Goal: Task Accomplishment & Management: Use online tool/utility

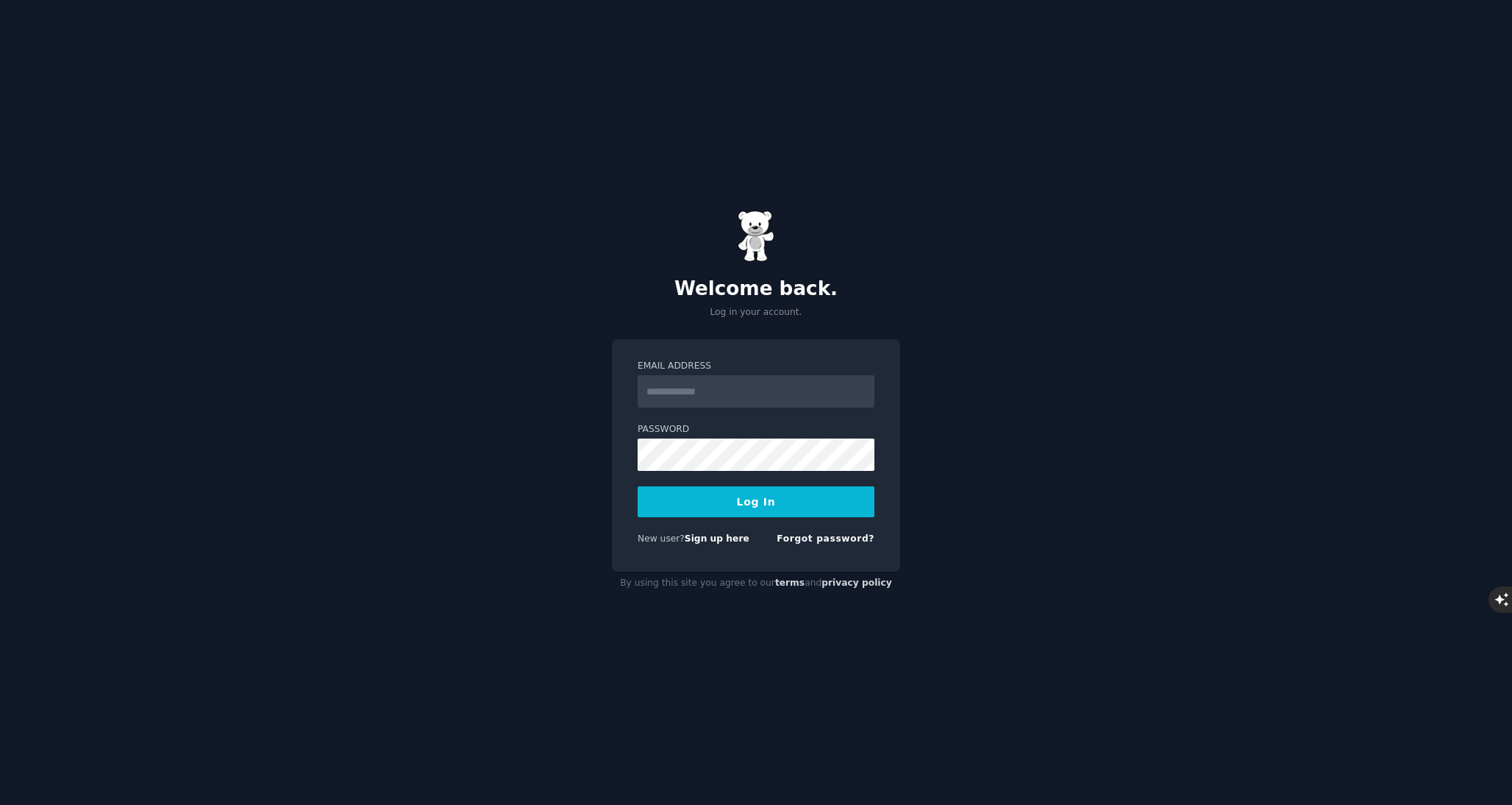
click at [715, 394] on input "Email Address" at bounding box center [756, 391] width 237 height 33
type input "**********"
click at [742, 499] on button "Log In" at bounding box center [756, 502] width 237 height 31
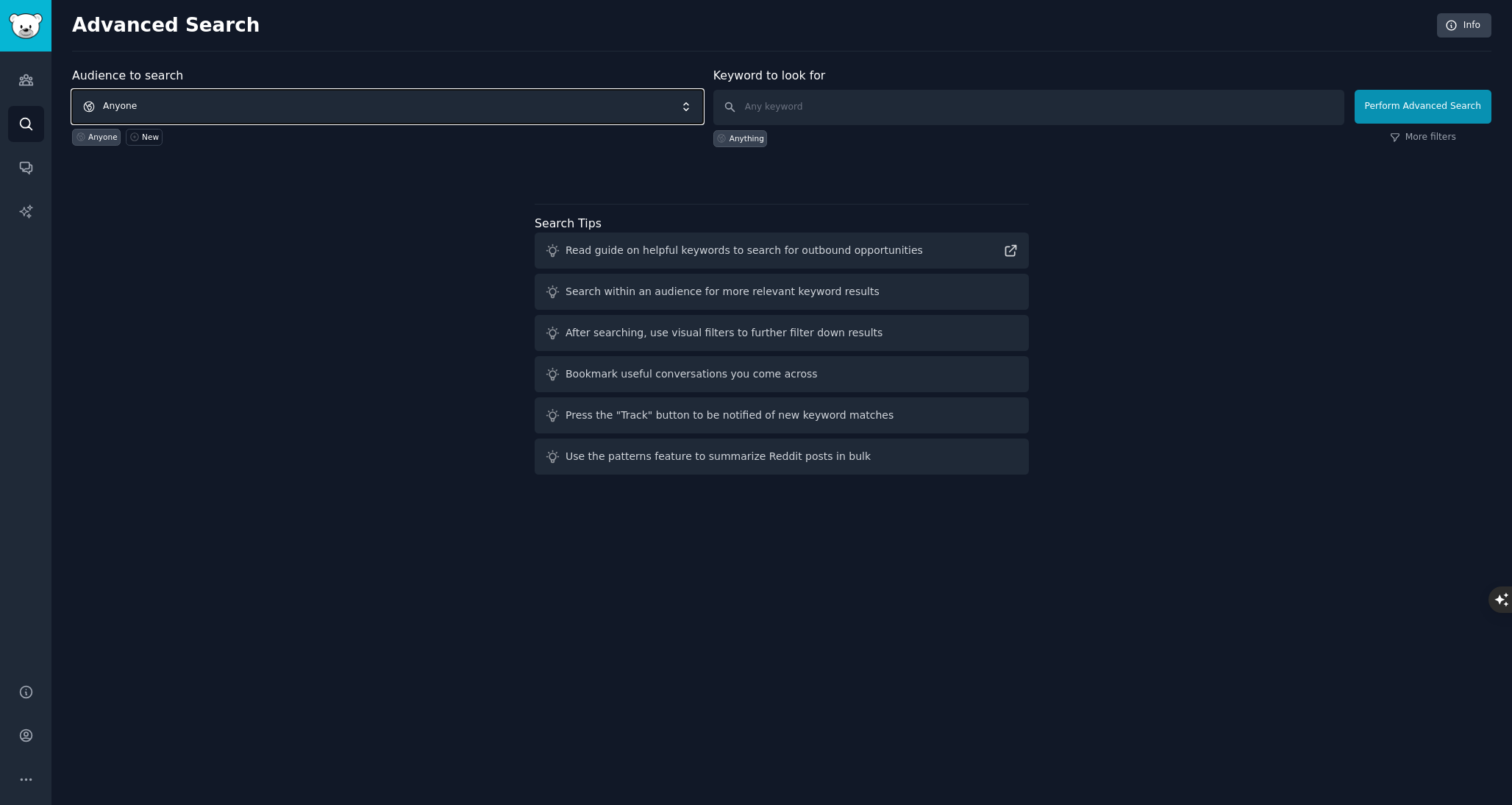
click at [296, 101] on span "Anyone" at bounding box center [388, 107] width 631 height 34
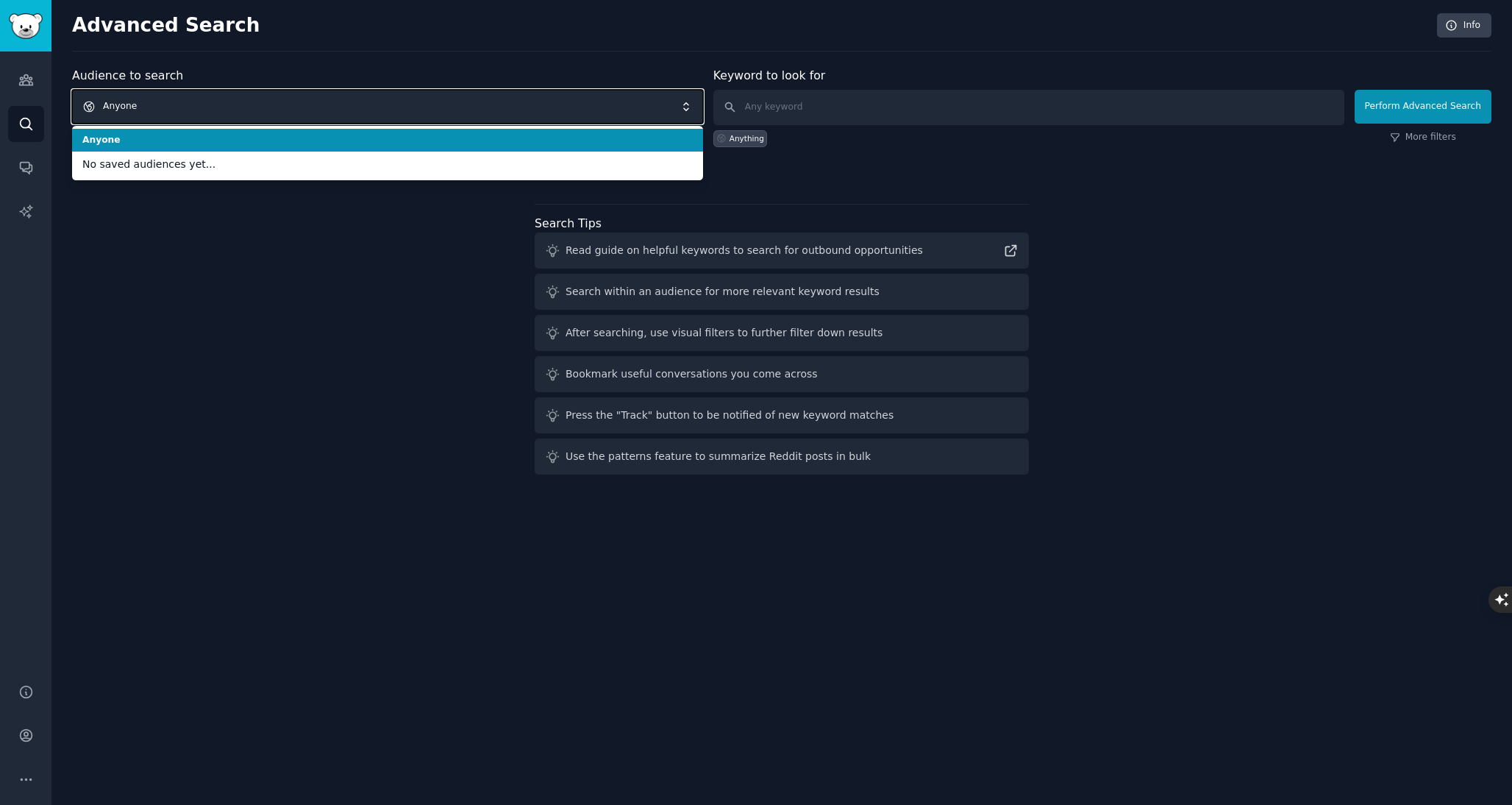
click at [296, 102] on span "Anyone" at bounding box center [388, 107] width 631 height 34
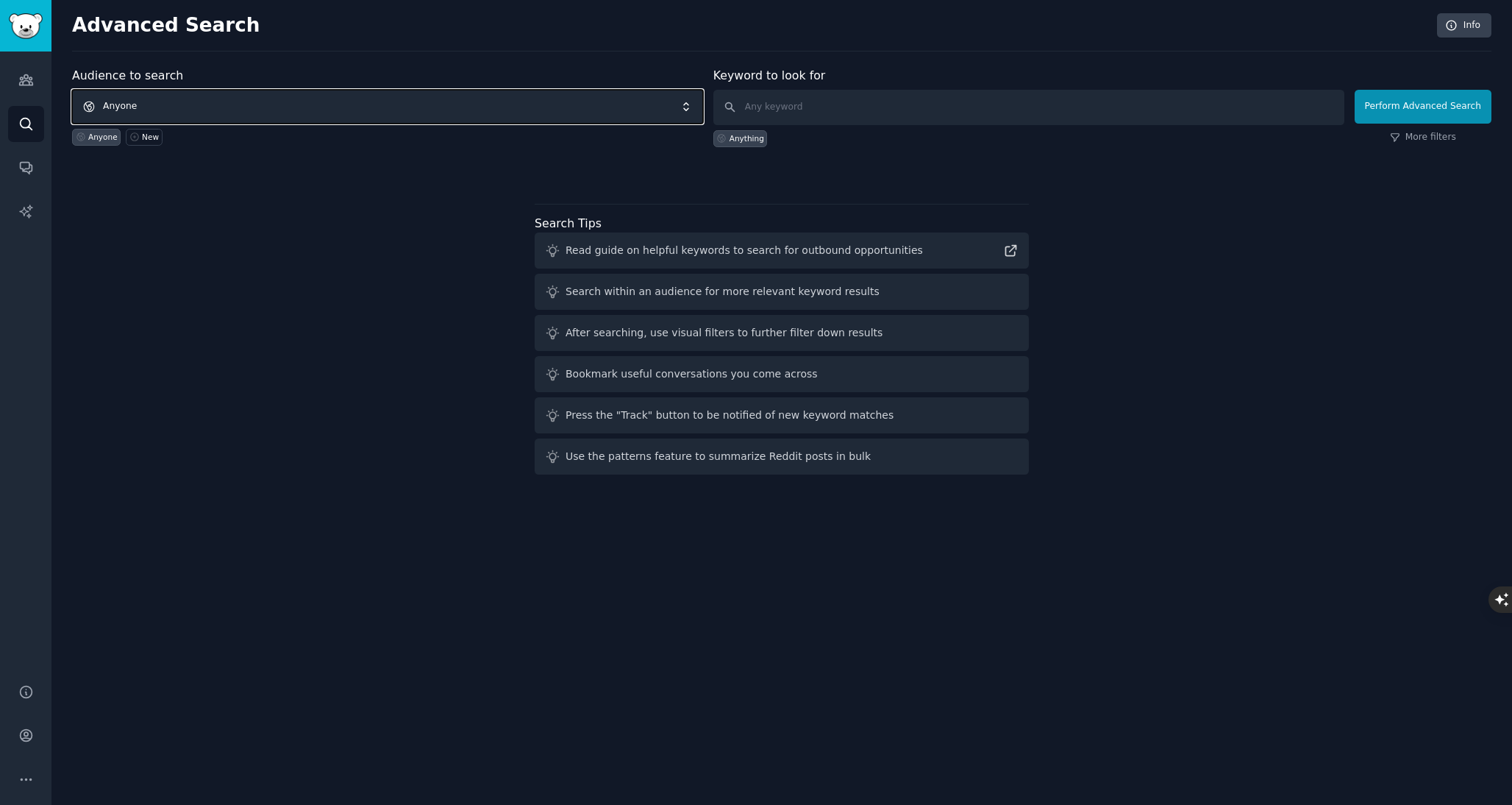
click at [296, 102] on span "Anyone" at bounding box center [388, 107] width 631 height 34
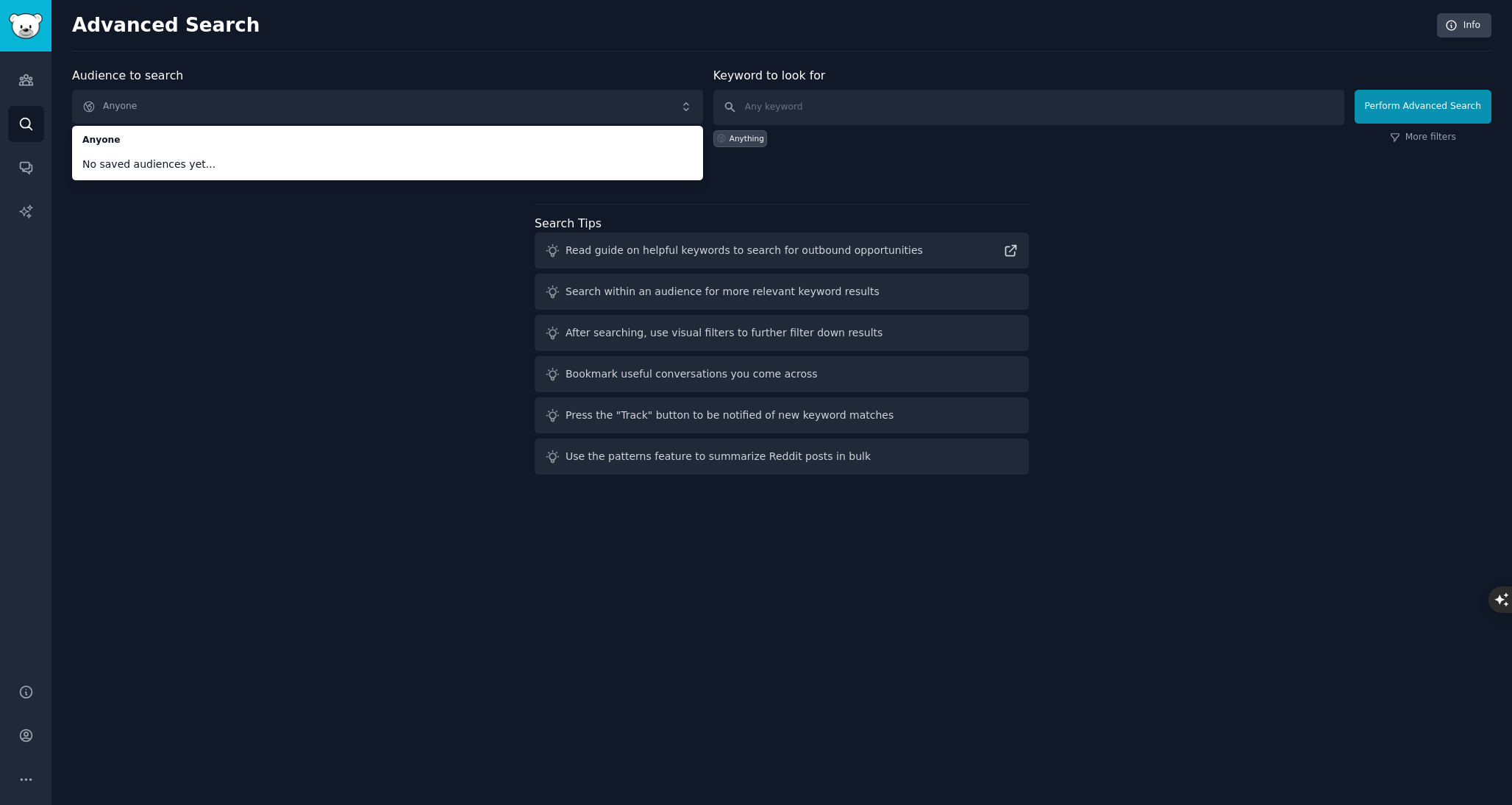
click at [295, 307] on div "Audience to search Anyone Anyone No saved audiences yet... Anyone New Keyword t…" at bounding box center [781, 273] width 1419 height 414
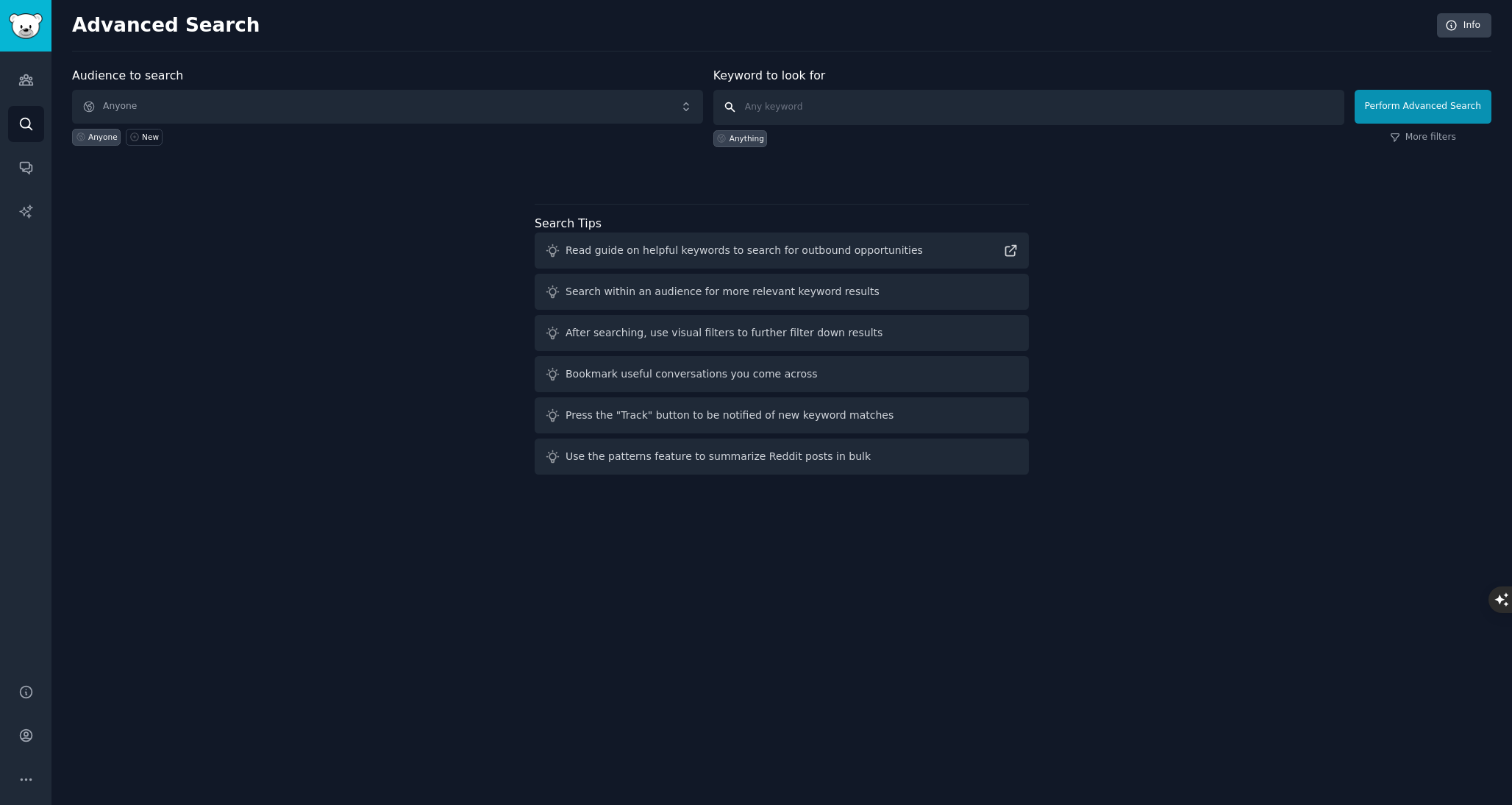
click at [793, 104] on input "text" at bounding box center [1029, 108] width 631 height 36
type input "interior styling"
click at [1406, 110] on button "Perform Advanced Search" at bounding box center [1423, 107] width 137 height 34
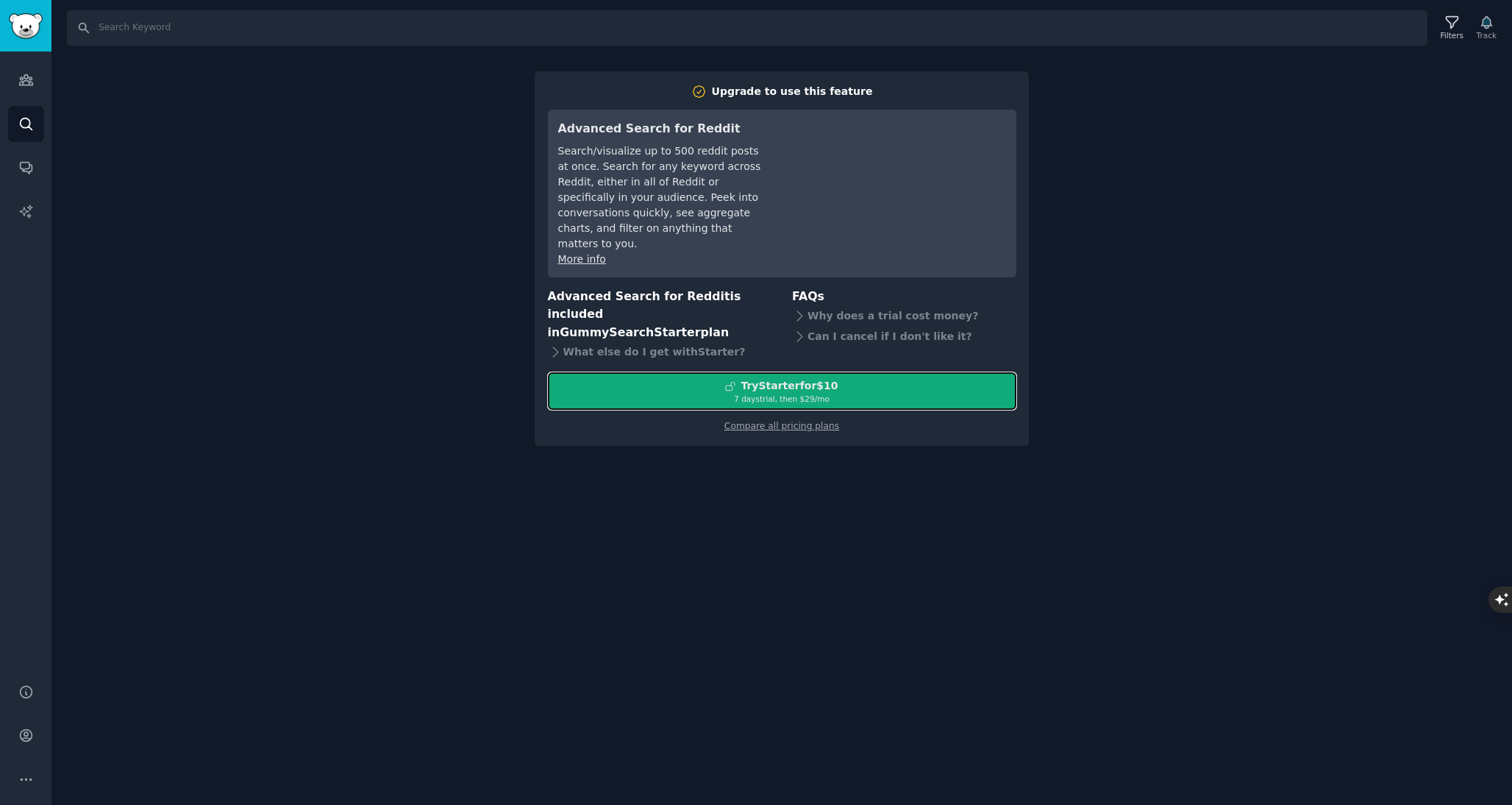
click at [862, 394] on div "7 days trial, then $ 29 /mo" at bounding box center [782, 399] width 467 height 10
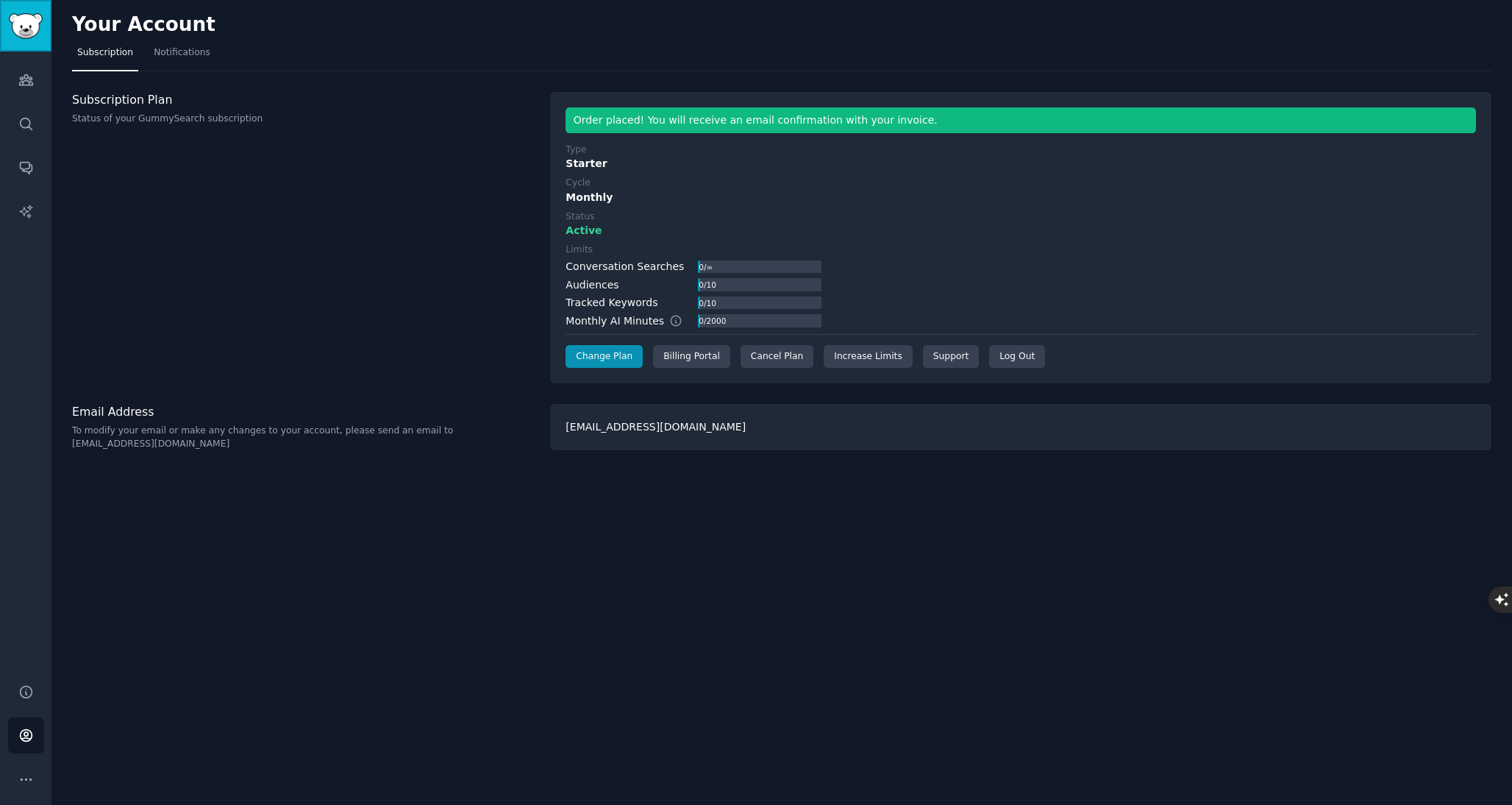
click at [22, 42] on link "Sidebar" at bounding box center [25, 25] width 51 height 51
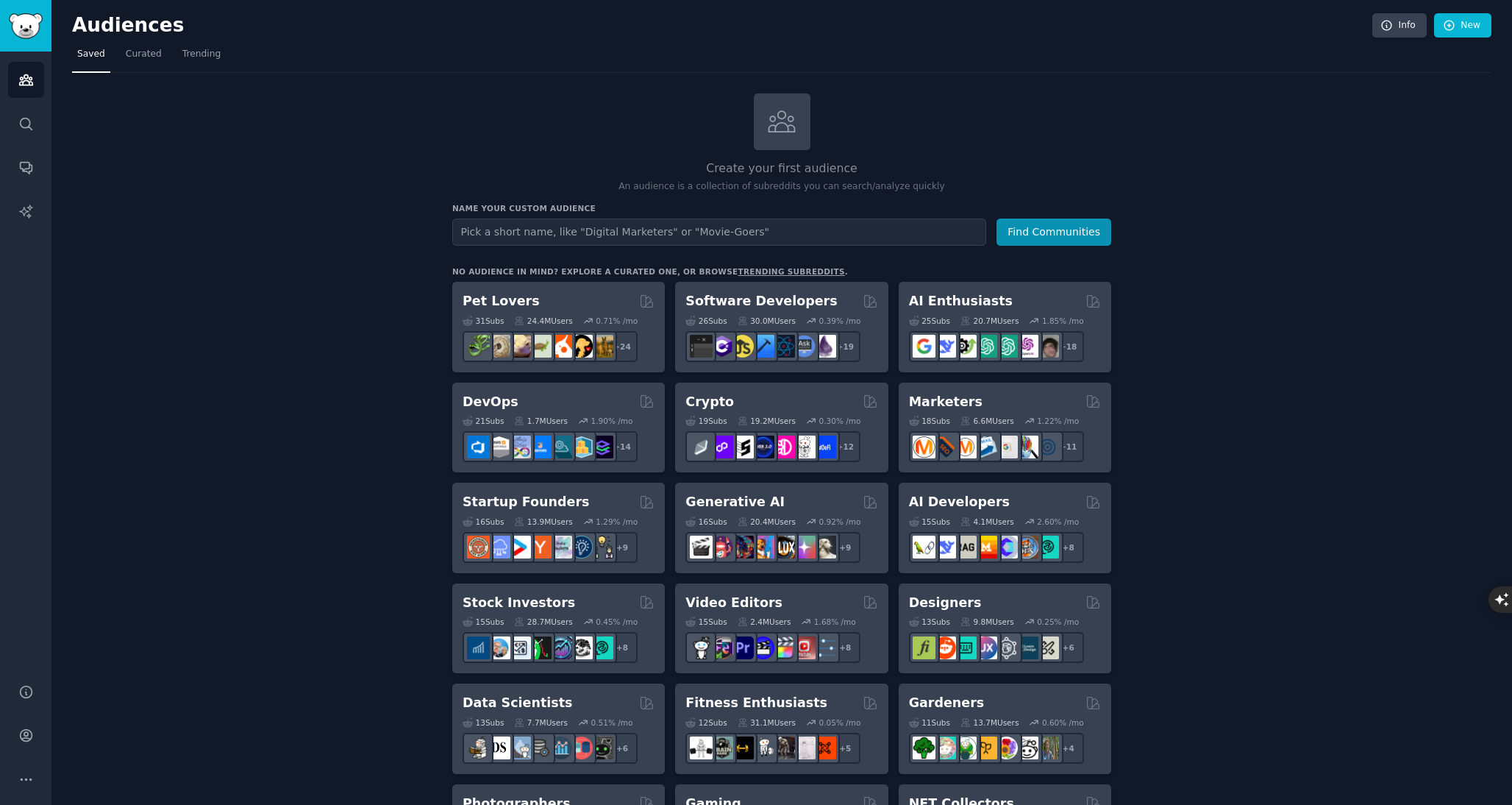
click at [513, 229] on input "text" at bounding box center [719, 232] width 534 height 27
type input "interior stying"
click at [1038, 235] on button "Find Communities" at bounding box center [1054, 232] width 115 height 27
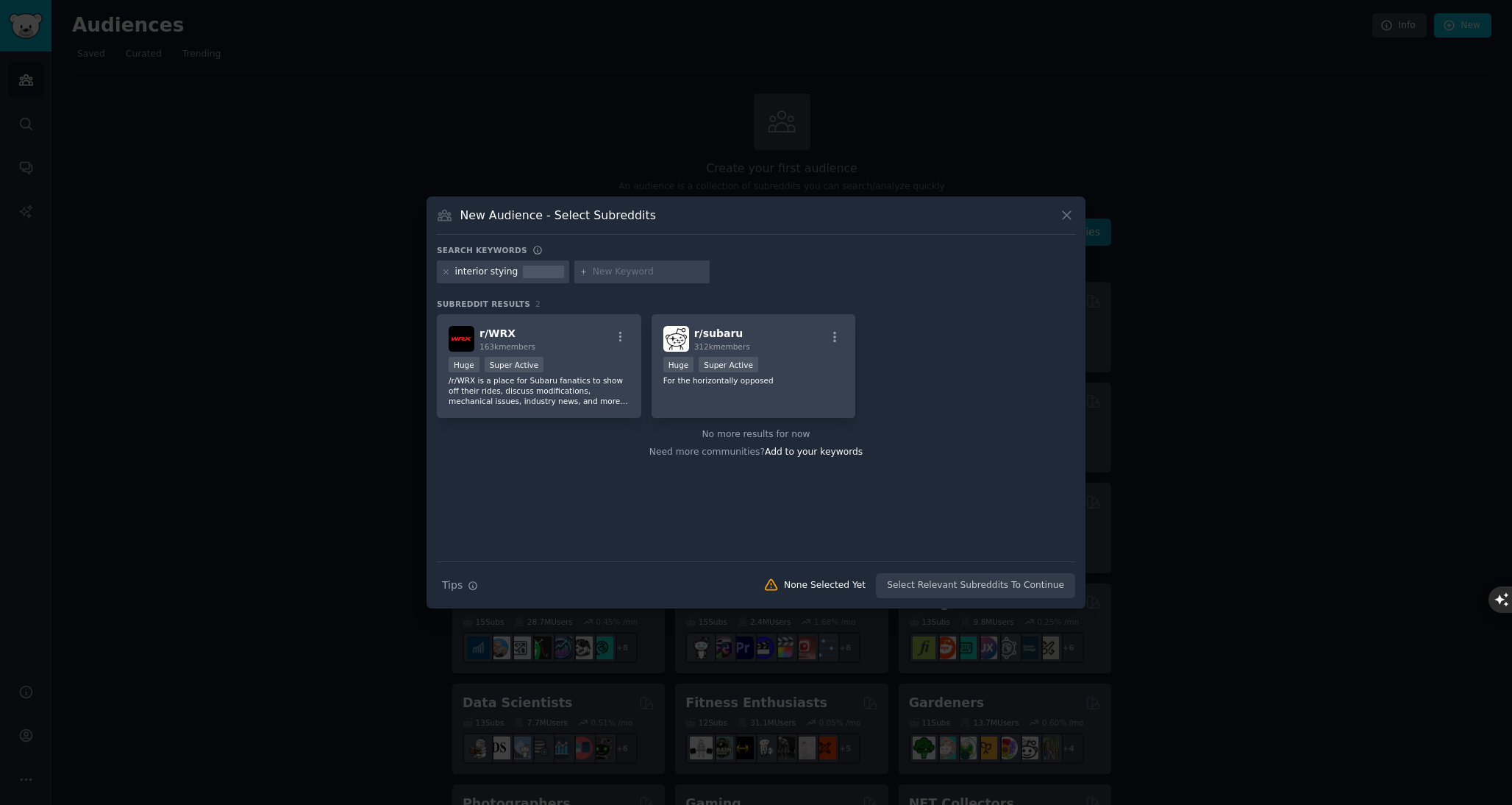
click at [496, 273] on div "interior stying" at bounding box center [486, 273] width 63 height 13
click at [512, 273] on div "interior stying" at bounding box center [486, 273] width 63 height 13
click at [442, 274] on icon at bounding box center [446, 272] width 8 height 8
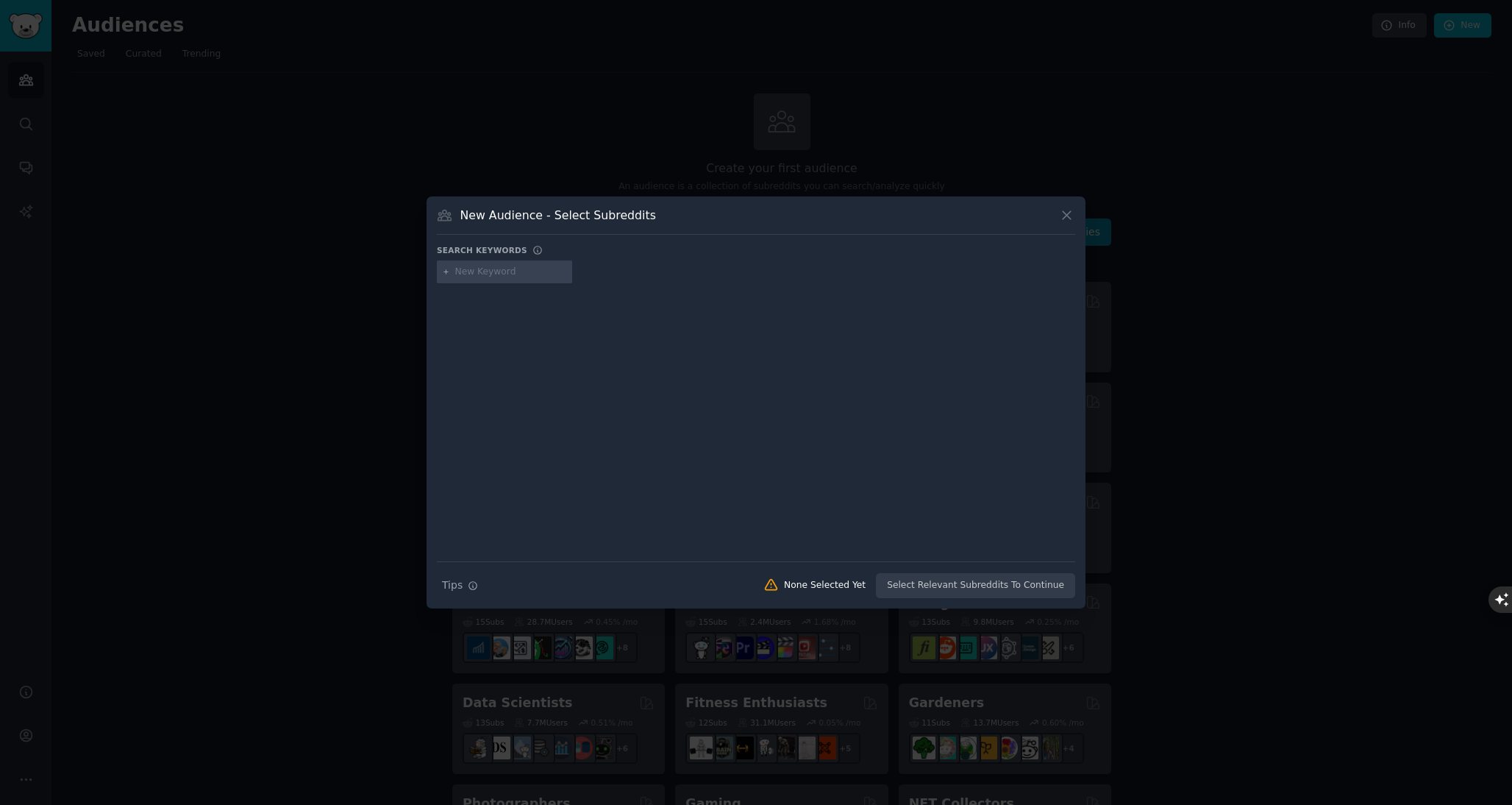
click at [472, 268] on input "text" at bounding box center [511, 273] width 112 height 13
type input "interior"
click at [575, 365] on div at bounding box center [756, 411] width 639 height 247
click at [446, 273] on icon at bounding box center [446, 272] width 8 height 8
click at [1067, 210] on icon at bounding box center [1066, 215] width 16 height 16
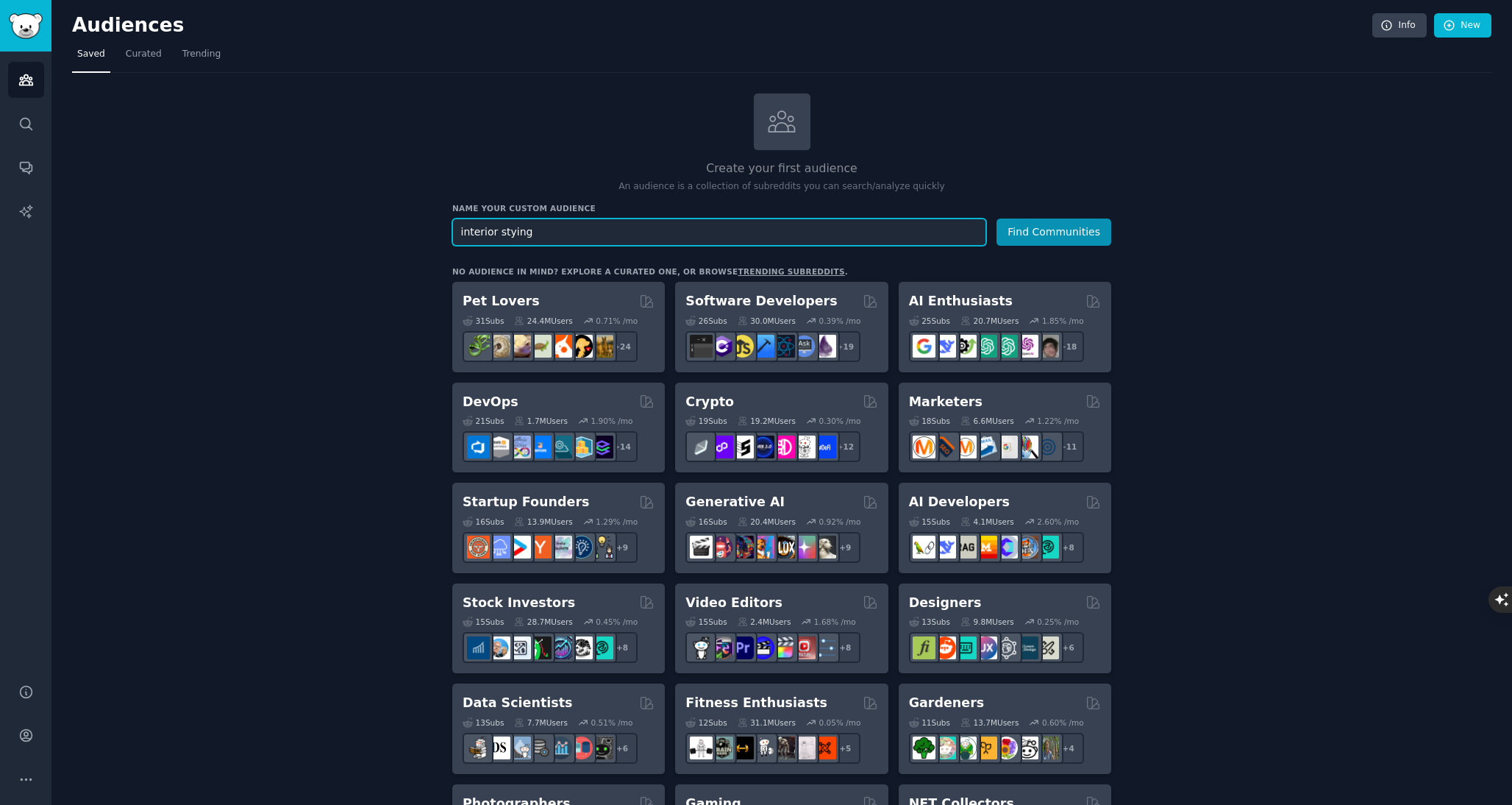
click at [736, 232] on input "interior stying" at bounding box center [719, 232] width 534 height 27
type input "interior"
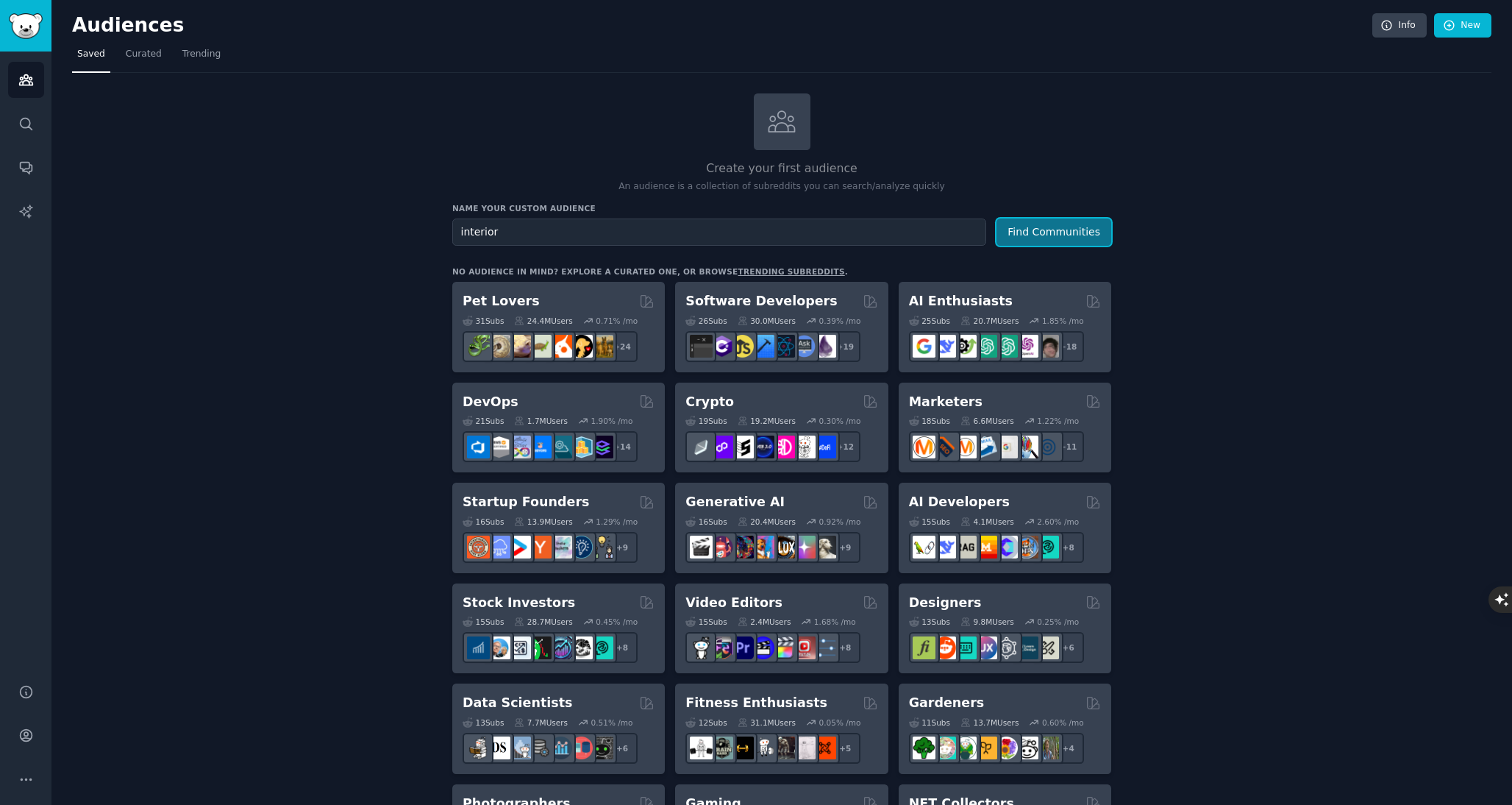
click at [1074, 225] on button "Find Communities" at bounding box center [1054, 232] width 115 height 27
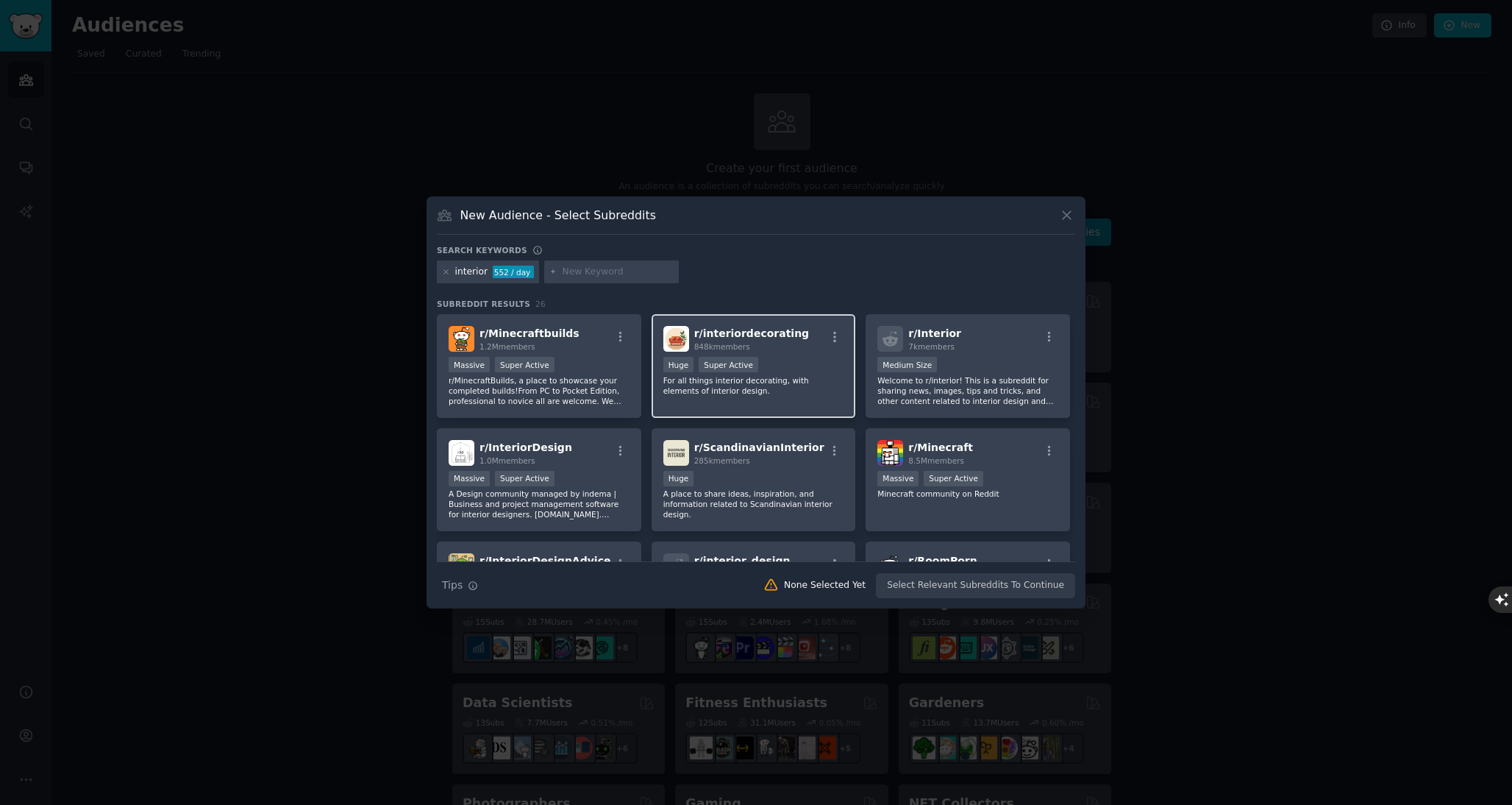
click at [796, 373] on div "Huge Super Active" at bounding box center [754, 365] width 181 height 19
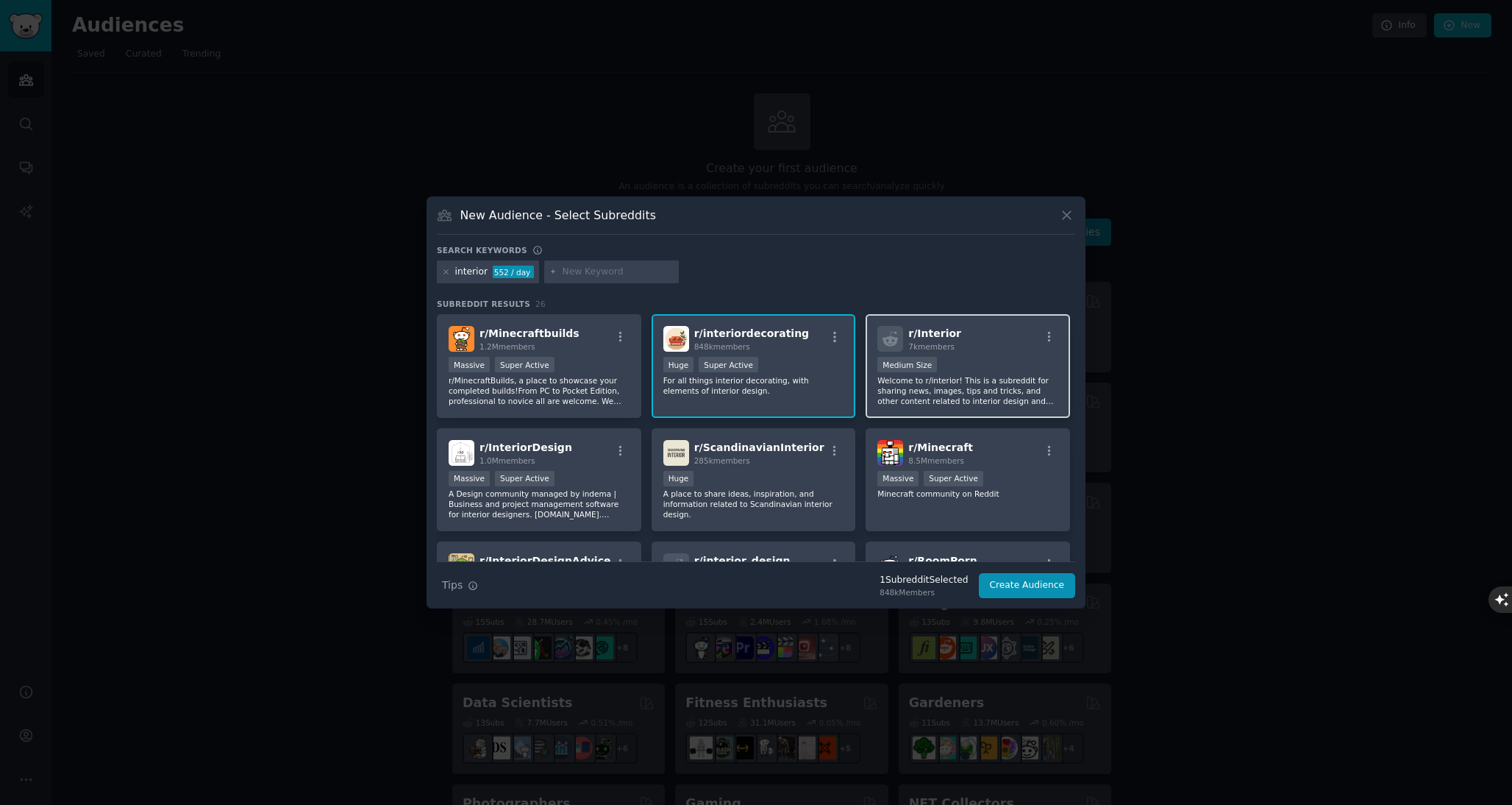
click at [1000, 380] on p "Welcome to r/interior! This is a subreddit for sharing news, images, tips and t…" at bounding box center [968, 391] width 181 height 31
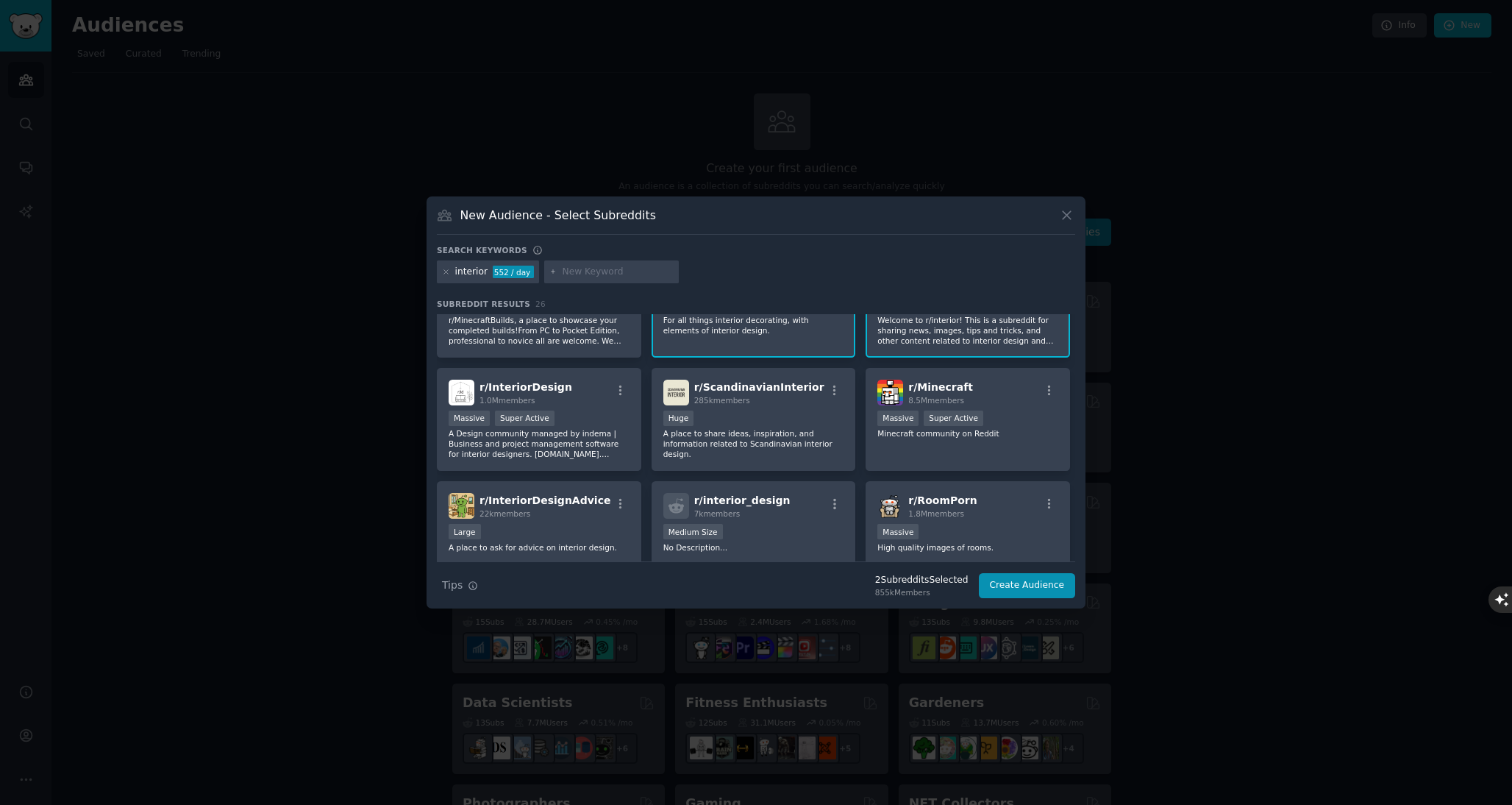
scroll to position [65, 0]
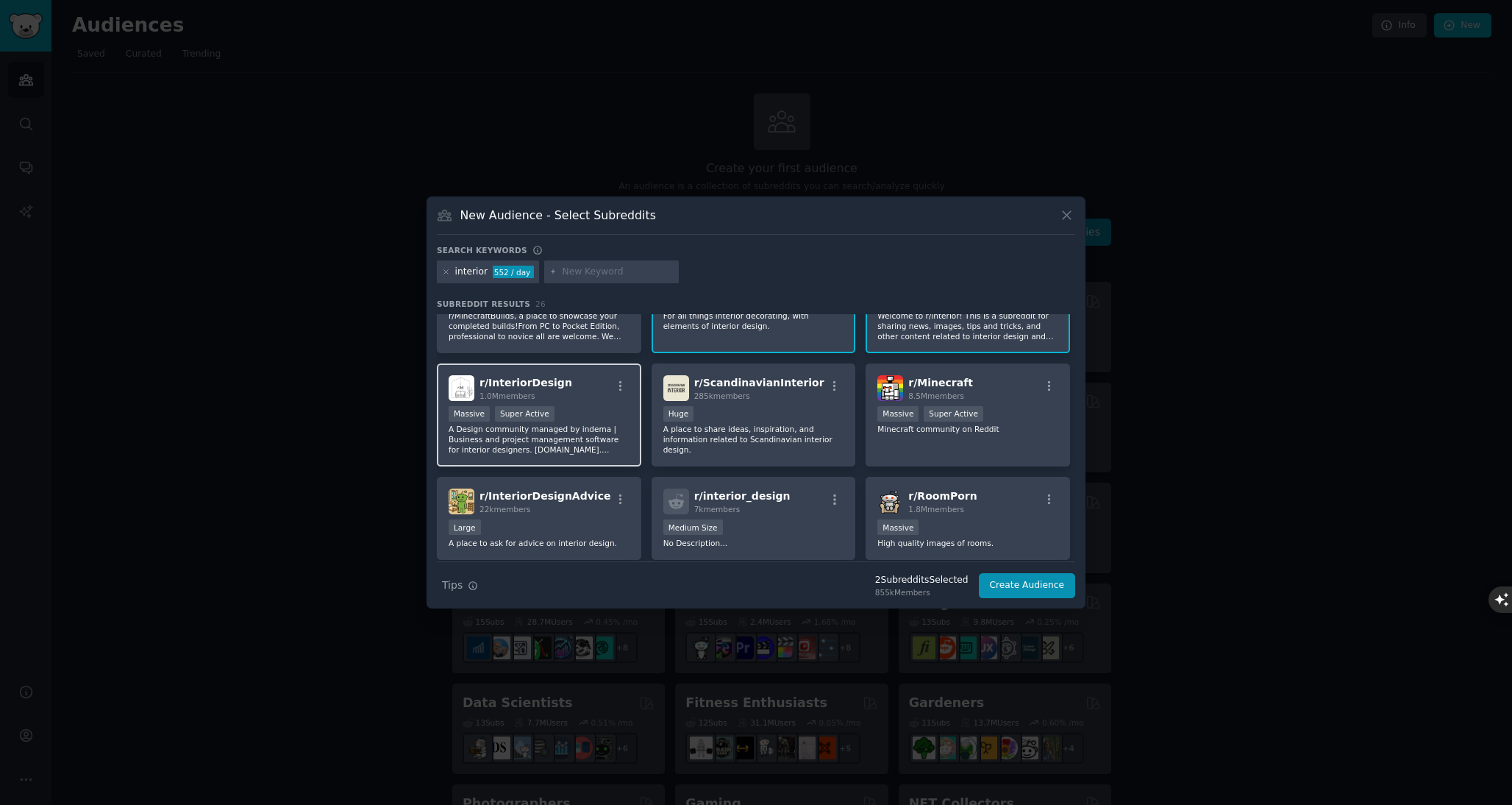
click at [595, 438] on p "A Design community managed by indema | Business and project management software…" at bounding box center [539, 439] width 181 height 31
click at [779, 440] on p "A place to share ideas, inspiration, and information related to Scandinavian in…" at bounding box center [754, 439] width 181 height 31
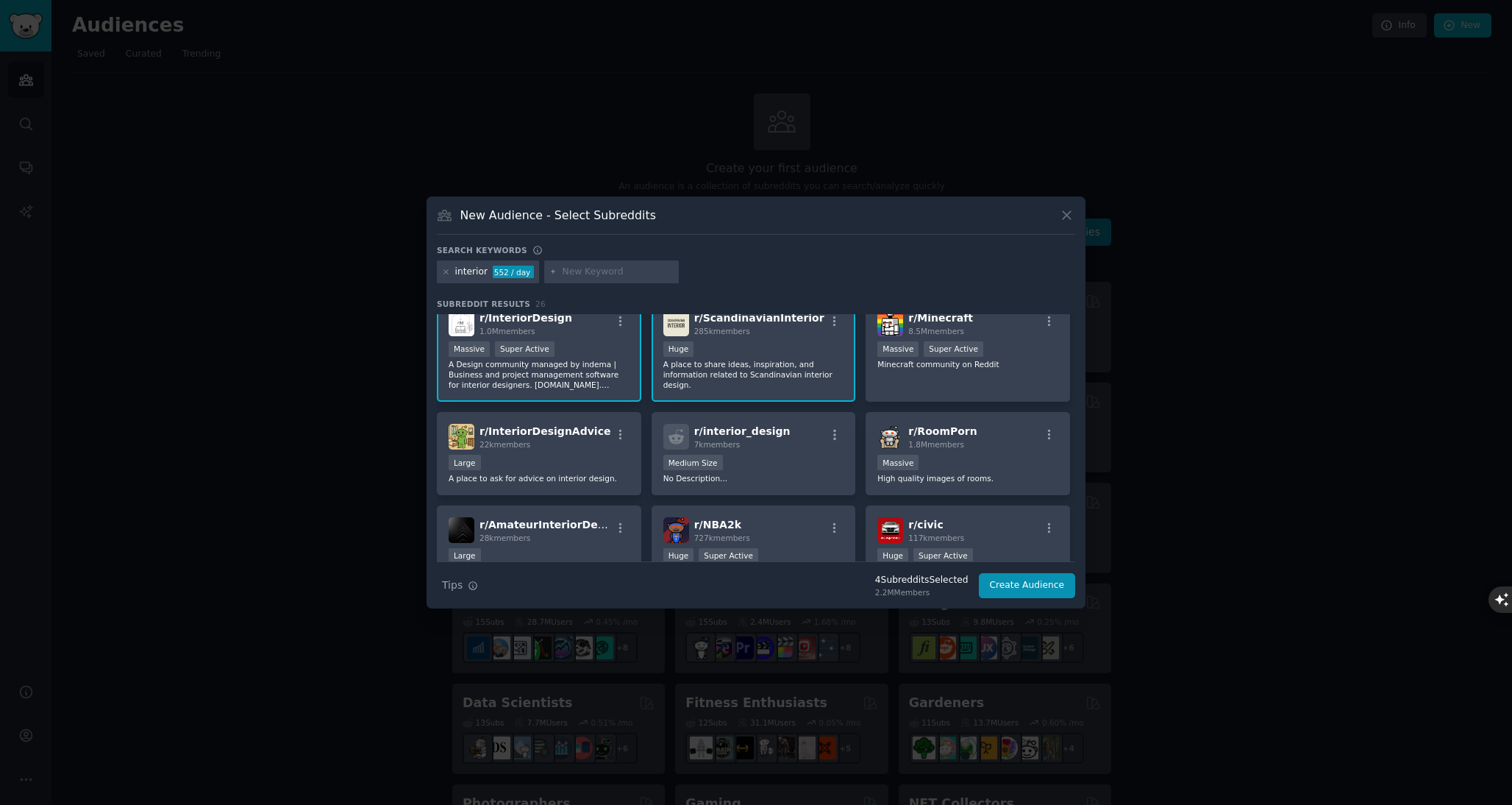
scroll to position [137, 0]
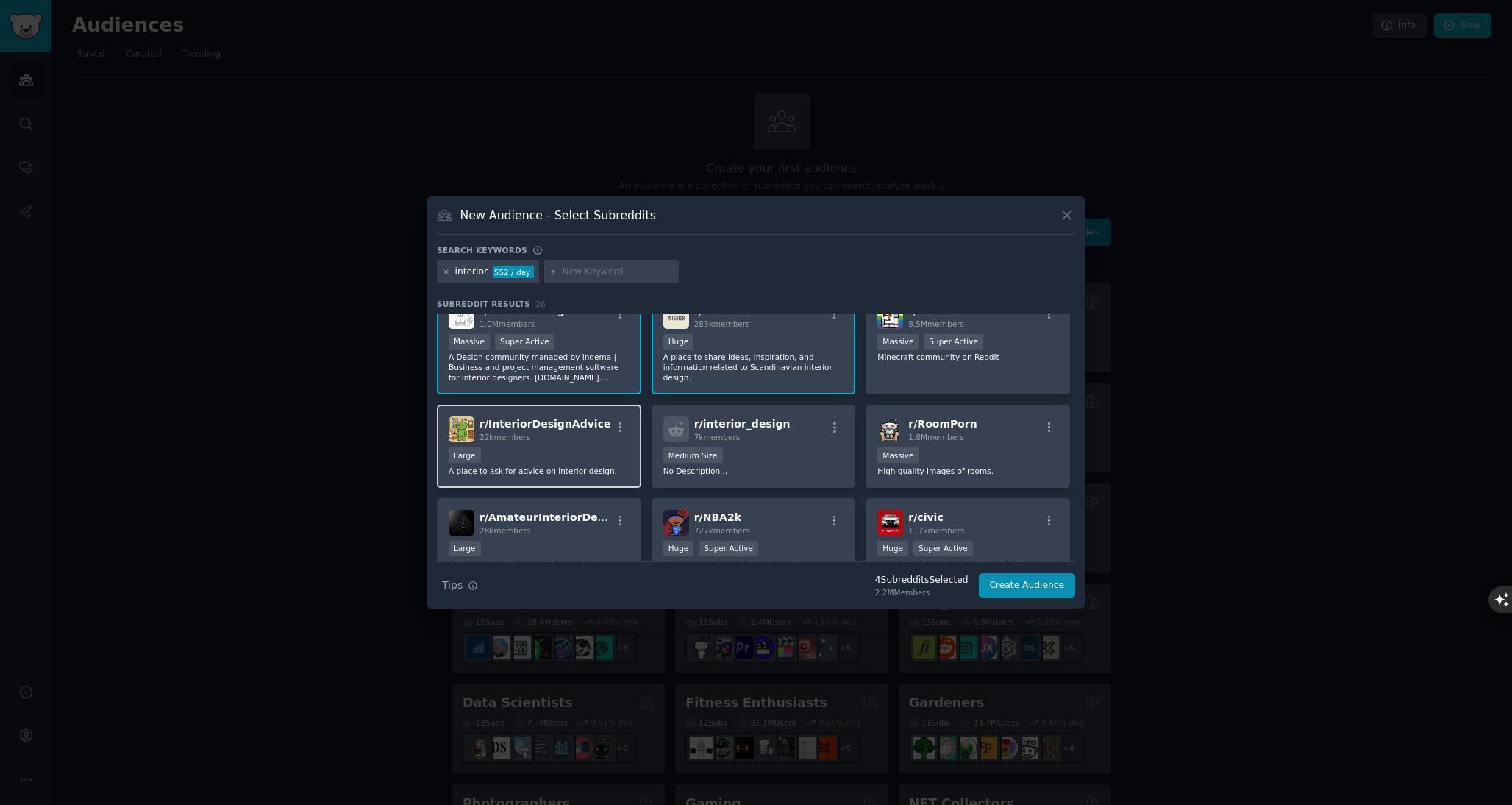
click at [580, 456] on div "Large" at bounding box center [539, 456] width 181 height 19
click at [764, 470] on p "No Description..." at bounding box center [754, 471] width 181 height 10
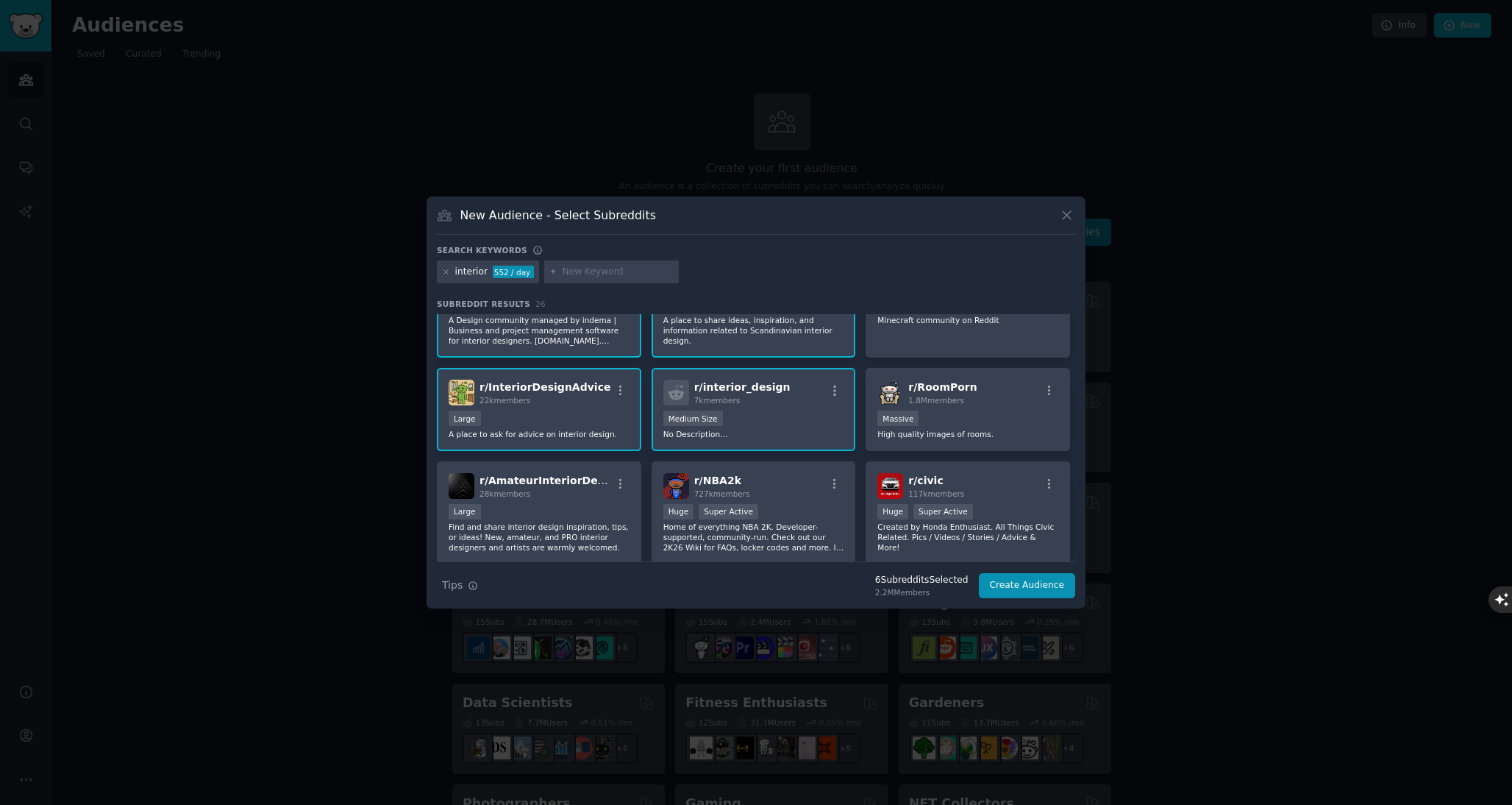
scroll to position [175, 0]
click at [1008, 409] on div "Massive" at bounding box center [968, 418] width 181 height 19
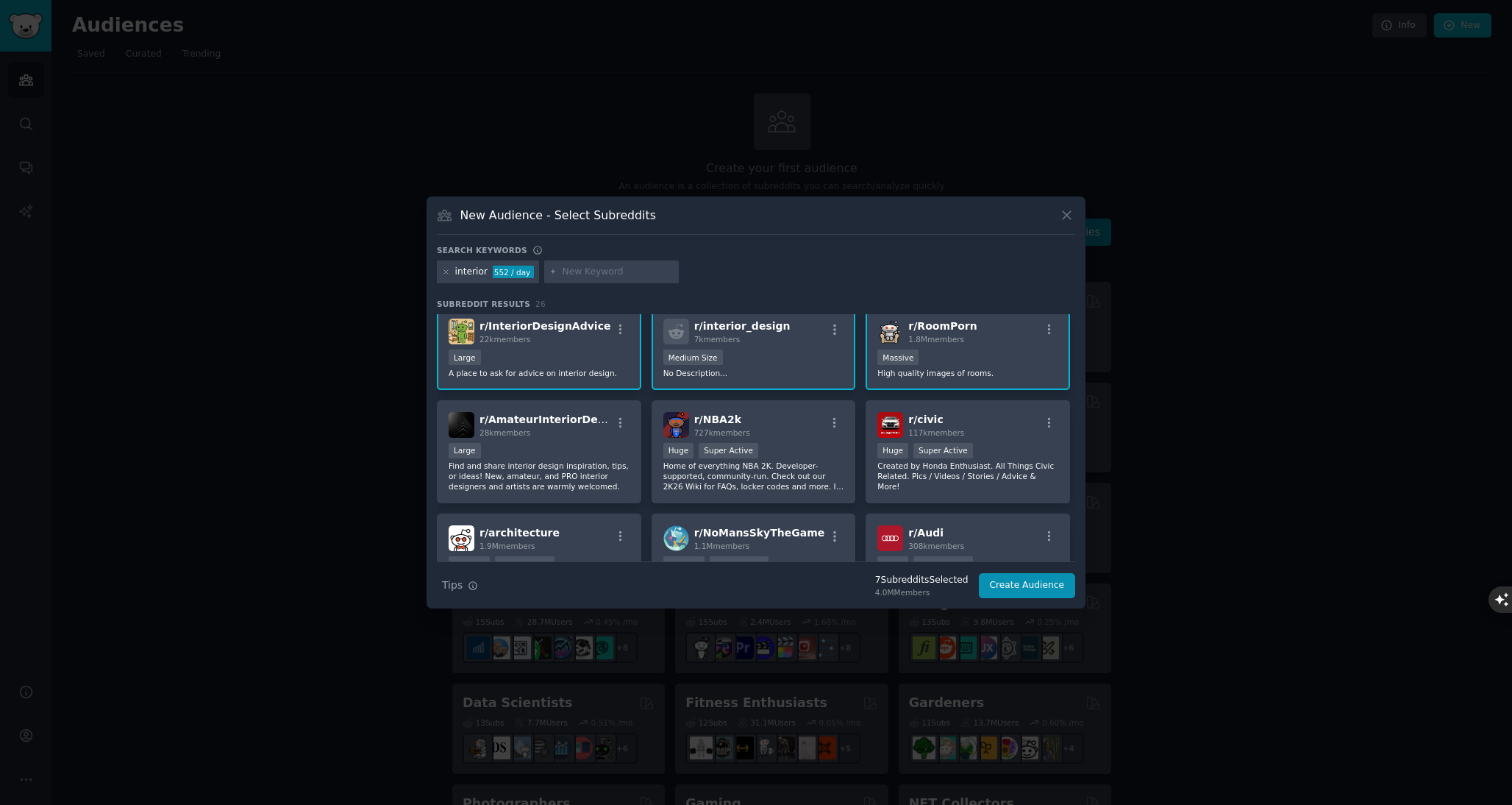
scroll to position [245, 0]
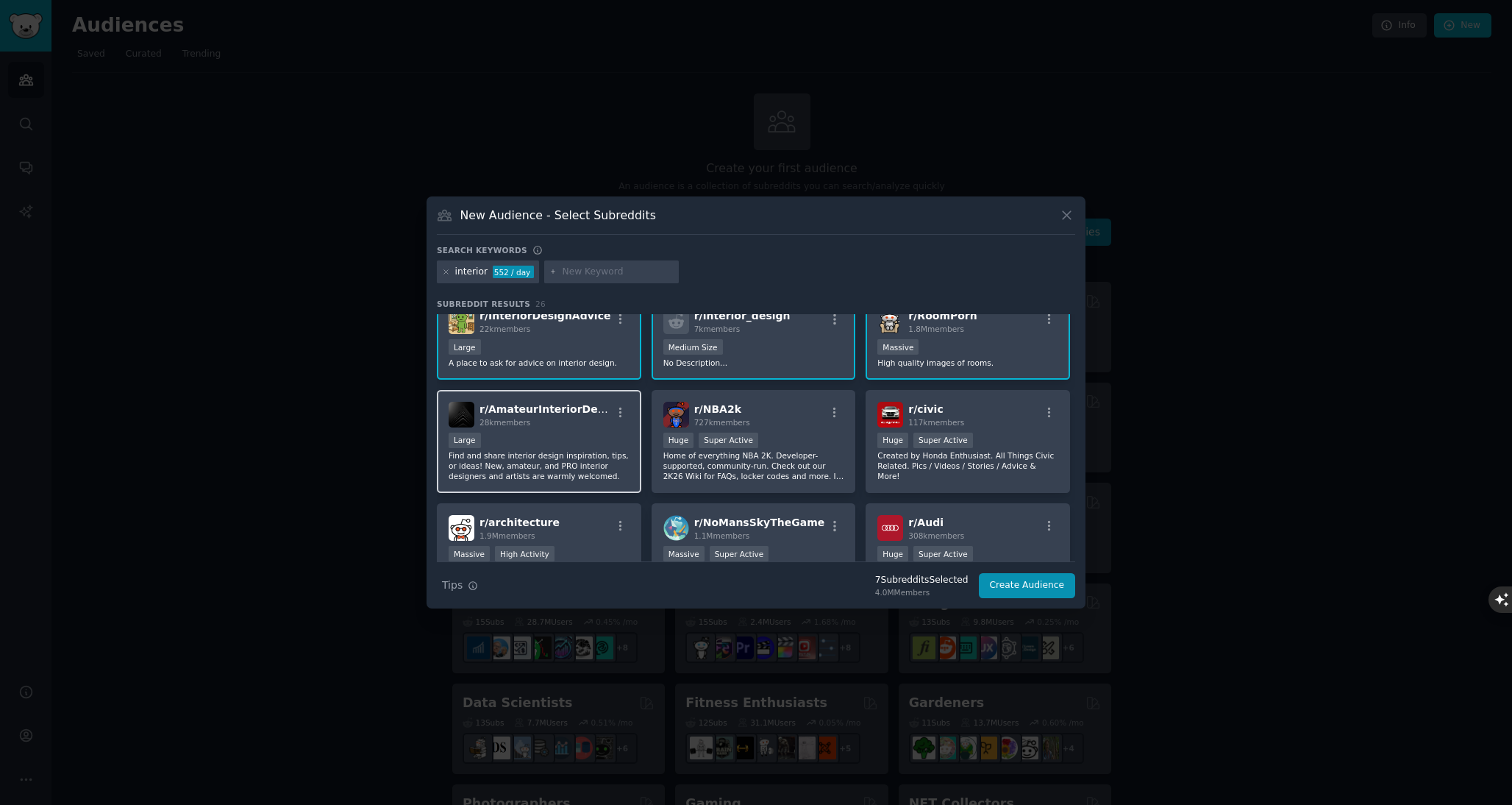
click at [602, 465] on p "Find and share interior design inspiration, tips, or ideas! New, amateur, and P…" at bounding box center [539, 466] width 181 height 31
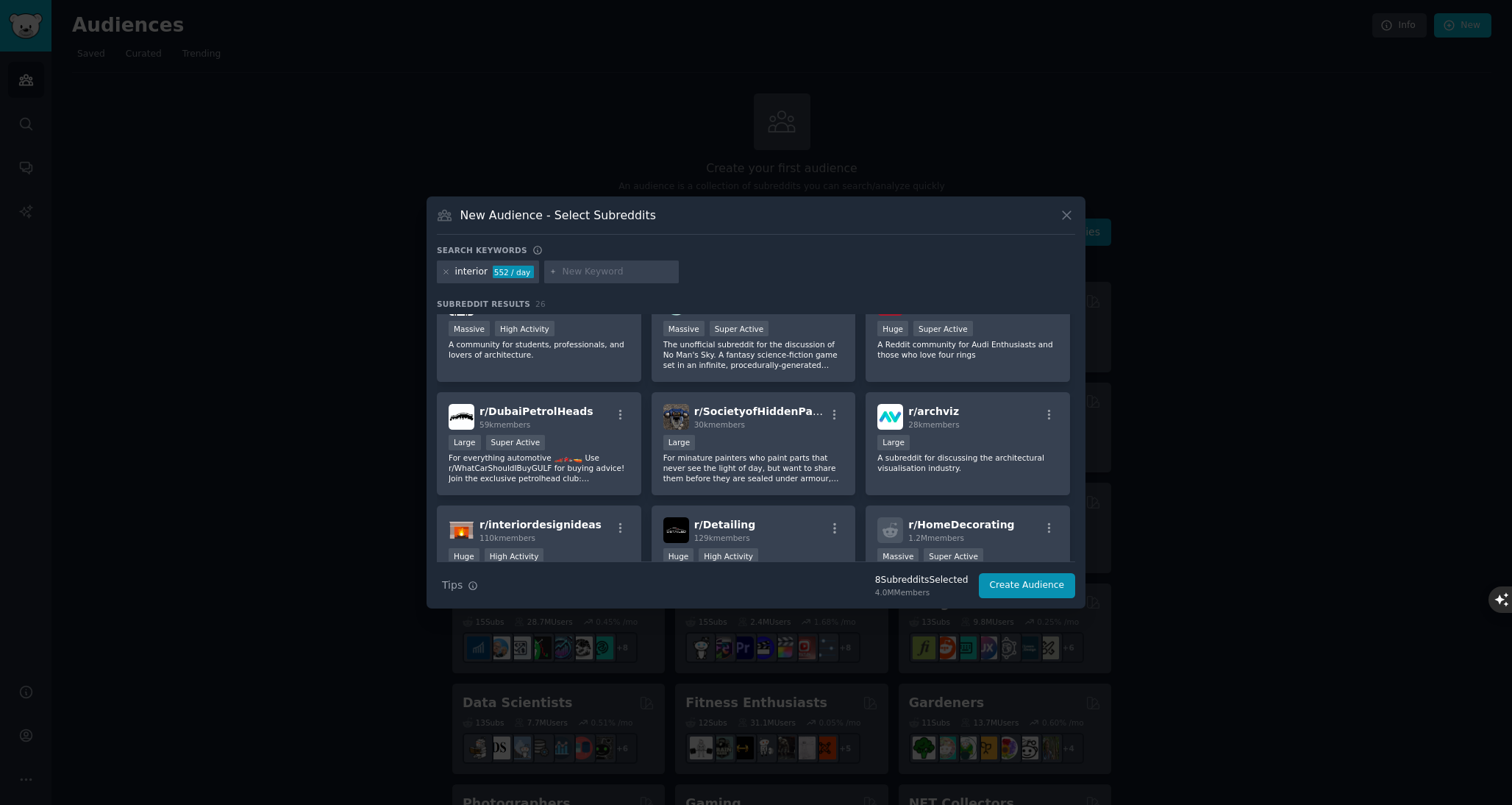
scroll to position [478, 0]
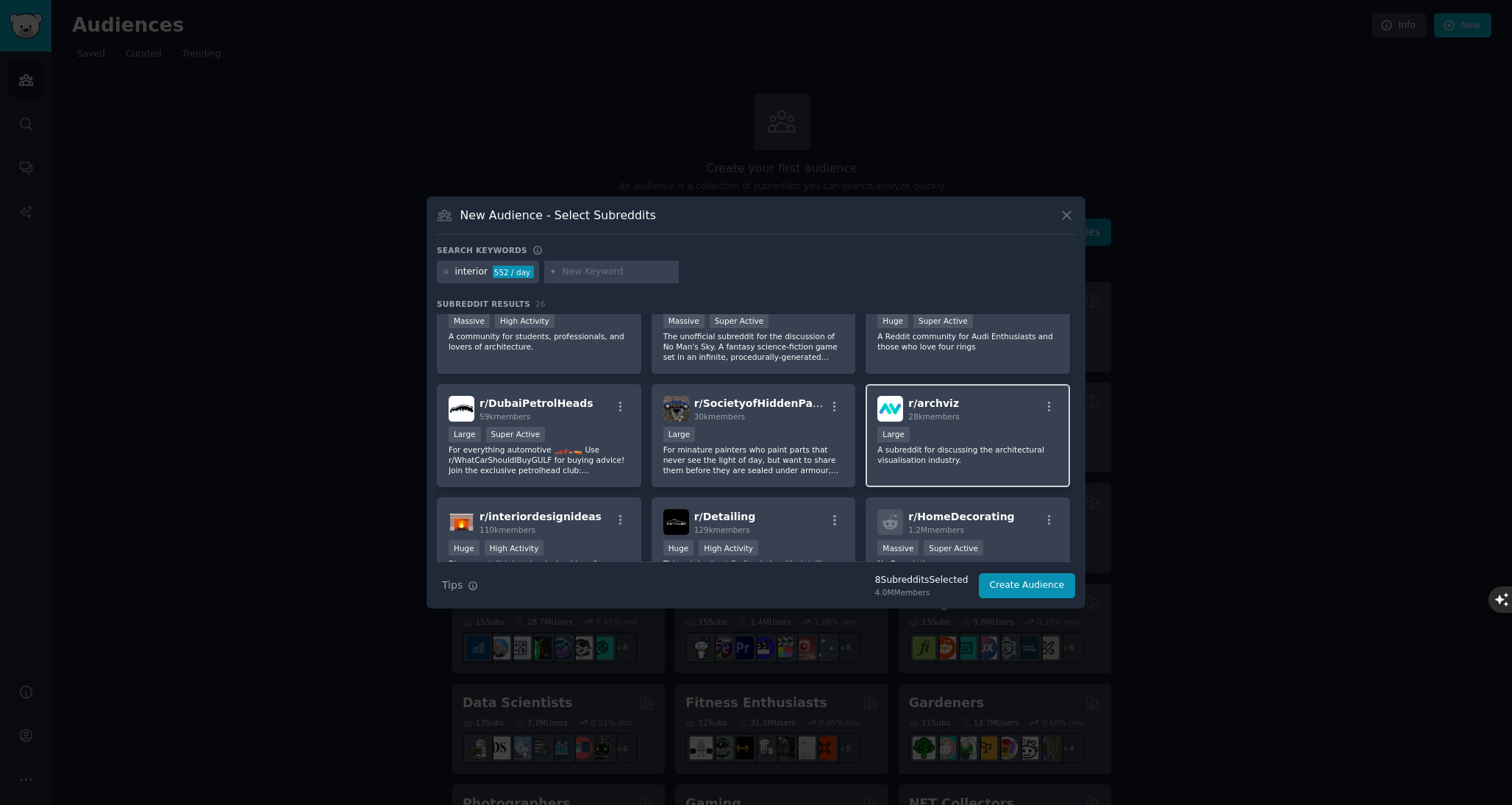
click at [949, 447] on p "A subreddit for discussing the architectural visualisation industry." at bounding box center [968, 454] width 181 height 21
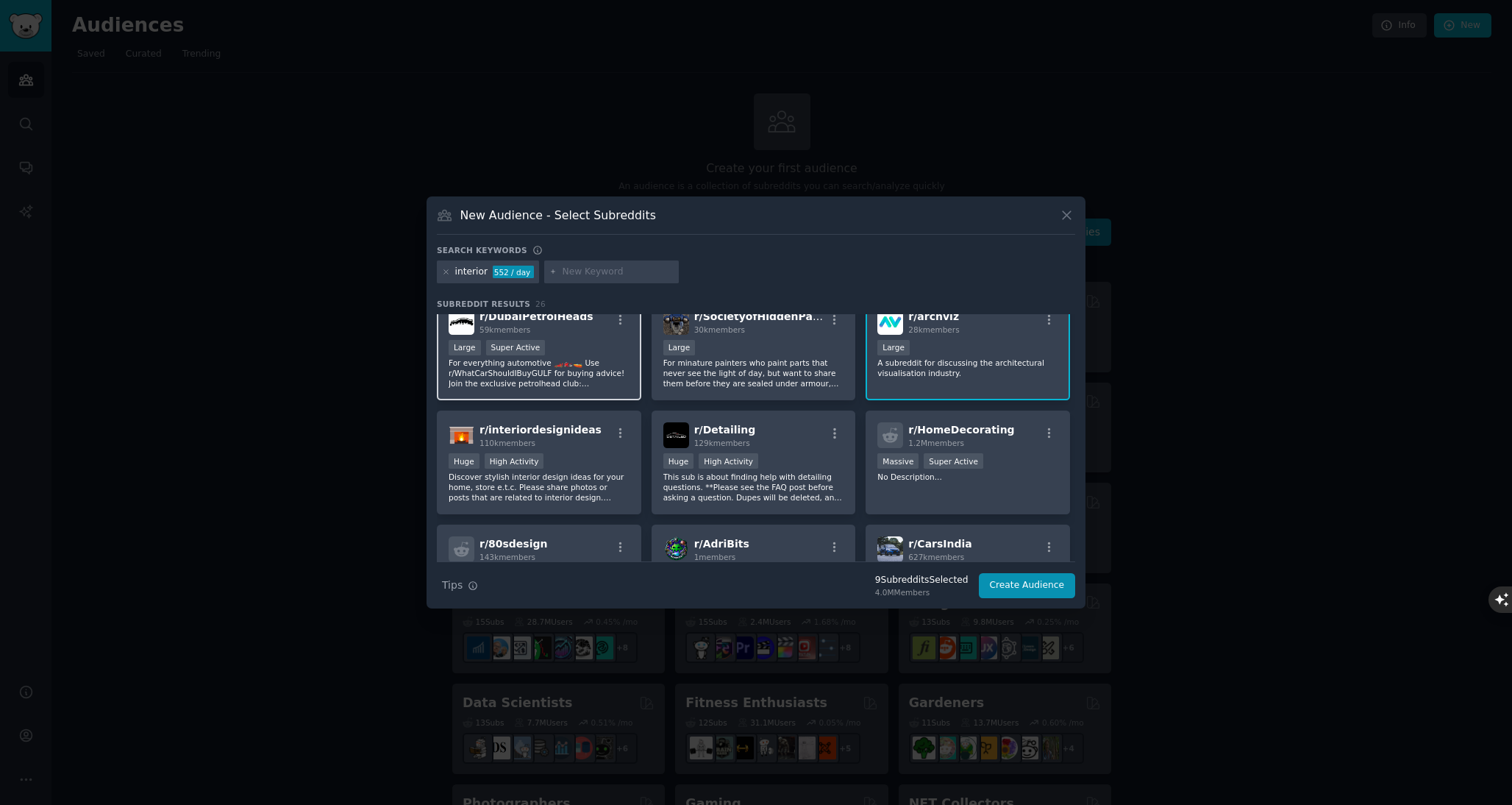
scroll to position [569, 0]
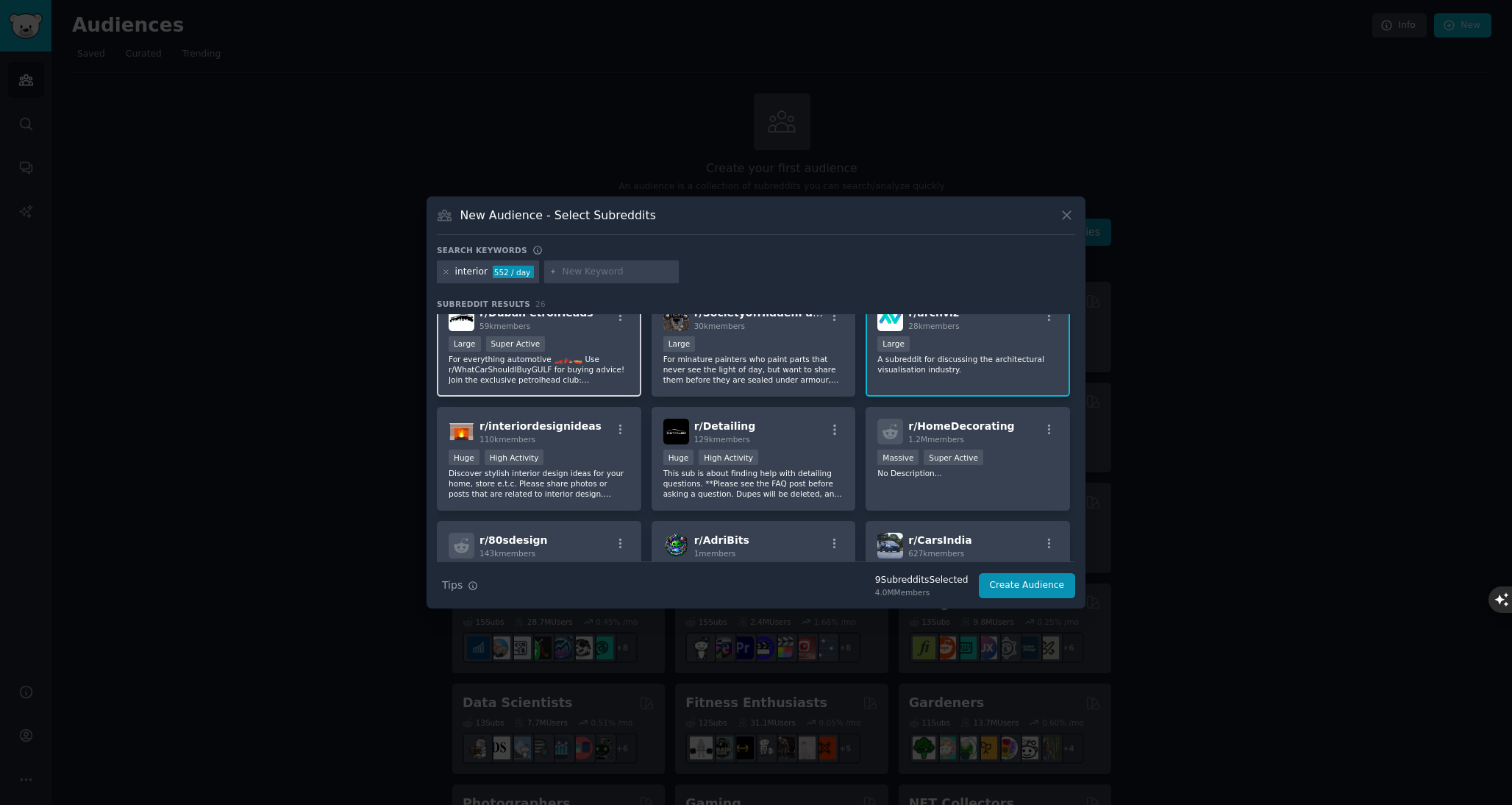
click at [602, 478] on p "Discover stylish interior design ideas for your home, store e.t.c. Please share…" at bounding box center [539, 483] width 181 height 31
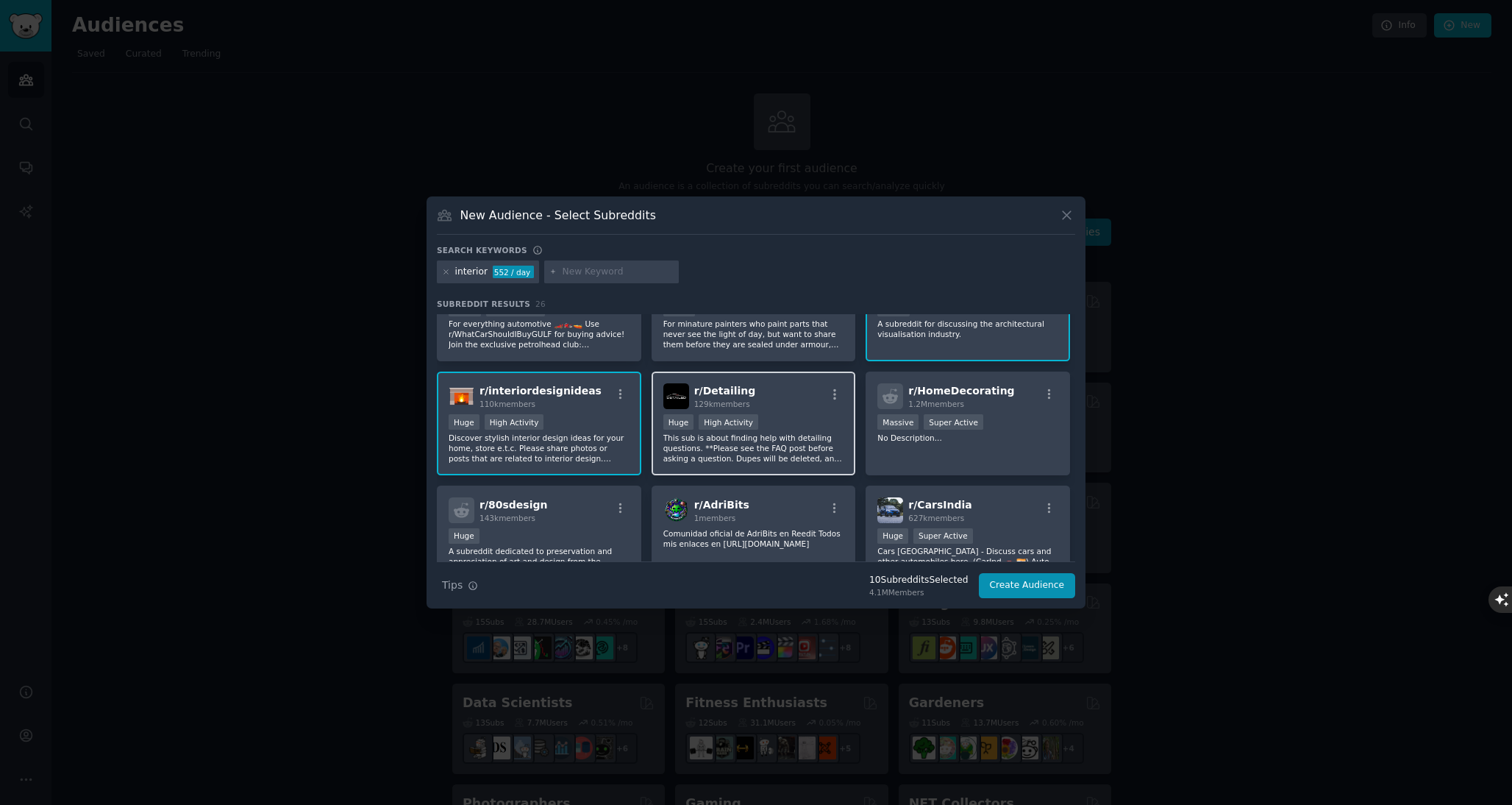
scroll to position [621, 0]
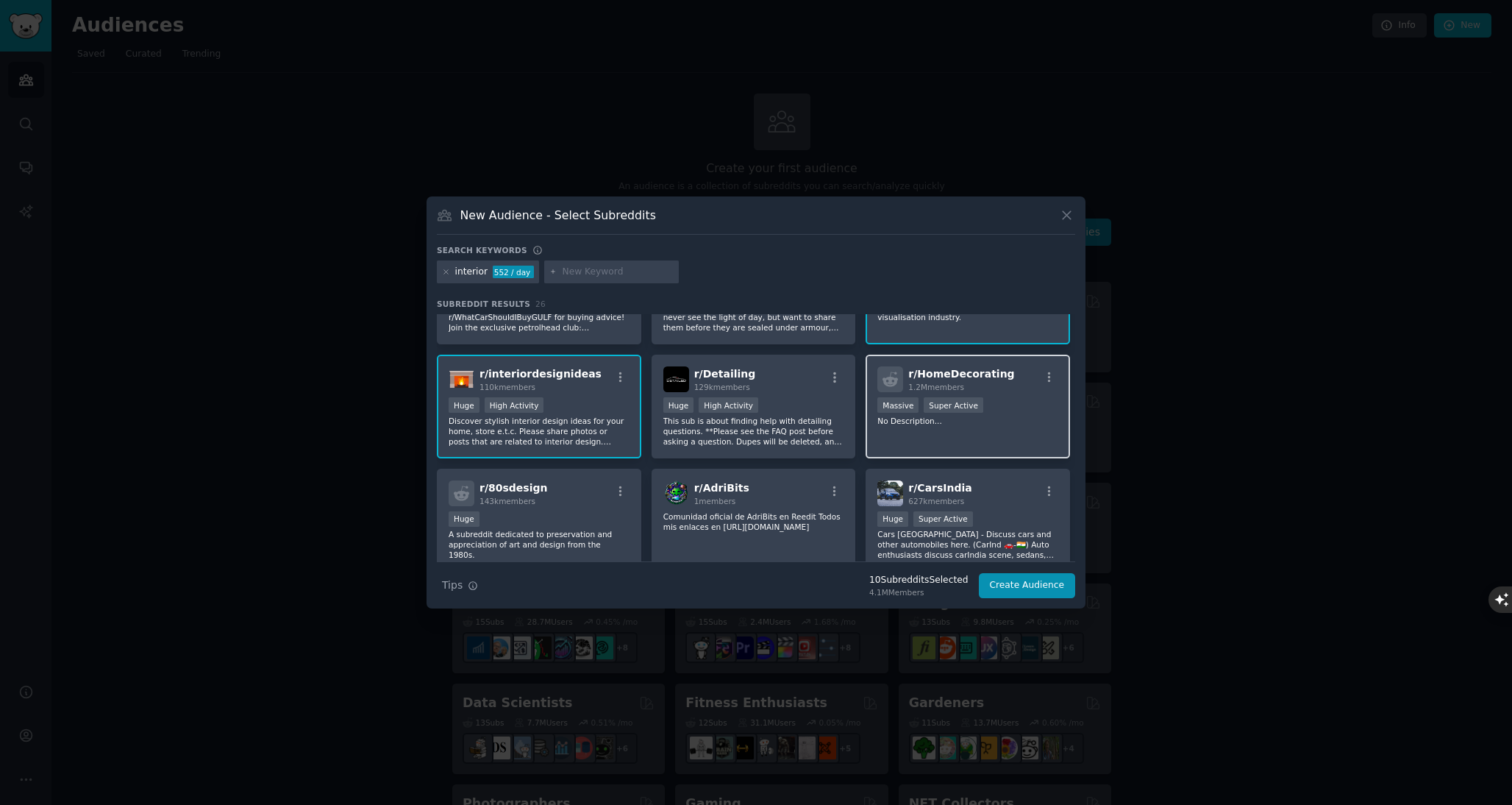
click at [930, 453] on div "r/ HomeDecorating 1.2M members Massive Super Active No Description..." at bounding box center [968, 406] width 204 height 104
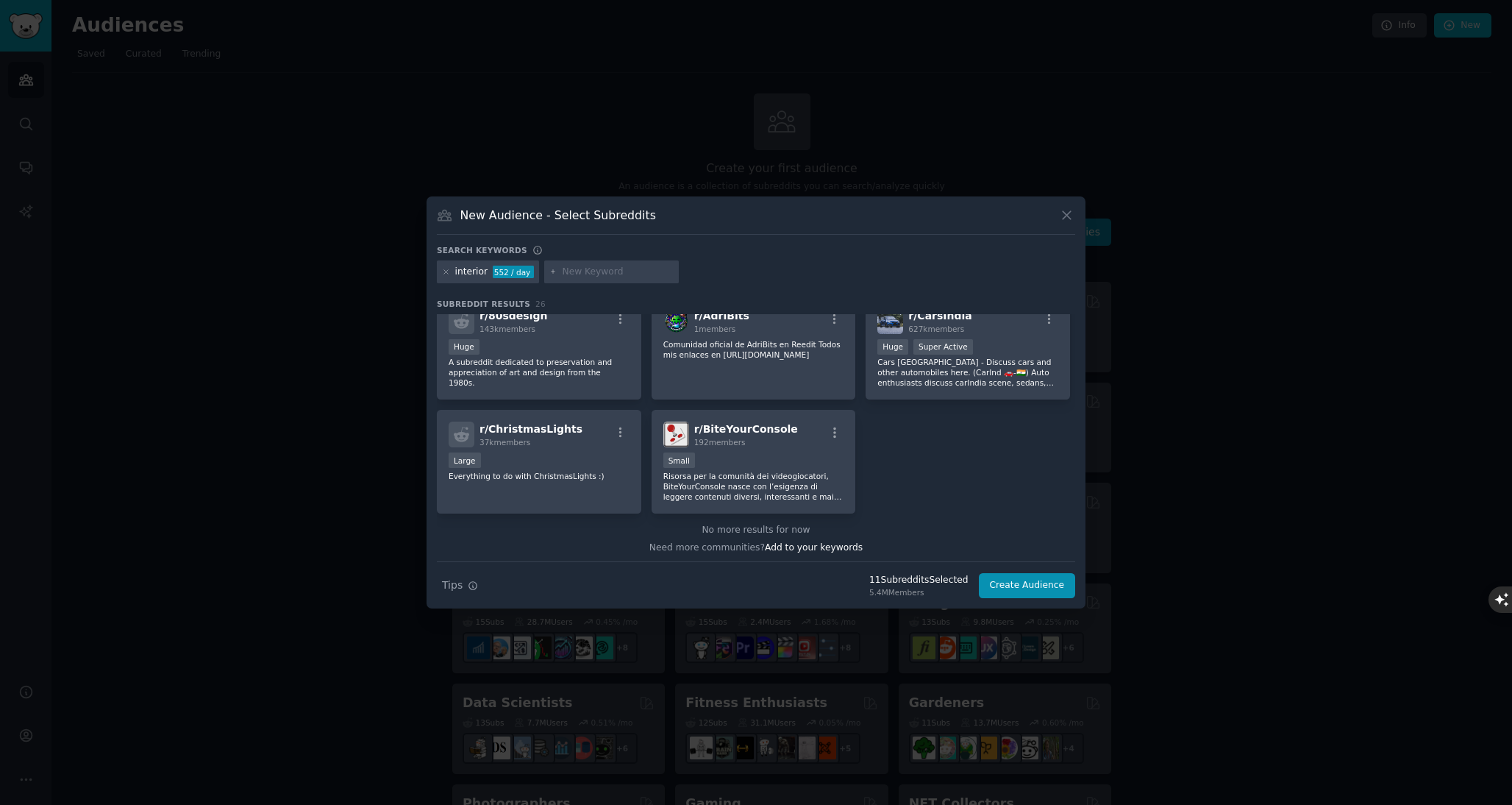
scroll to position [796, 0]
click at [1037, 593] on button "Create Audience" at bounding box center [1027, 586] width 97 height 25
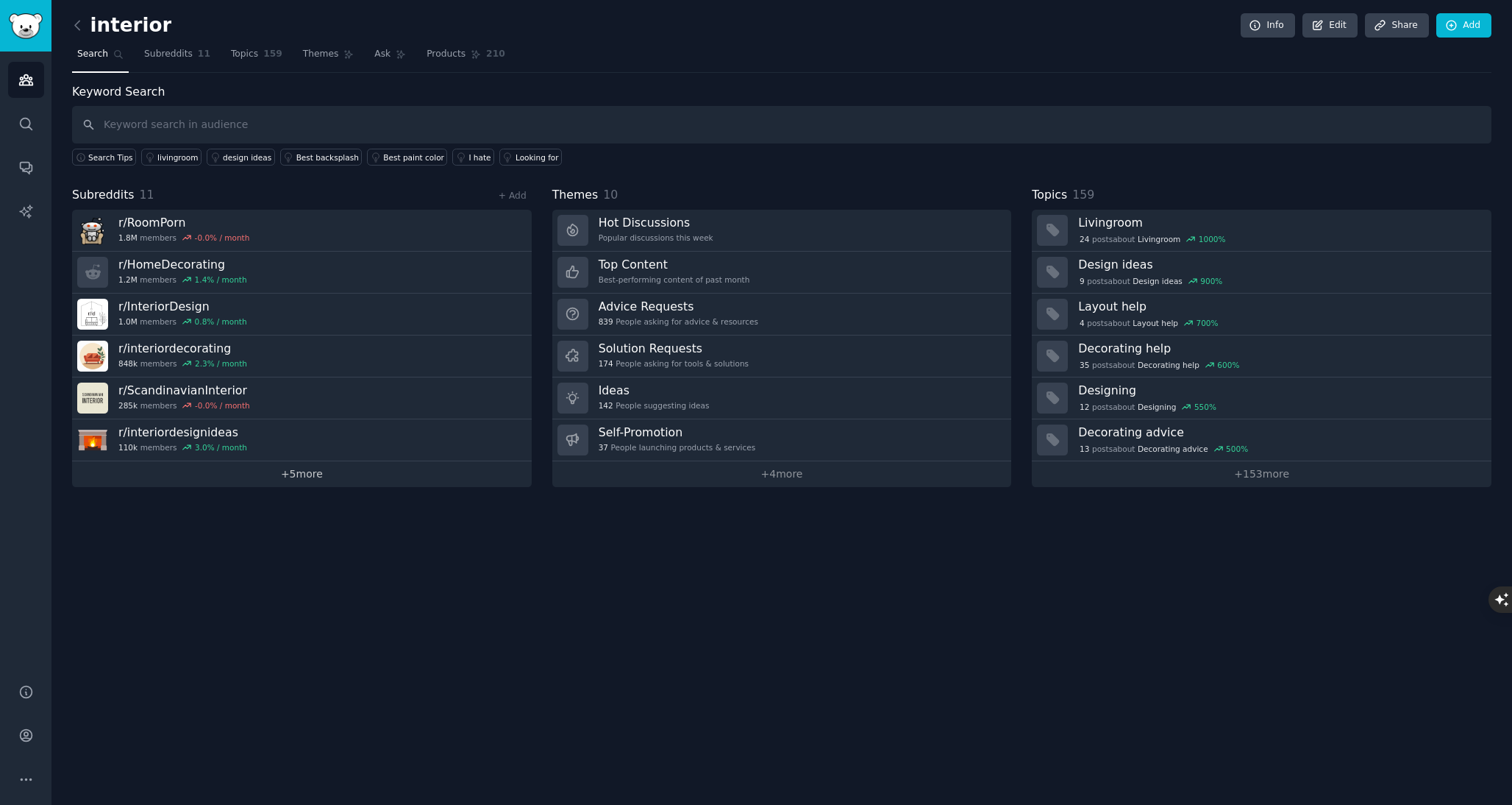
click at [330, 477] on link "+ 5 more" at bounding box center [302, 474] width 460 height 26
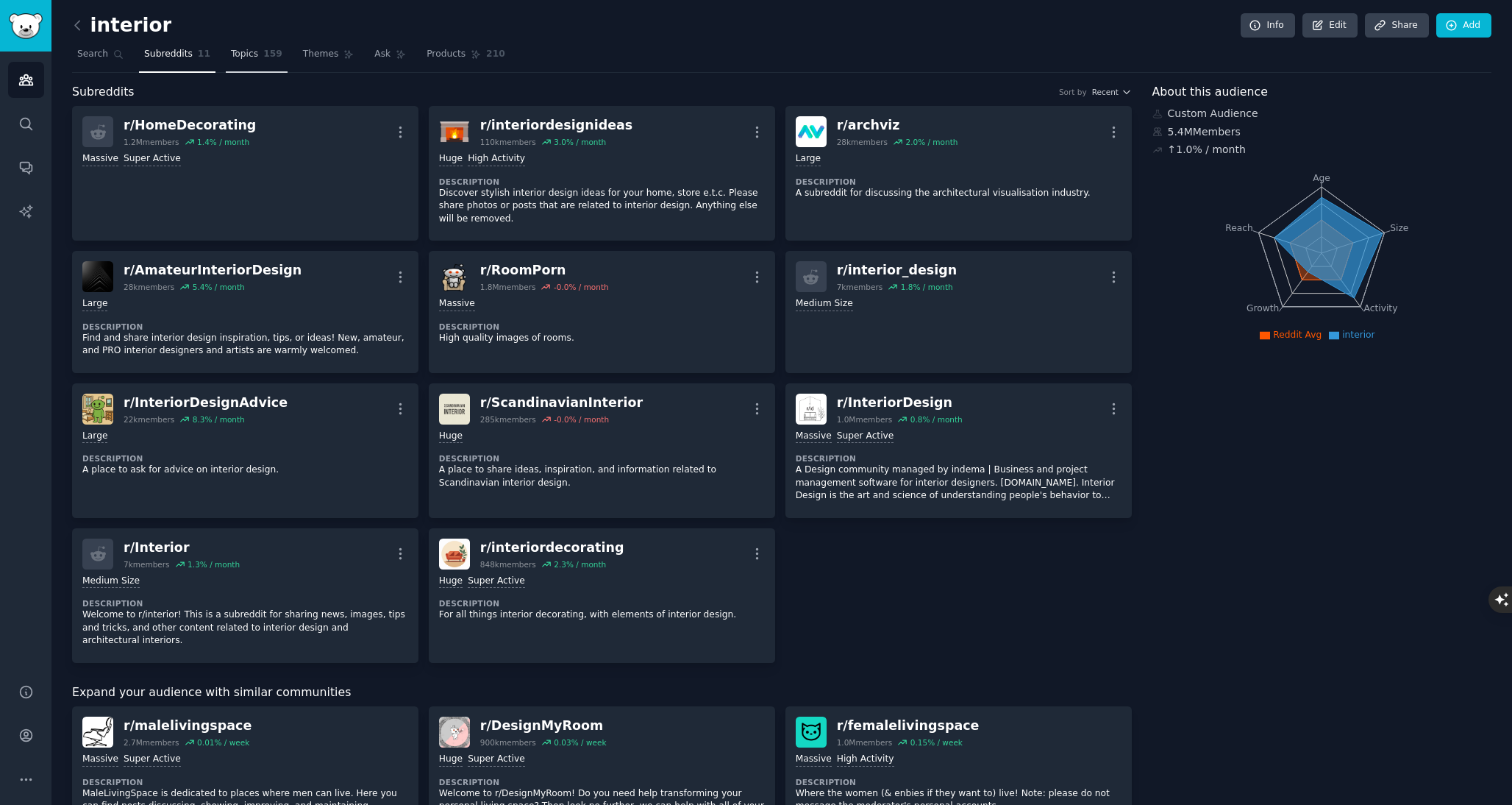
click at [253, 51] on span "Topics" at bounding box center [244, 54] width 27 height 13
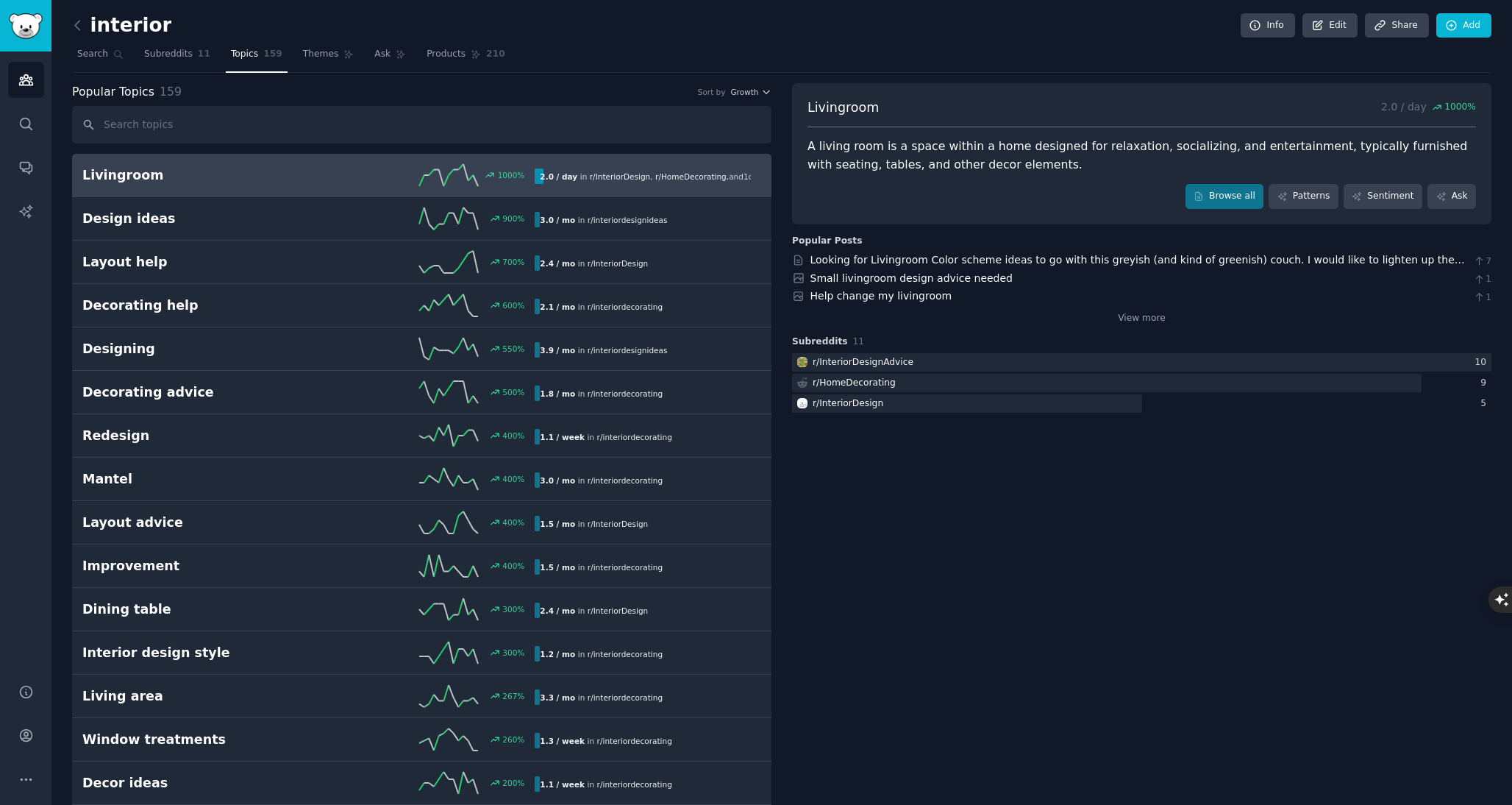
click at [278, 184] on h2 "Livingroom" at bounding box center [195, 175] width 227 height 19
click at [1081, 260] on link "Looking for Livingroom Color scheme ideas to go with this greyish (and kind of …" at bounding box center [1137, 267] width 654 height 27
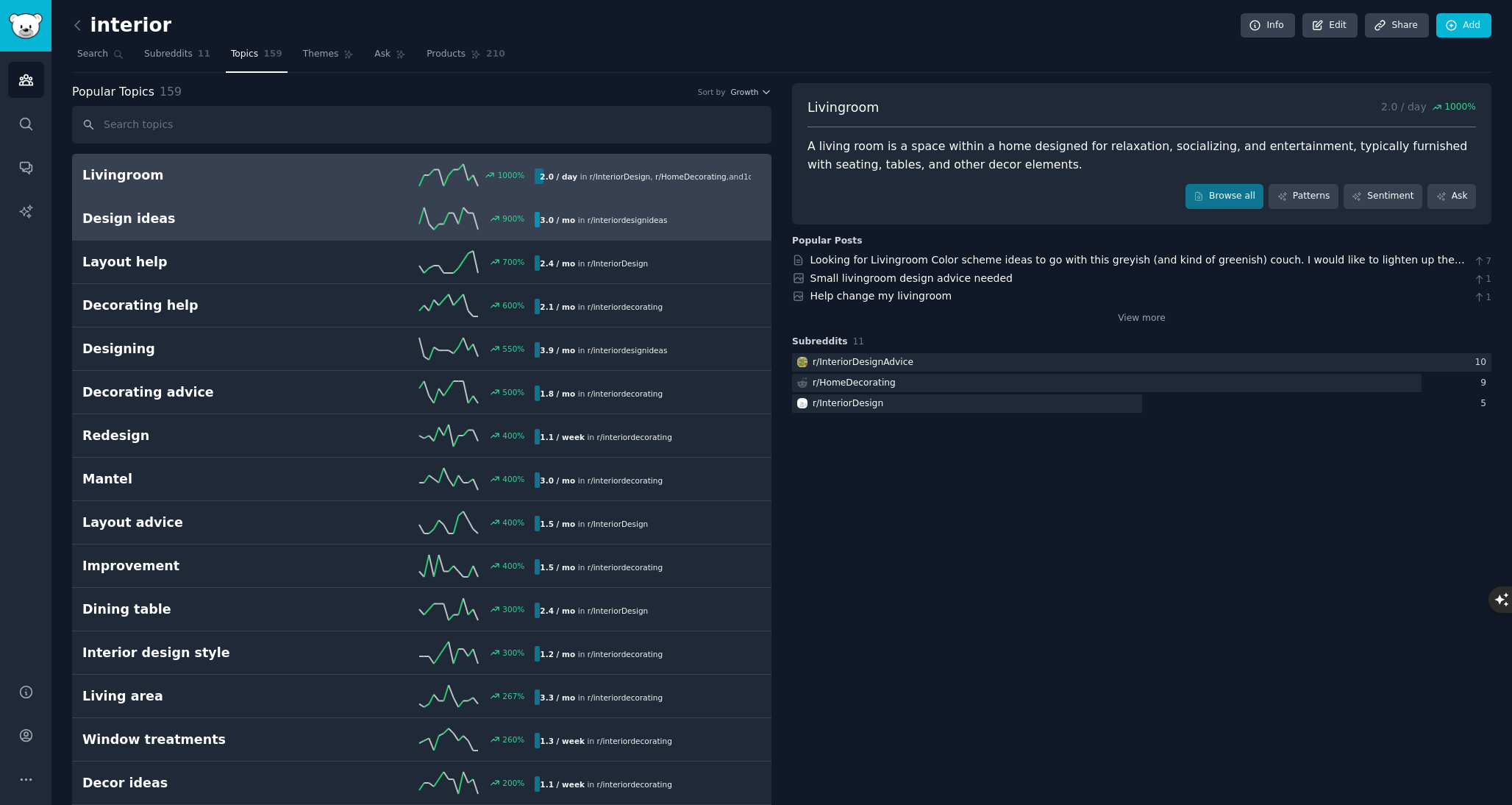
click at [338, 217] on div "900 %" at bounding box center [422, 218] width 227 height 22
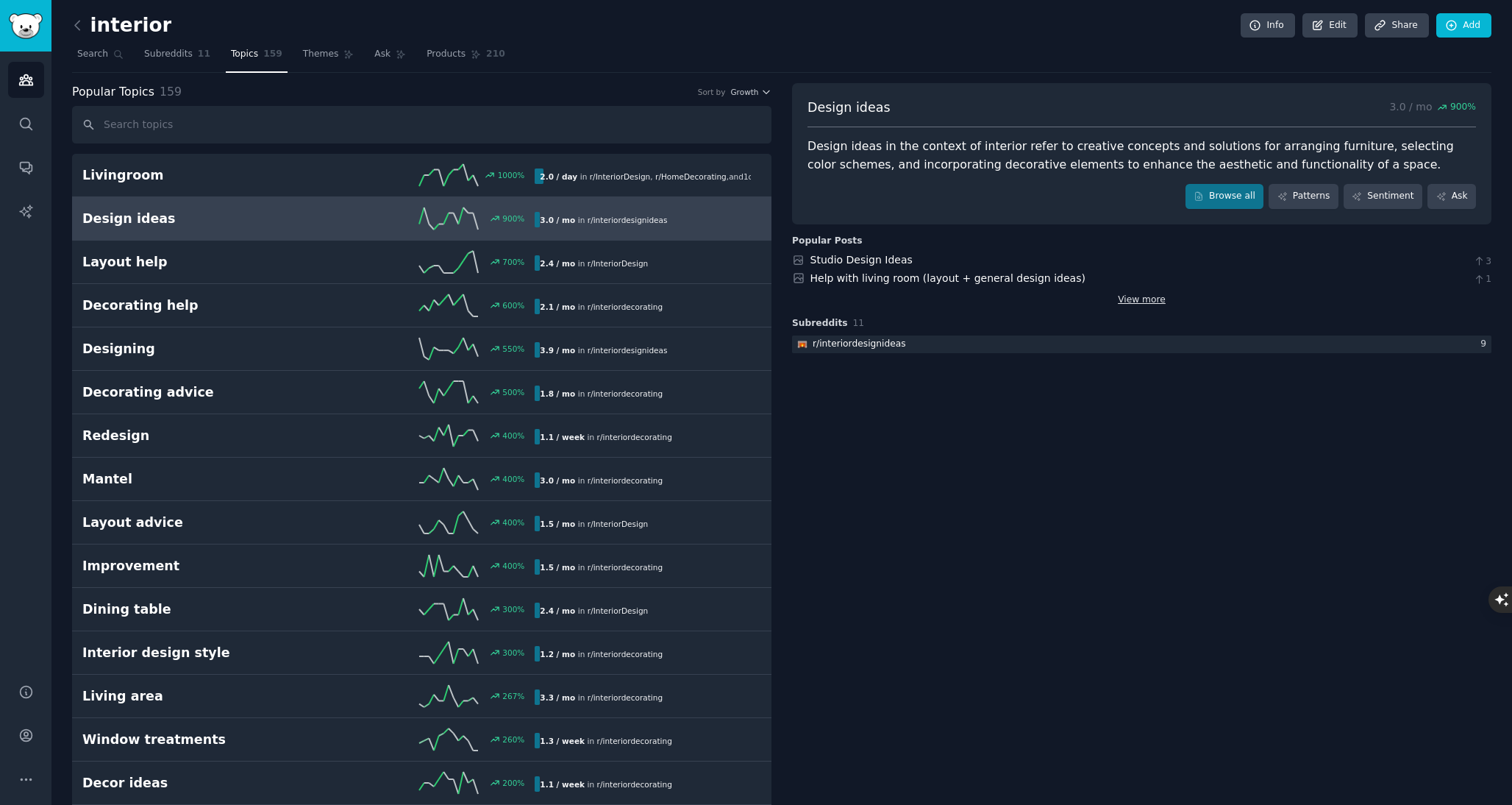
click at [1148, 301] on link "View more" at bounding box center [1141, 300] width 48 height 13
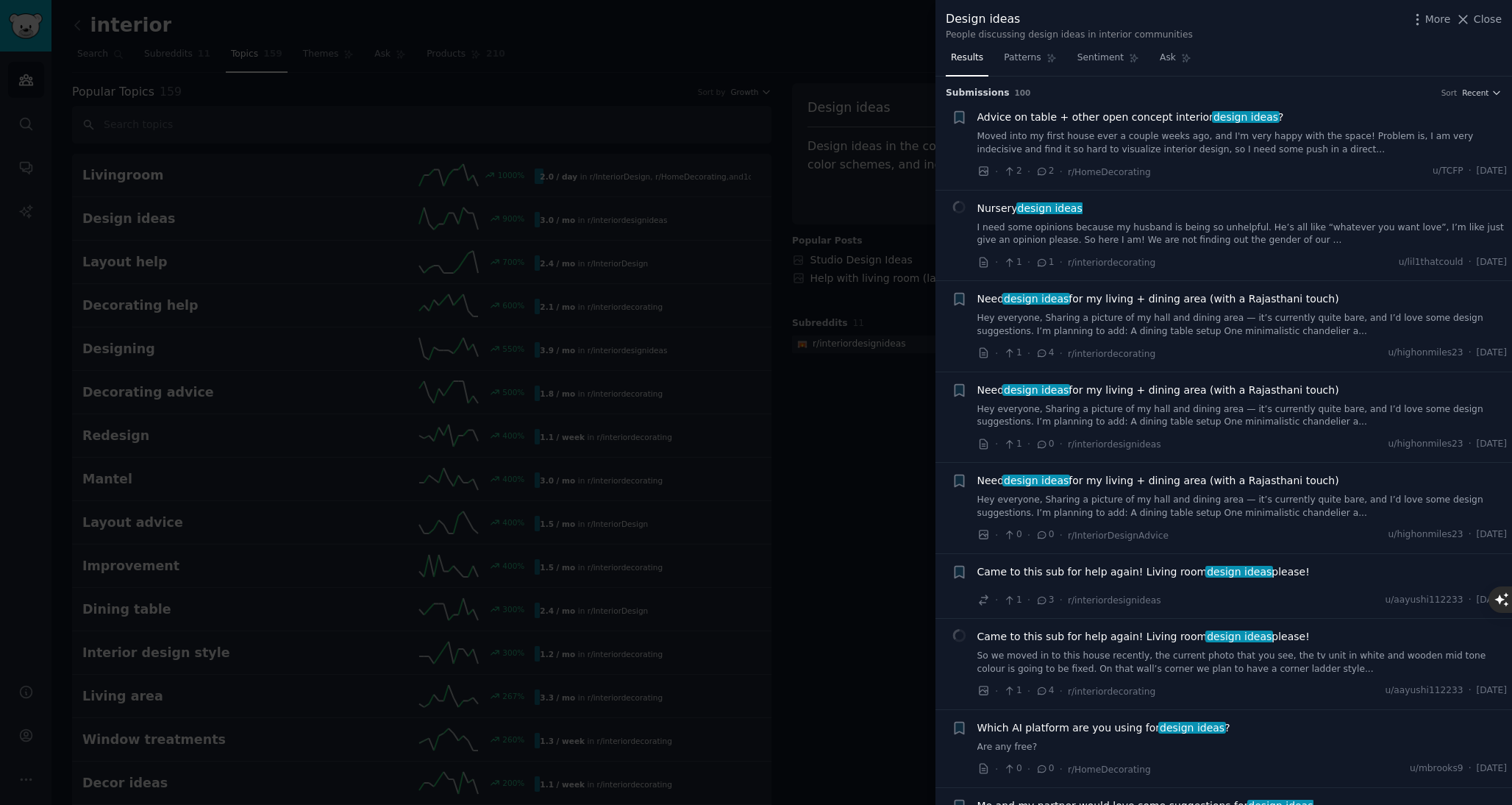
click at [1140, 149] on link "Moved into my first house ever a couple weeks ago, and I'm very happy with the …" at bounding box center [1242, 143] width 530 height 26
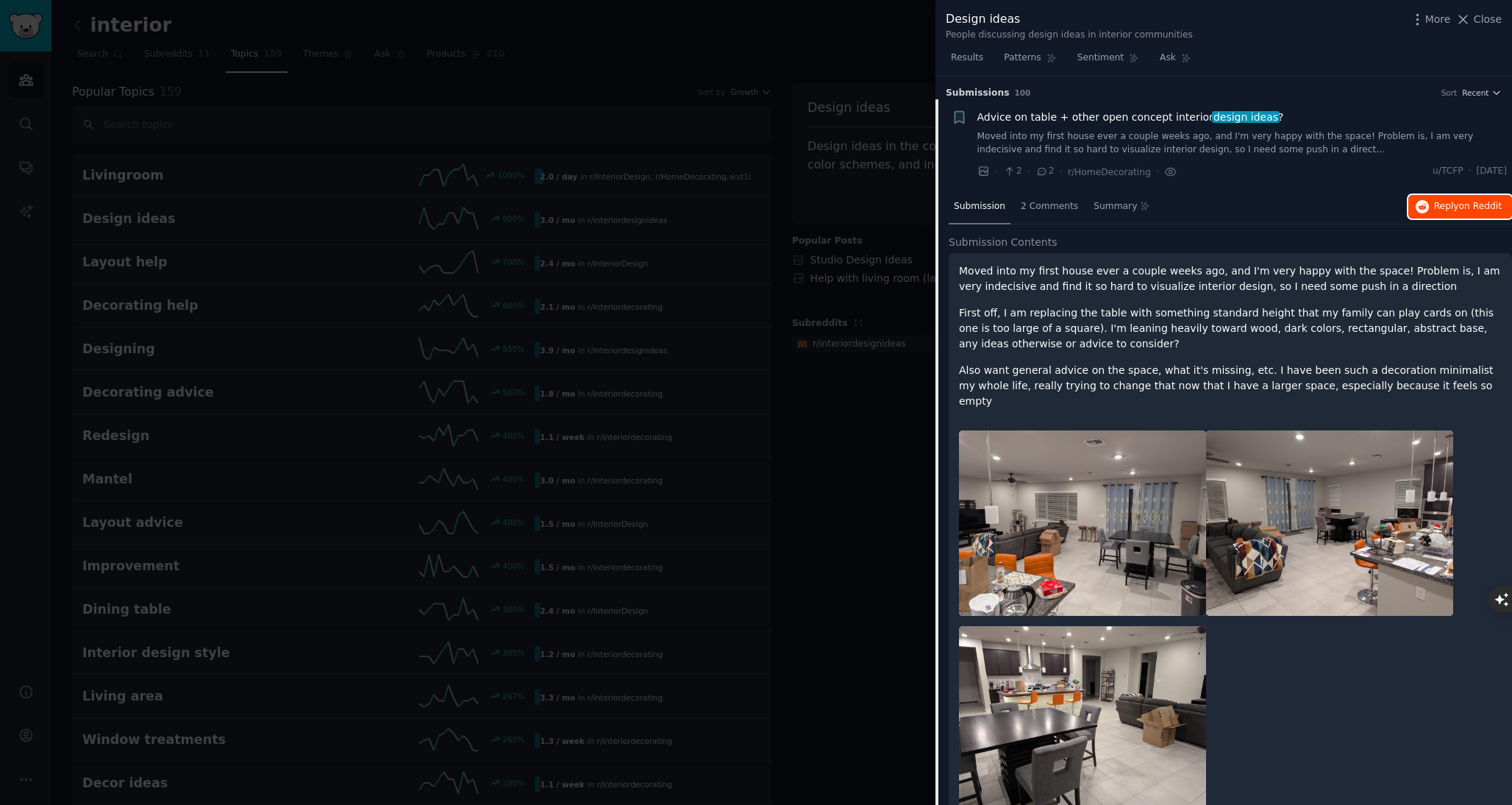
click at [1434, 201] on span "Reply on Reddit" at bounding box center [1467, 206] width 68 height 13
click at [832, 471] on div at bounding box center [756, 402] width 1512 height 805
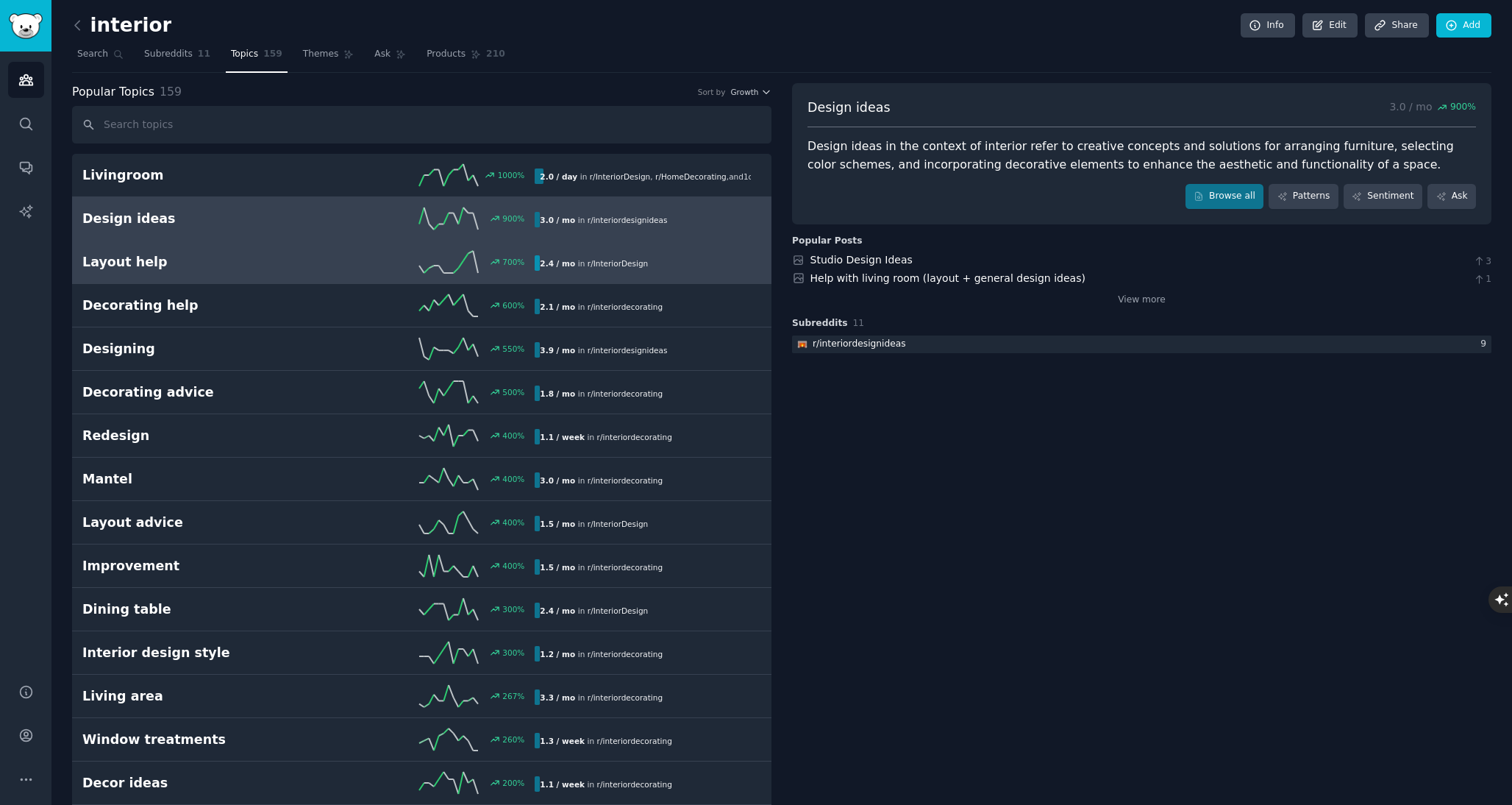
click at [257, 263] on h2 "Layout help" at bounding box center [195, 262] width 227 height 19
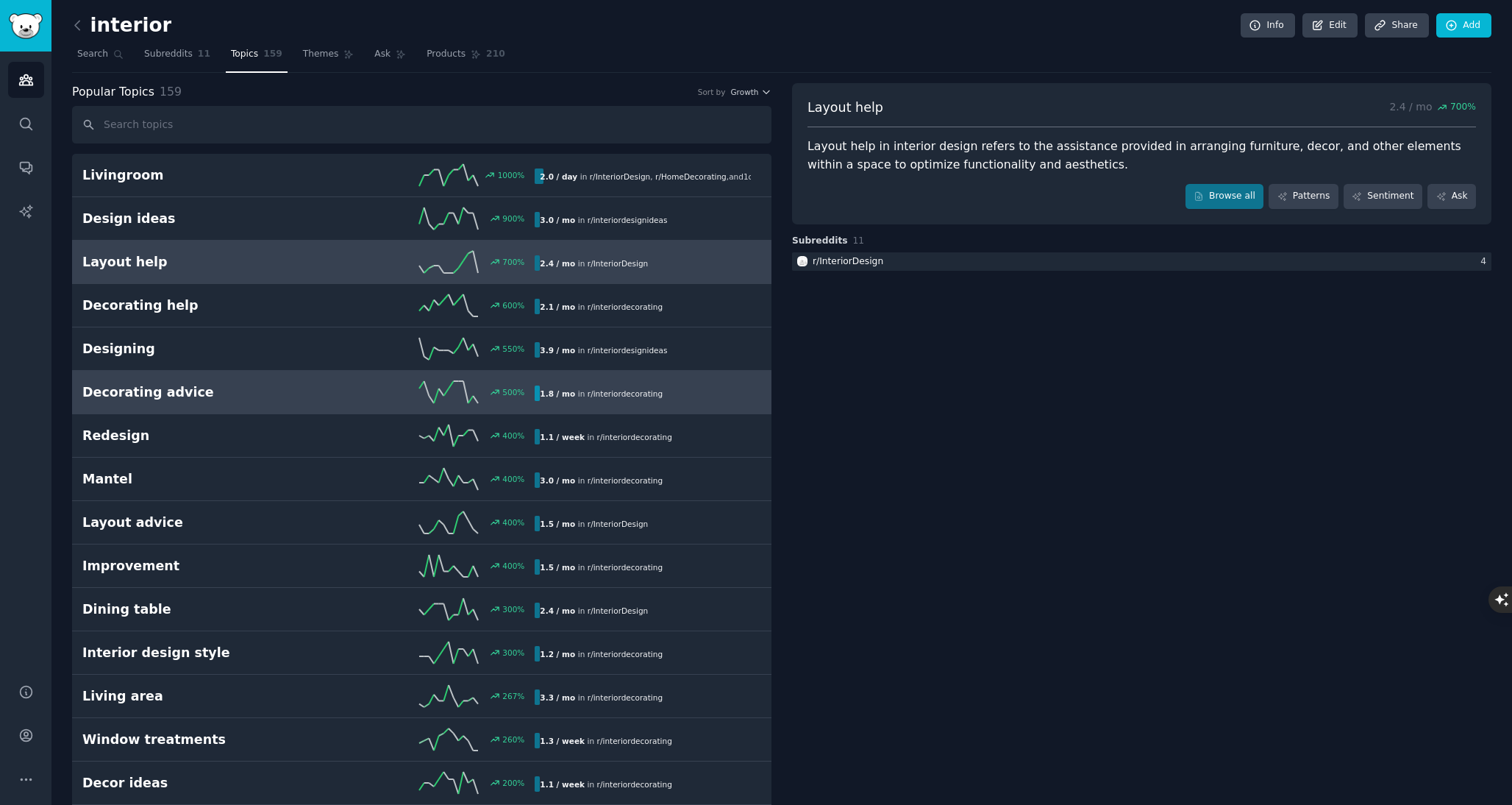
click at [250, 381] on div "Decorating advice 500 % 1.8 / mo in r/ interiordecorating" at bounding box center [422, 392] width 679 height 22
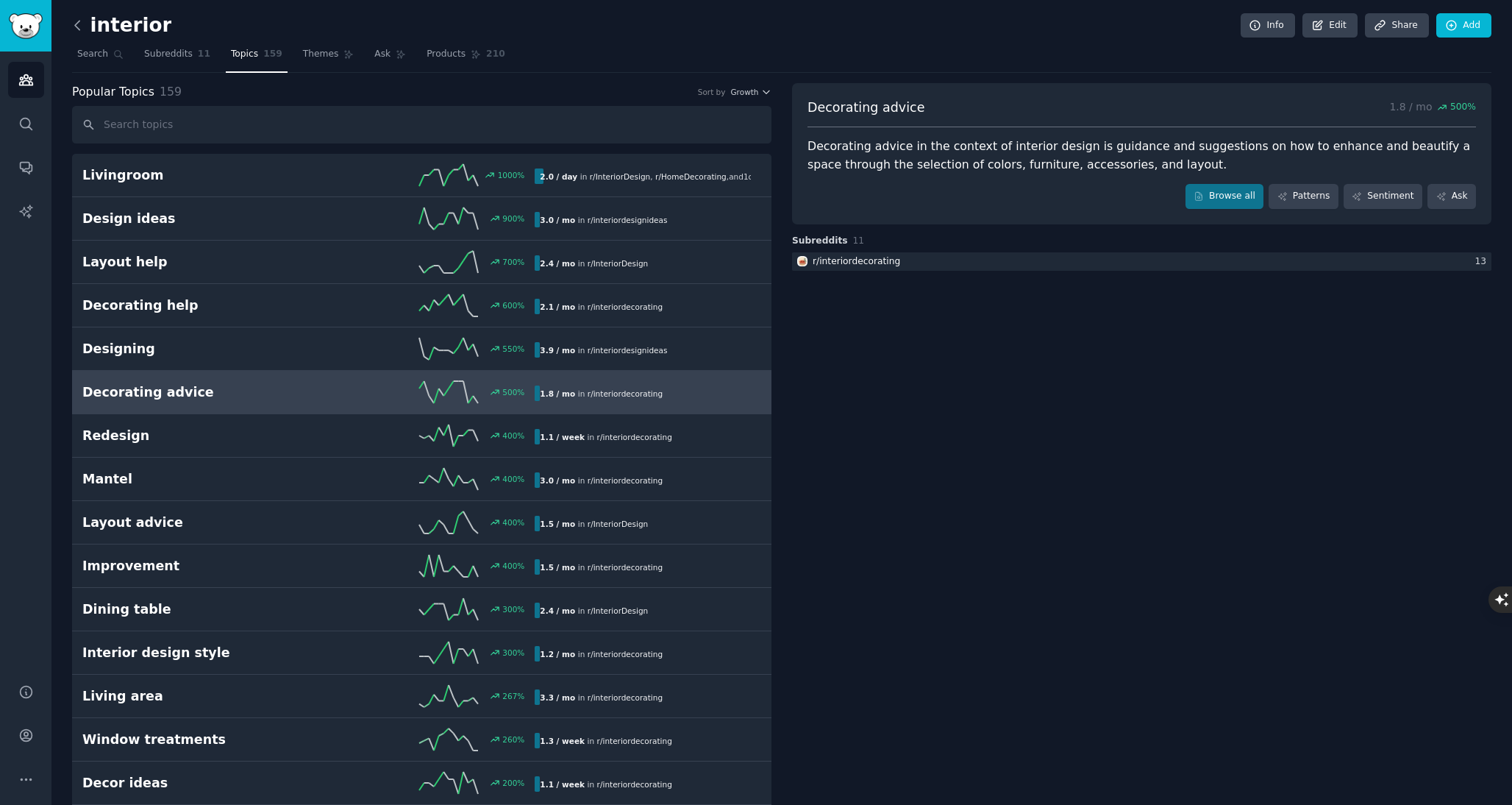
click at [79, 25] on icon at bounding box center [77, 25] width 16 height 16
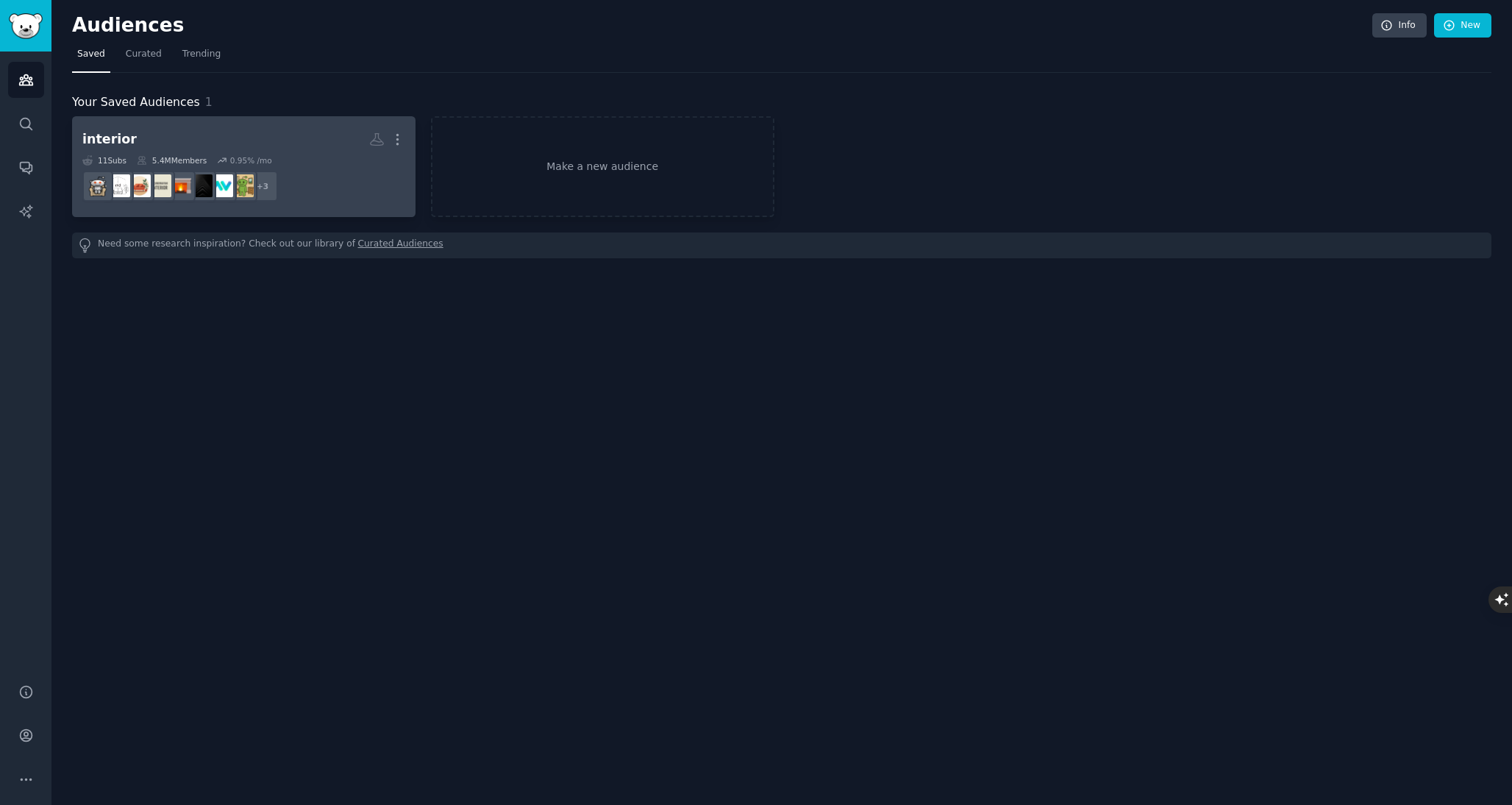
click at [269, 142] on h2 "interior More" at bounding box center [244, 139] width 323 height 26
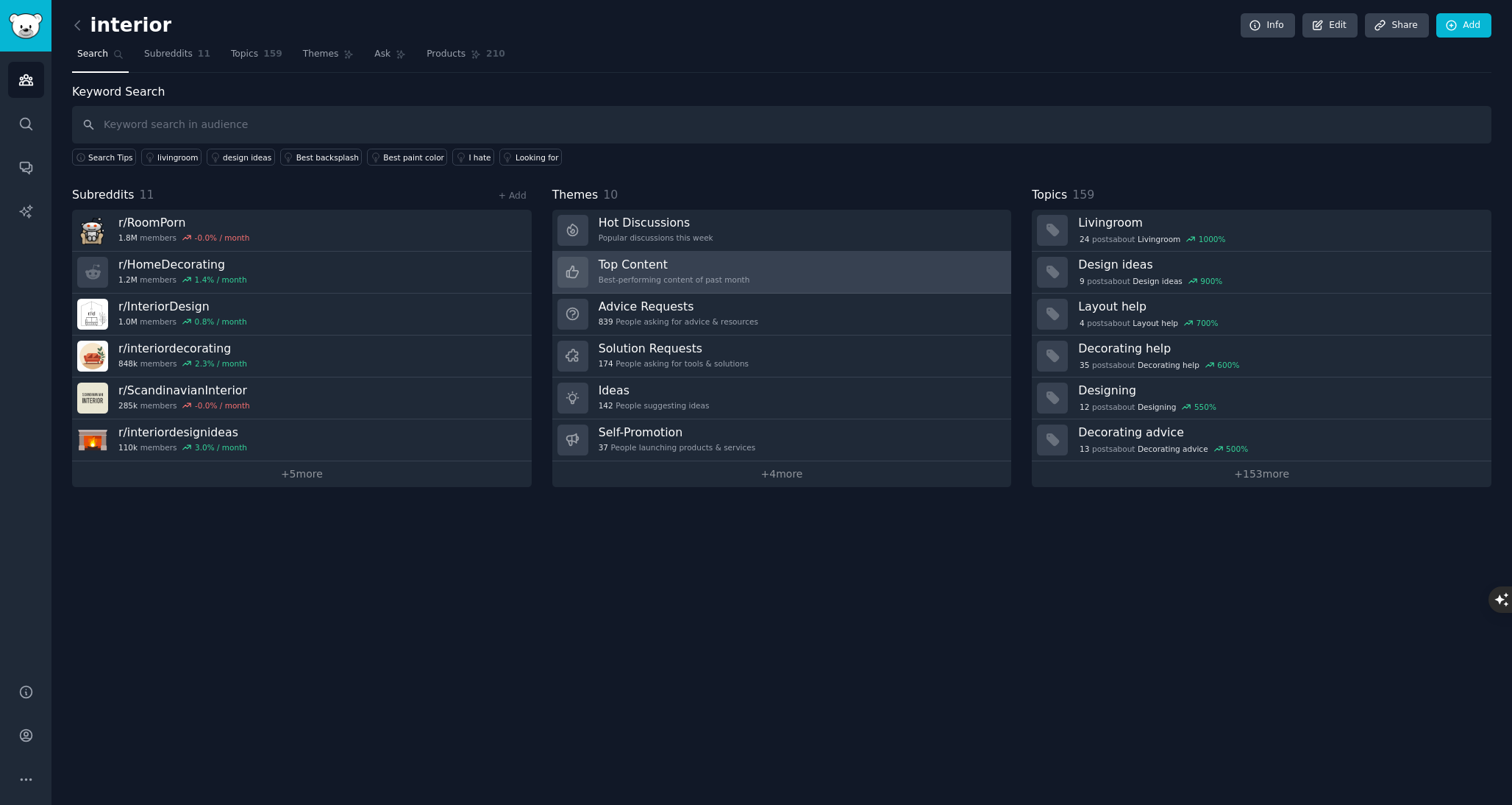
click at [786, 262] on link "Top Content Best-performing content of past month" at bounding box center [782, 273] width 460 height 42
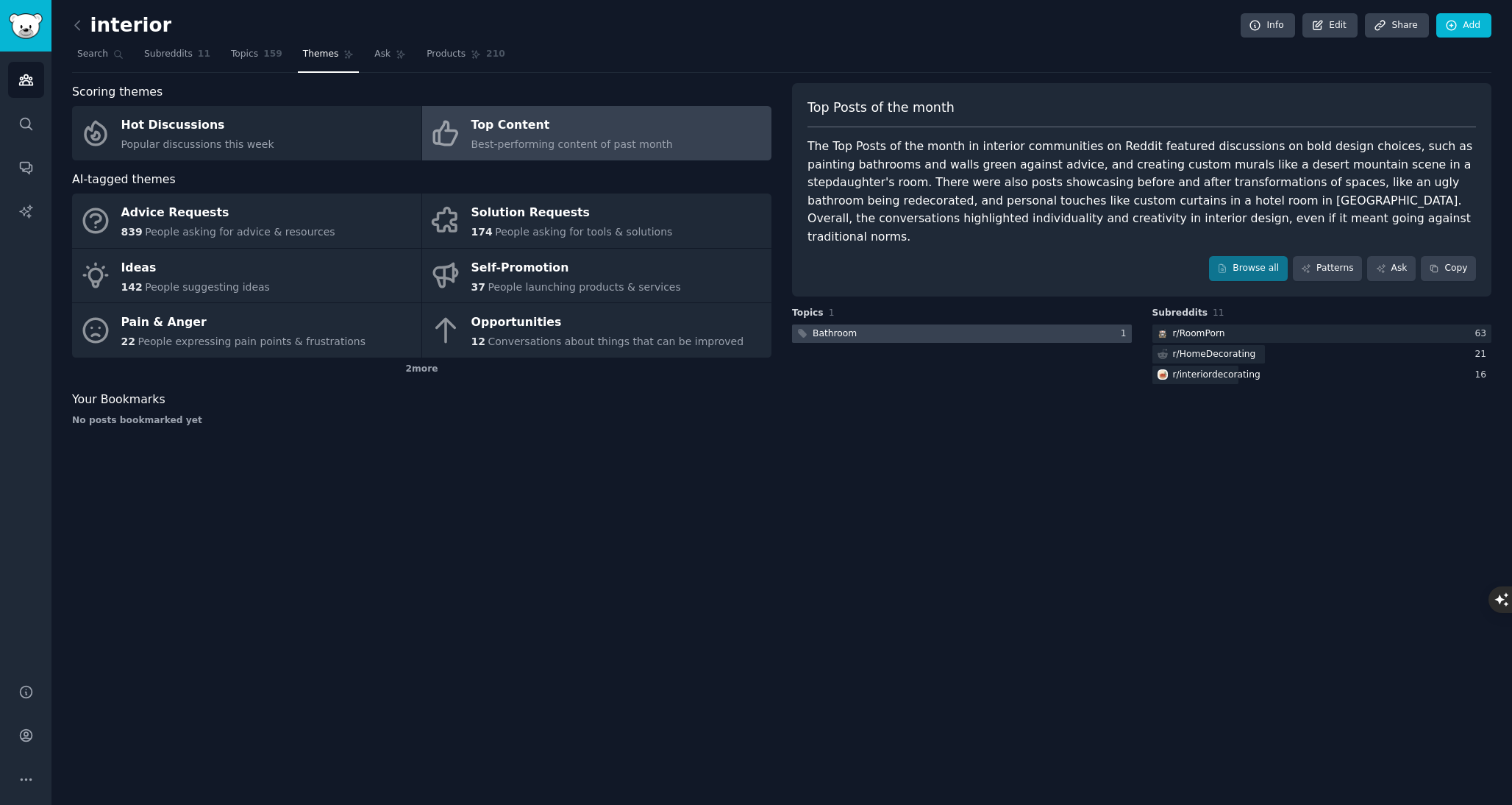
click at [1077, 325] on div at bounding box center [962, 333] width 340 height 19
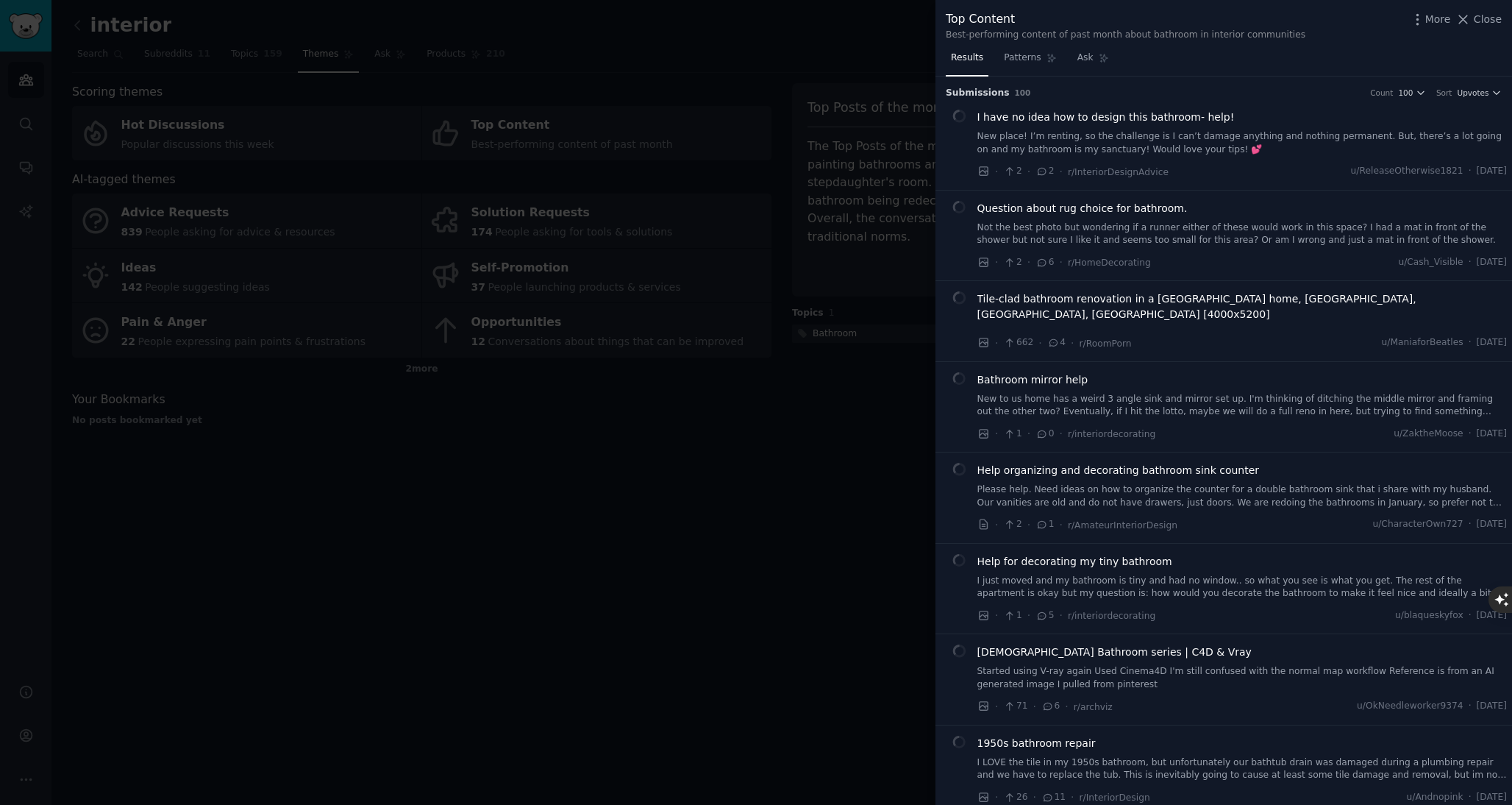
click at [1173, 124] on span "I have no idea how to design this bathroom- help!" at bounding box center [1106, 117] width 258 height 16
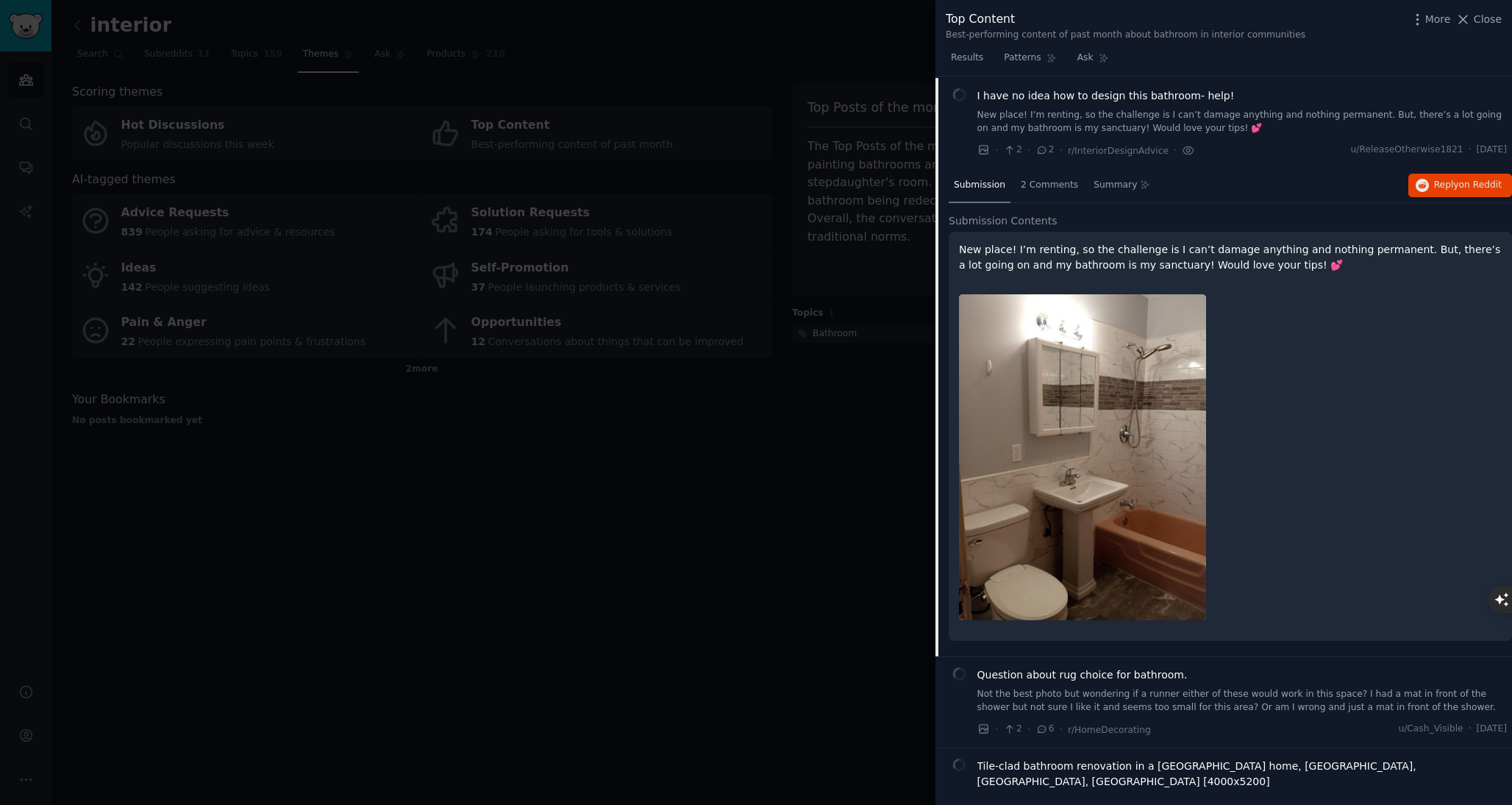
scroll to position [23, 0]
click at [1115, 428] on img at bounding box center [1082, 456] width 247 height 327
click at [1122, 96] on span "I have no idea how to design this bathroom- help!" at bounding box center [1106, 94] width 258 height 16
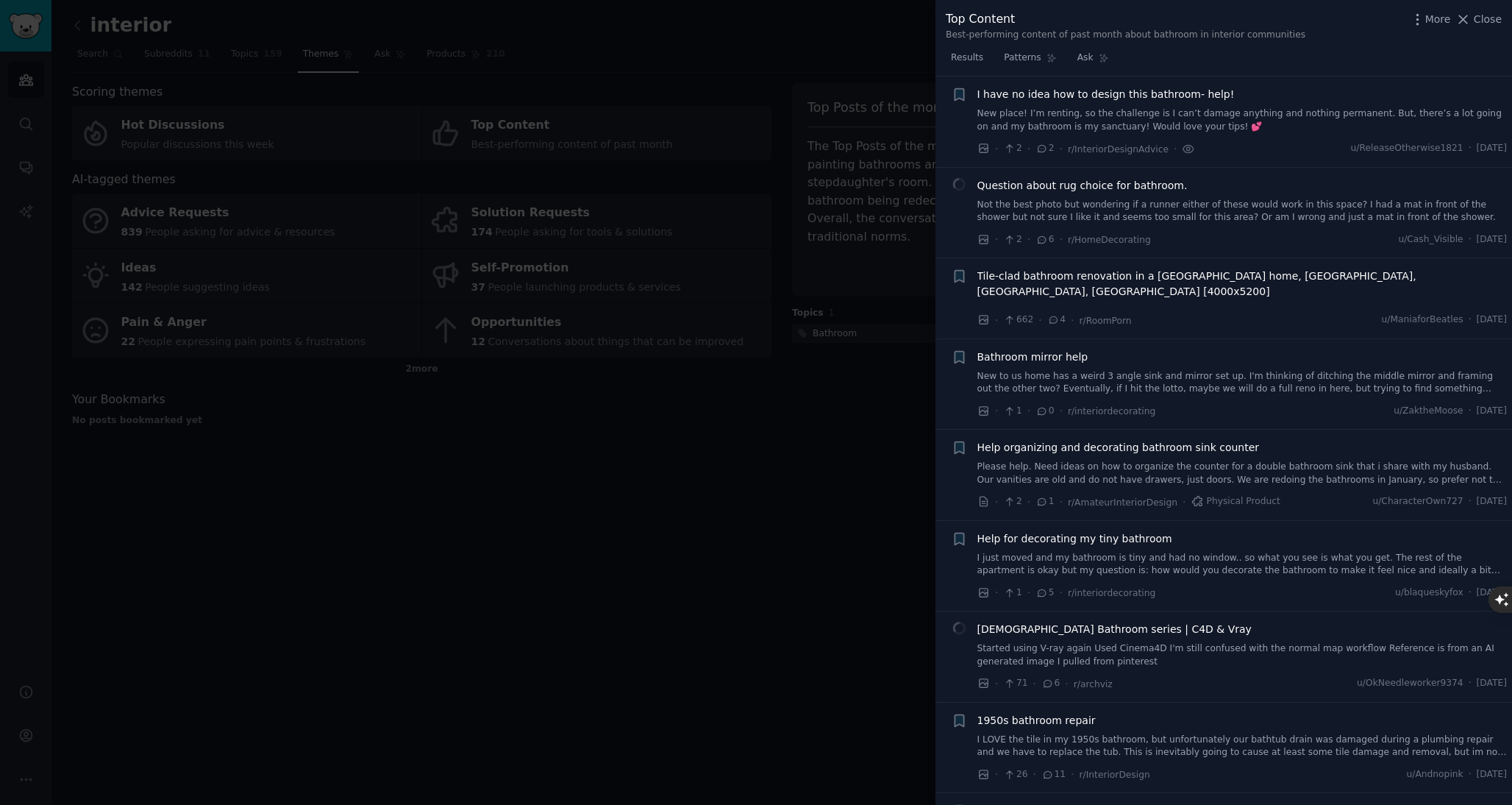
click at [1108, 103] on div "I have no idea how to design this bathroom- help! New place! I’m renting, so th…" at bounding box center [1242, 110] width 530 height 46
click at [987, 98] on span "I have no idea how to design this bathroom- help!" at bounding box center [1106, 94] width 258 height 16
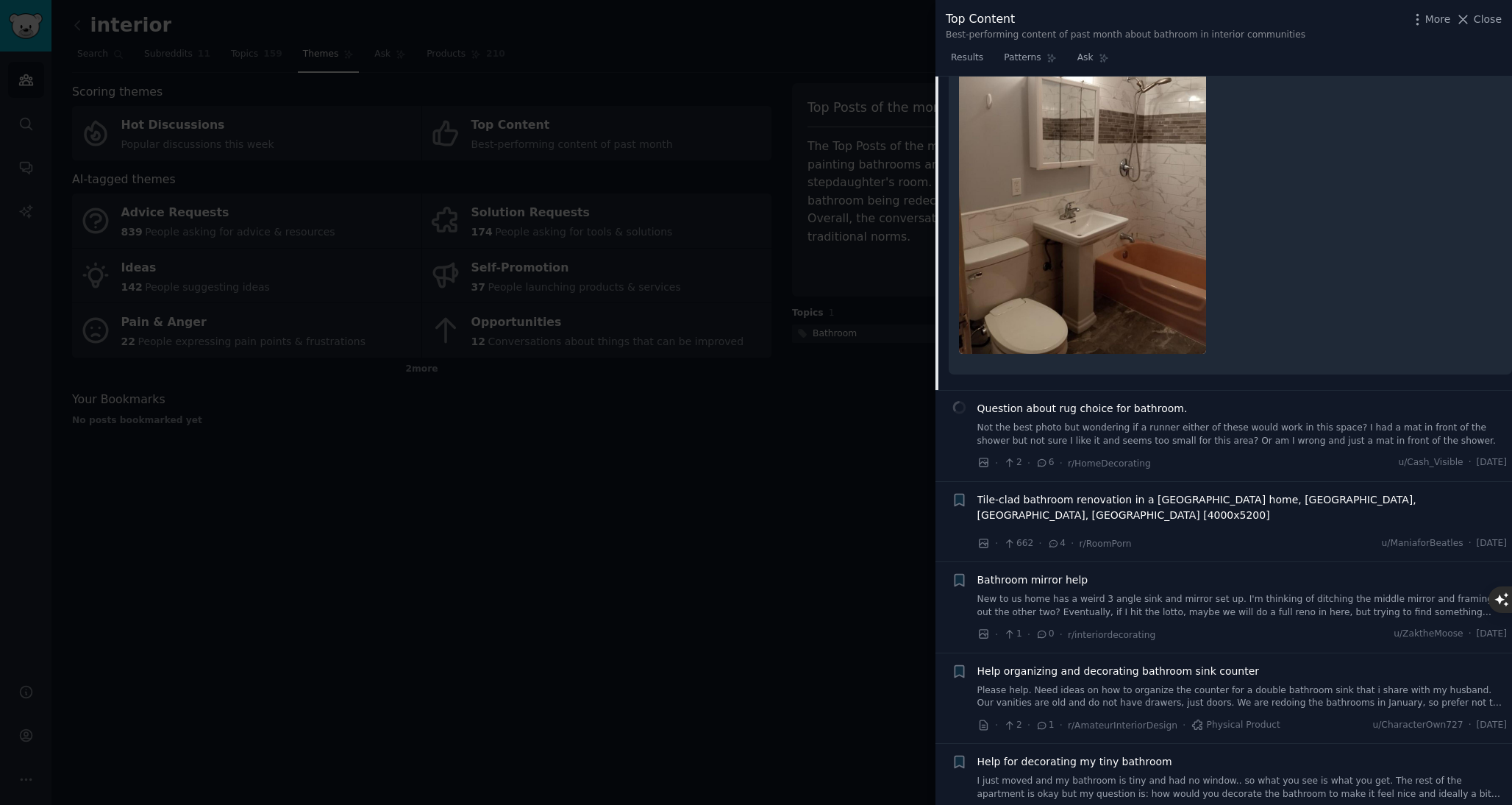
scroll to position [292, 0]
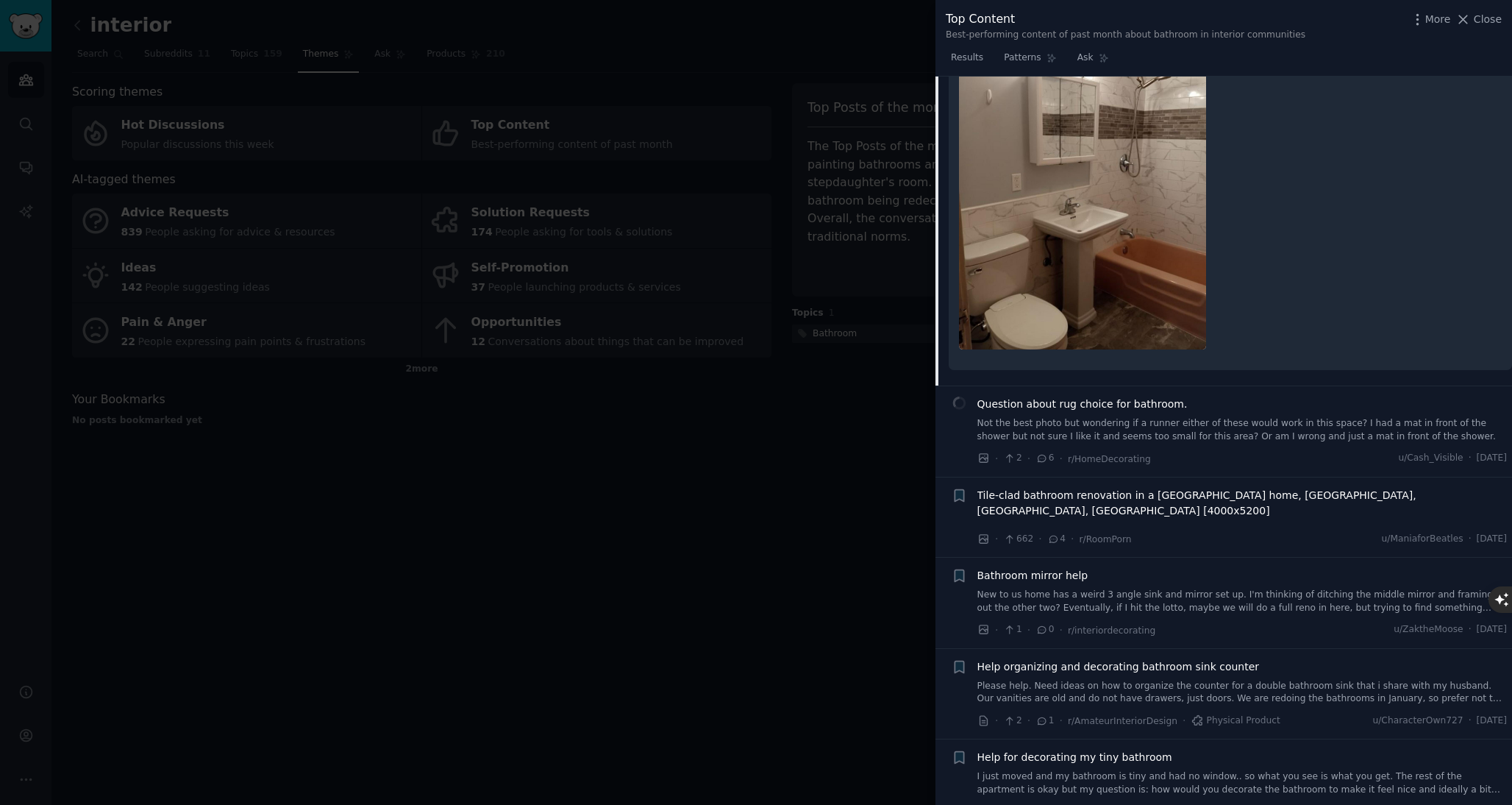
click at [1179, 498] on span "Tile-clad bathroom renovation in a Preston home, Melbourne, Victoria, Australia…" at bounding box center [1242, 503] width 530 height 31
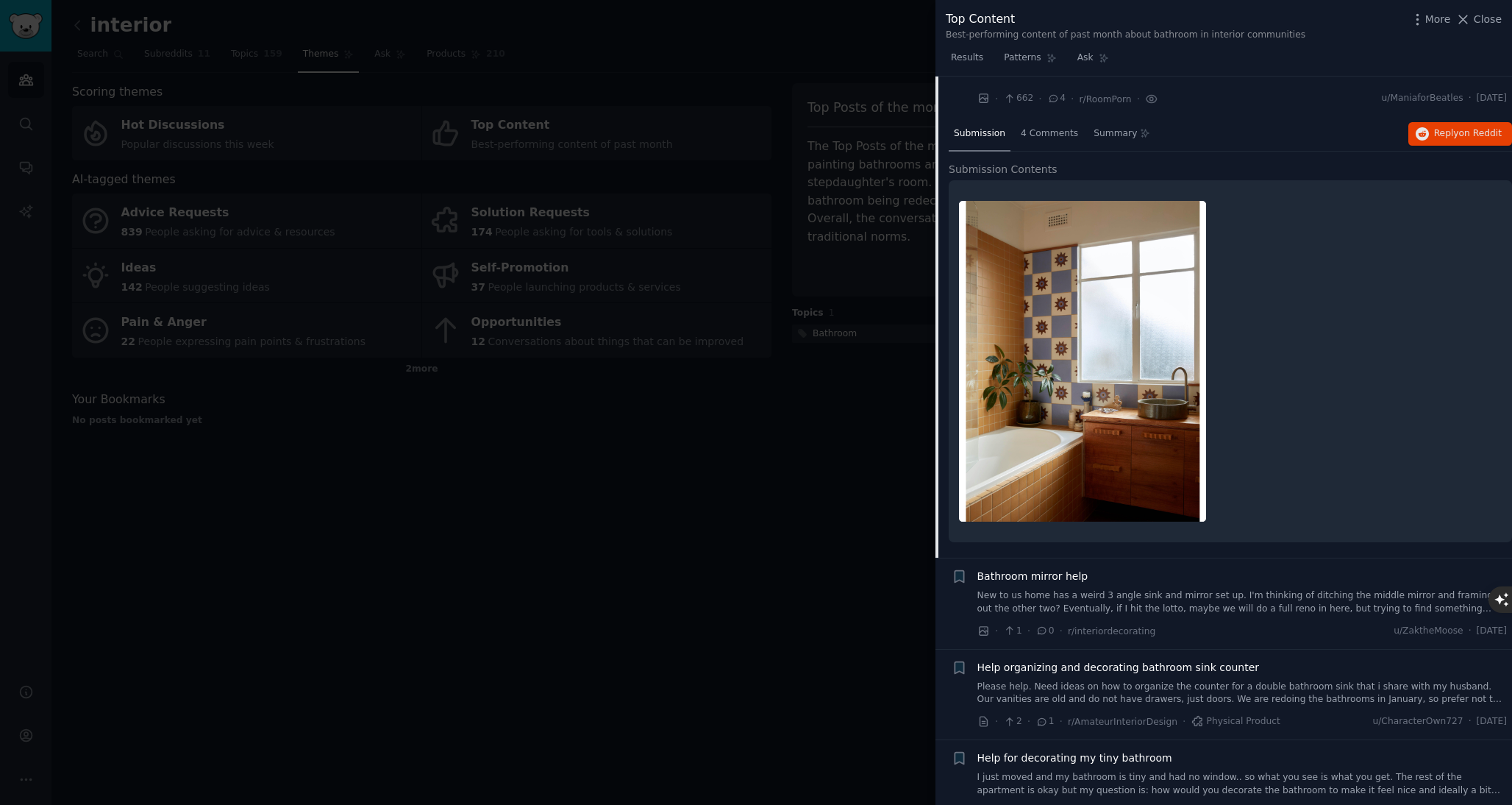
scroll to position [257, 0]
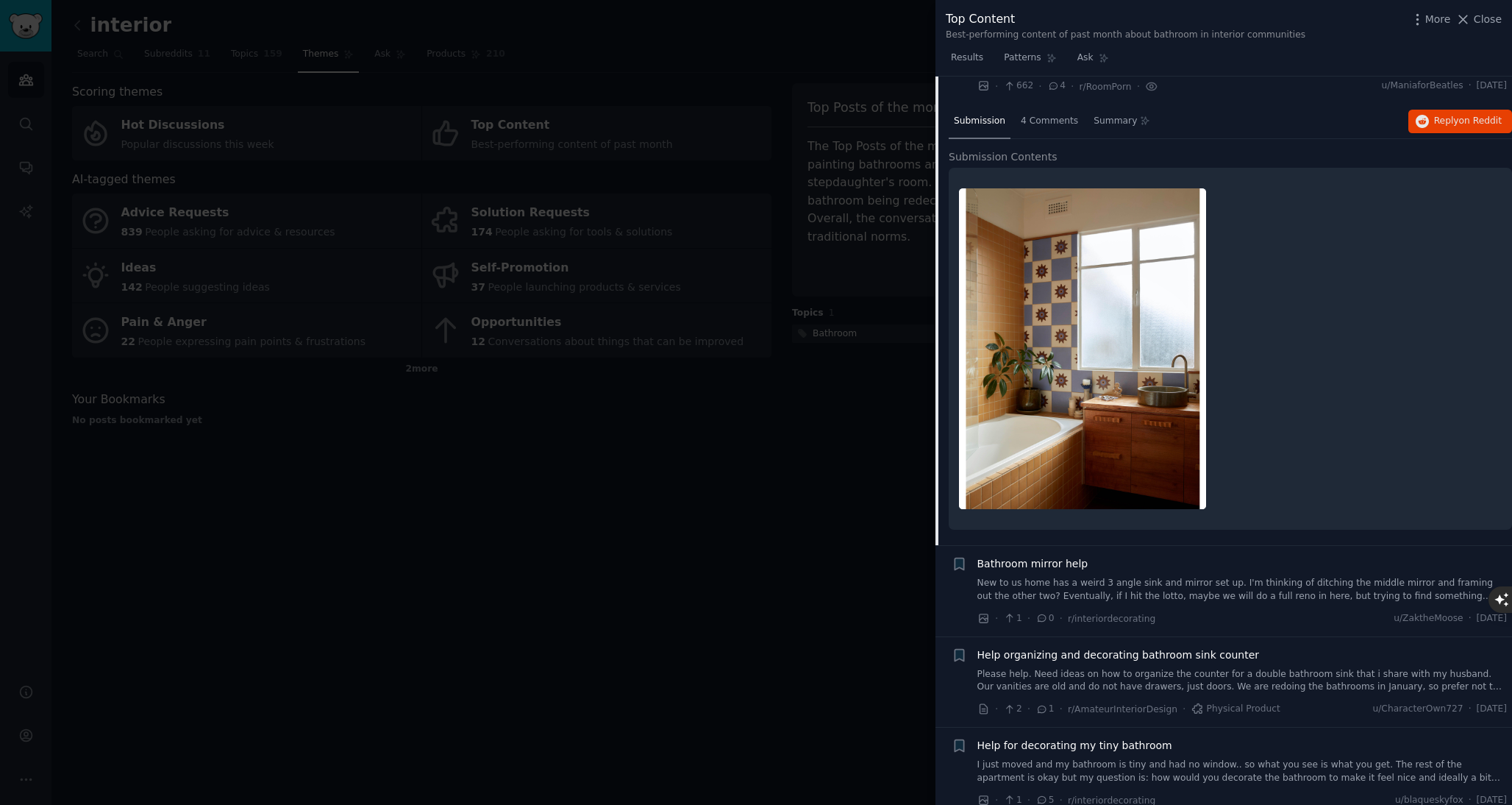
click at [1044, 204] on img at bounding box center [1082, 349] width 247 height 322
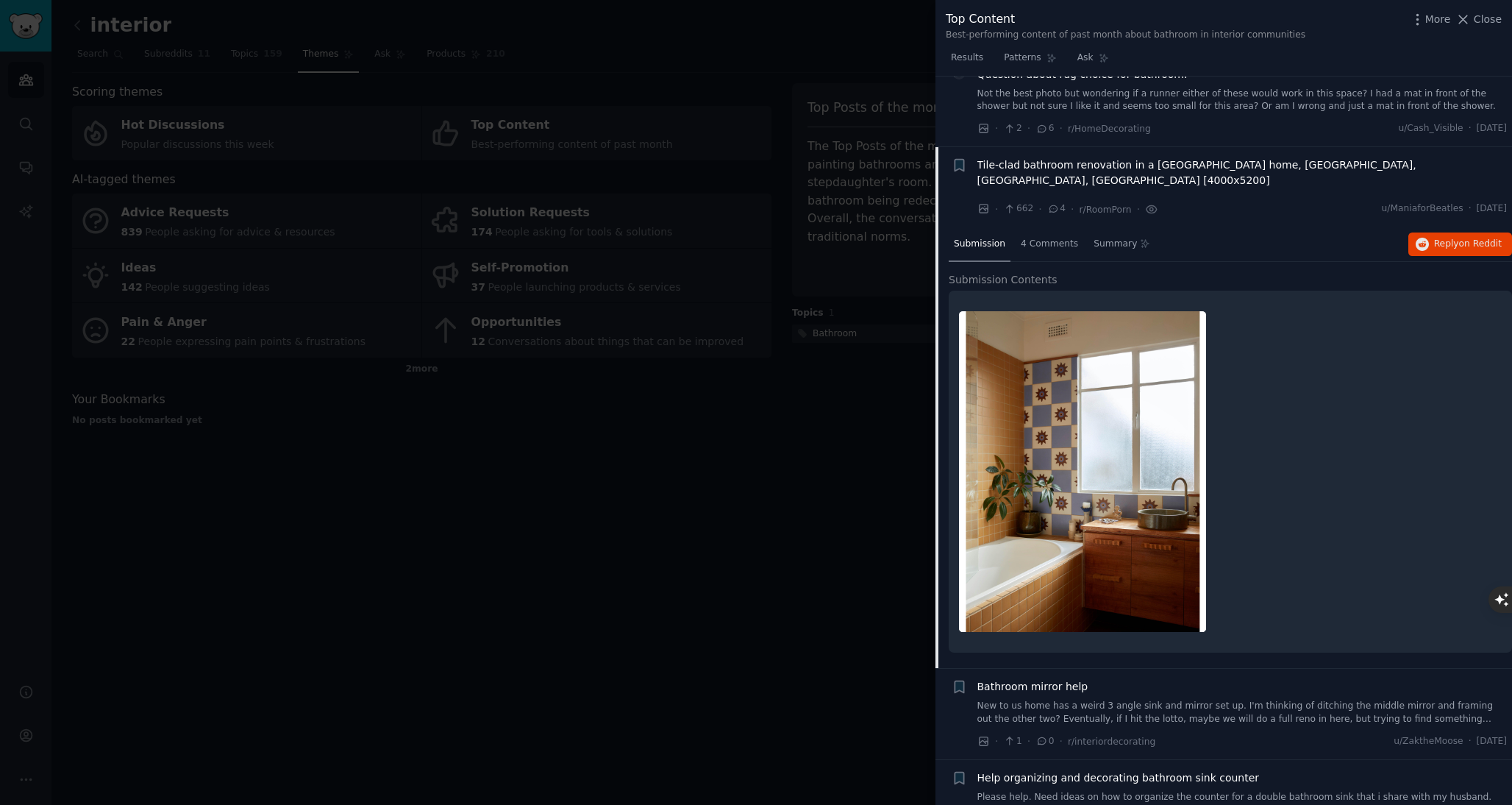
scroll to position [137, 0]
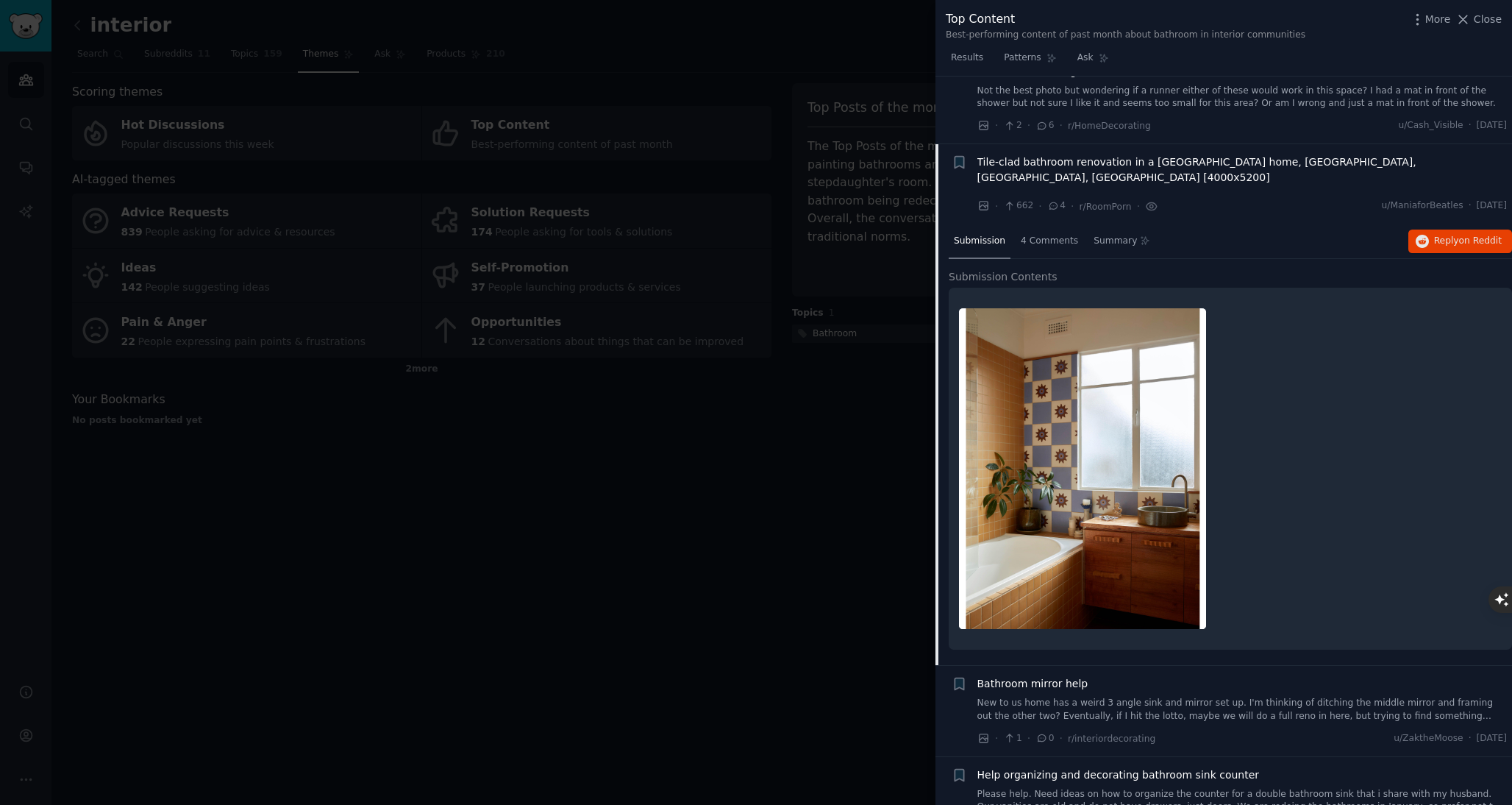
click at [1136, 163] on span "Tile-clad bathroom renovation in a Preston home, Melbourne, Victoria, Australia…" at bounding box center [1242, 170] width 530 height 31
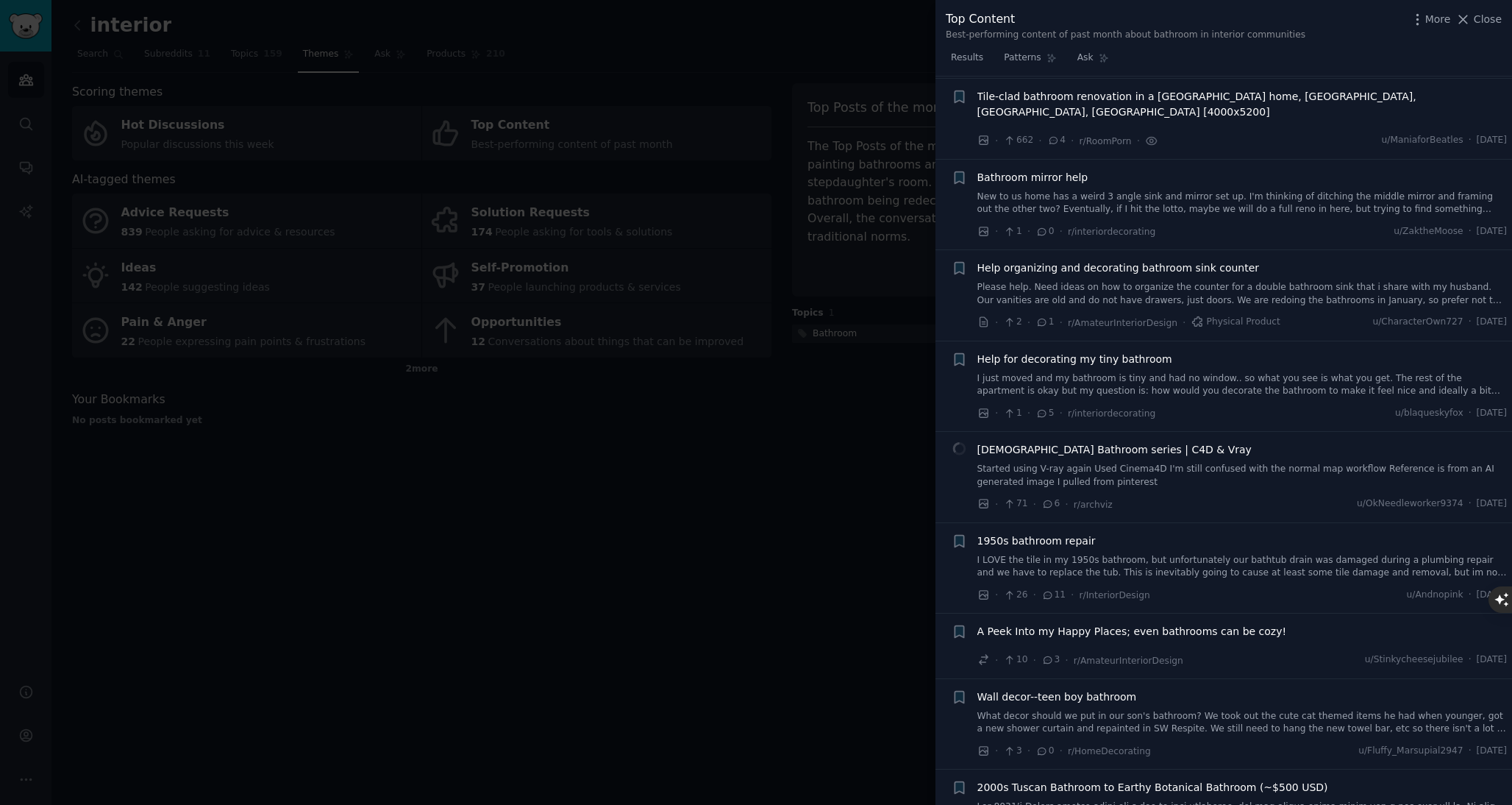
scroll to position [204, 0]
click at [1011, 95] on span "Tile-clad bathroom renovation in a Preston home, Melbourne, Victoria, Australia…" at bounding box center [1242, 102] width 530 height 31
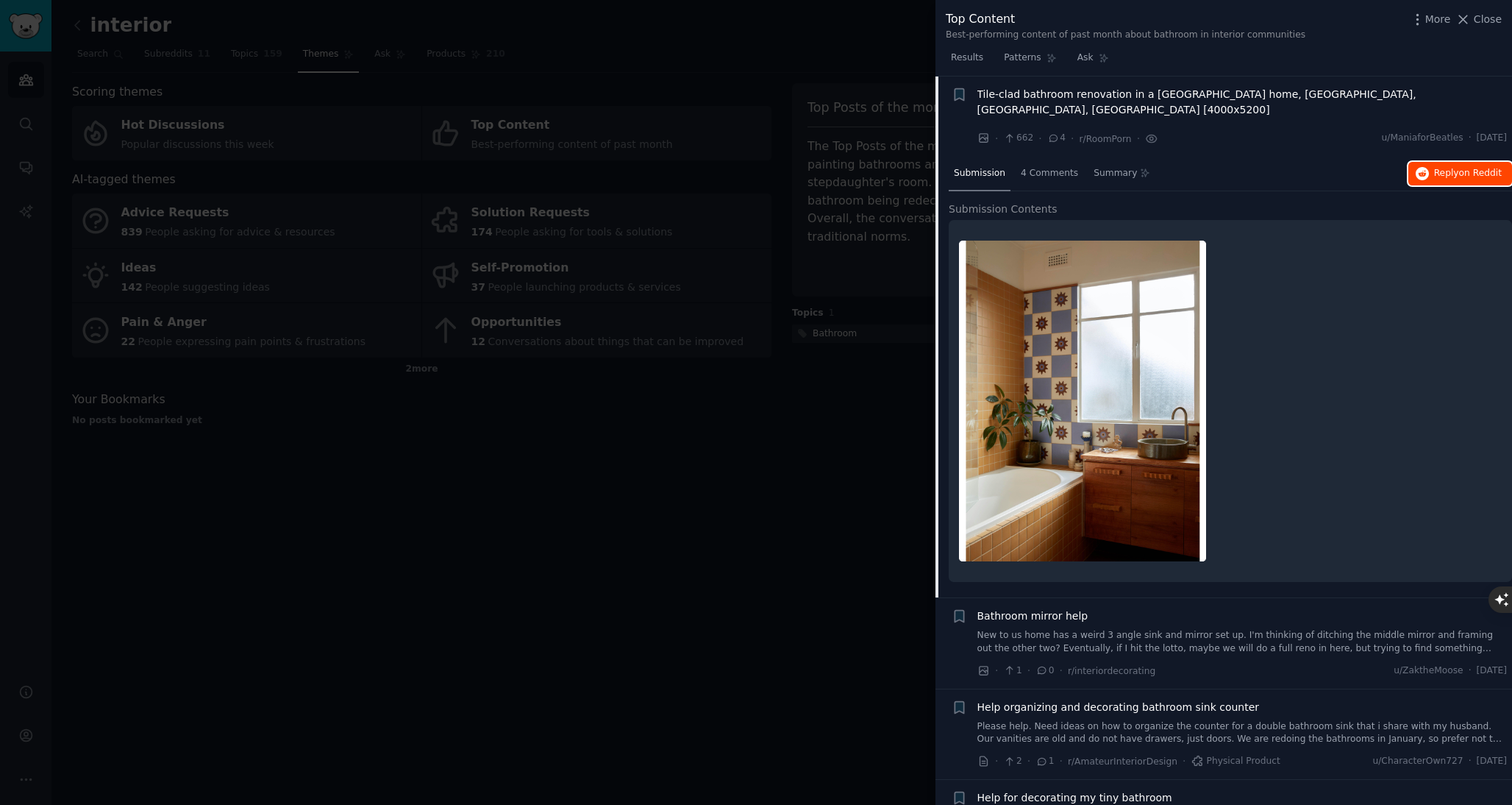
click at [1436, 167] on span "Reply on Reddit" at bounding box center [1467, 174] width 68 height 13
click at [1464, 16] on icon at bounding box center [1463, 19] width 16 height 16
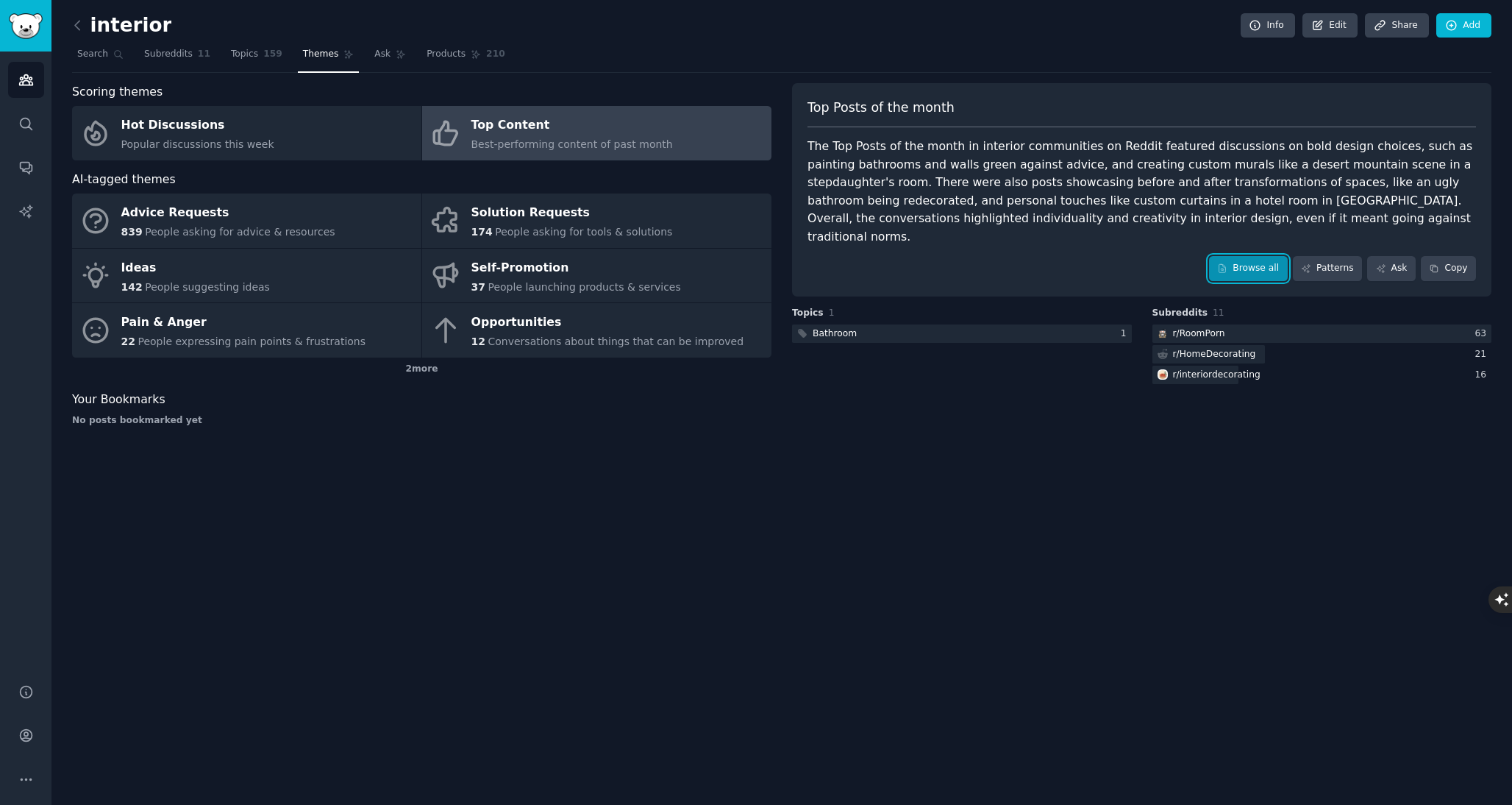
click at [1219, 256] on link "Browse all" at bounding box center [1248, 269] width 79 height 25
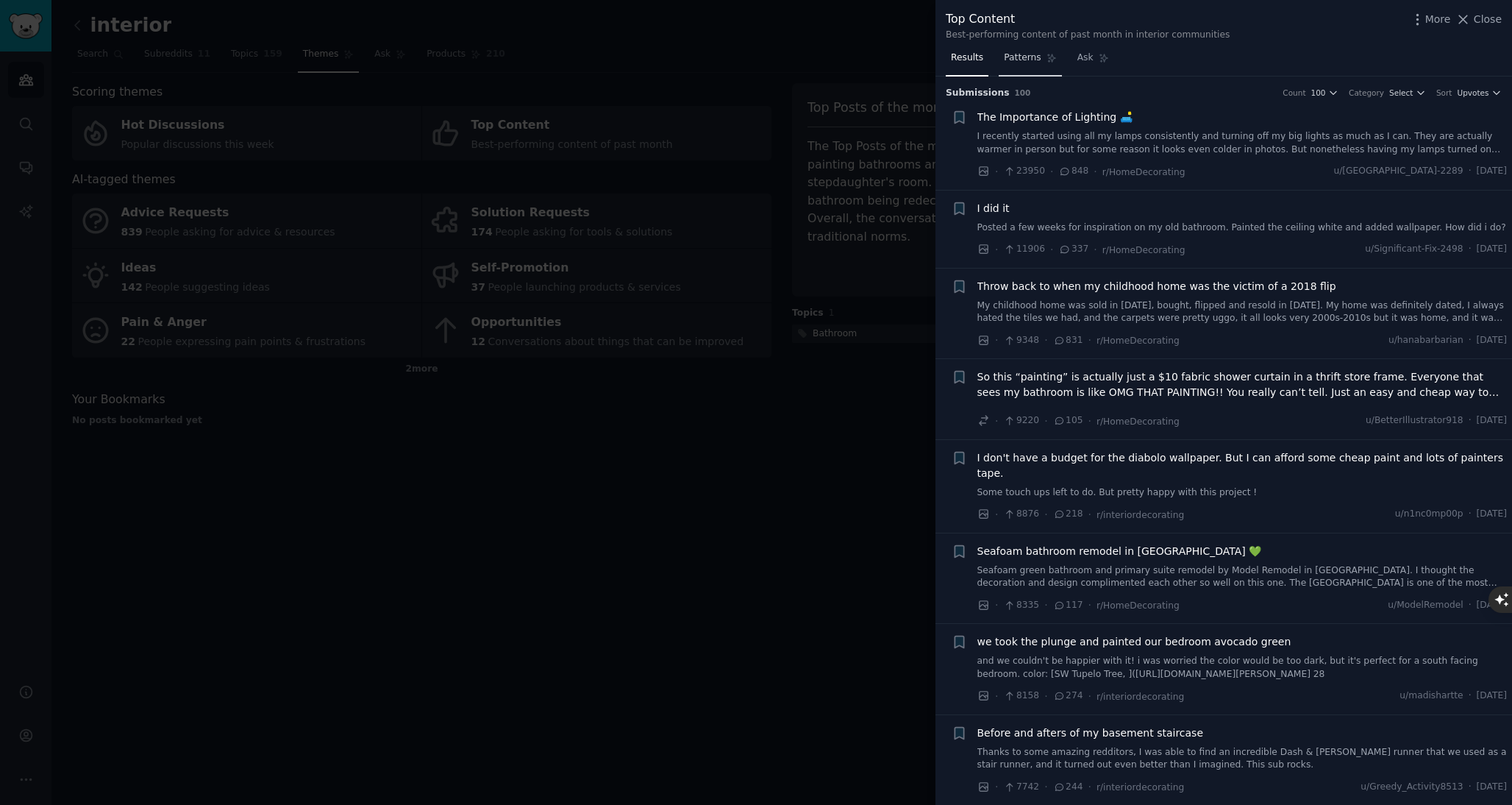
click at [1014, 57] on span "Patterns" at bounding box center [1023, 58] width 37 height 13
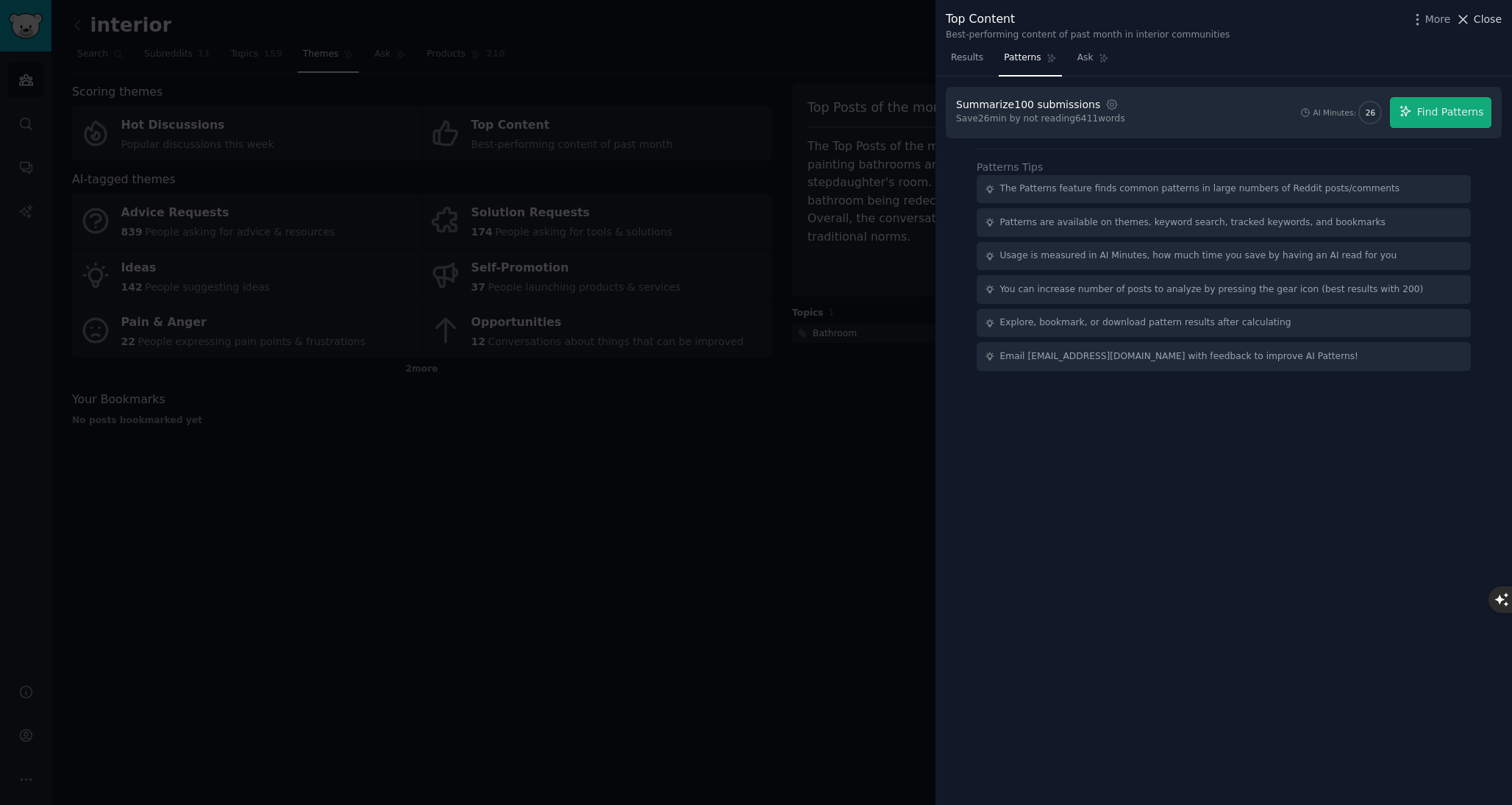
click at [1490, 14] on span "Close" at bounding box center [1488, 19] width 28 height 16
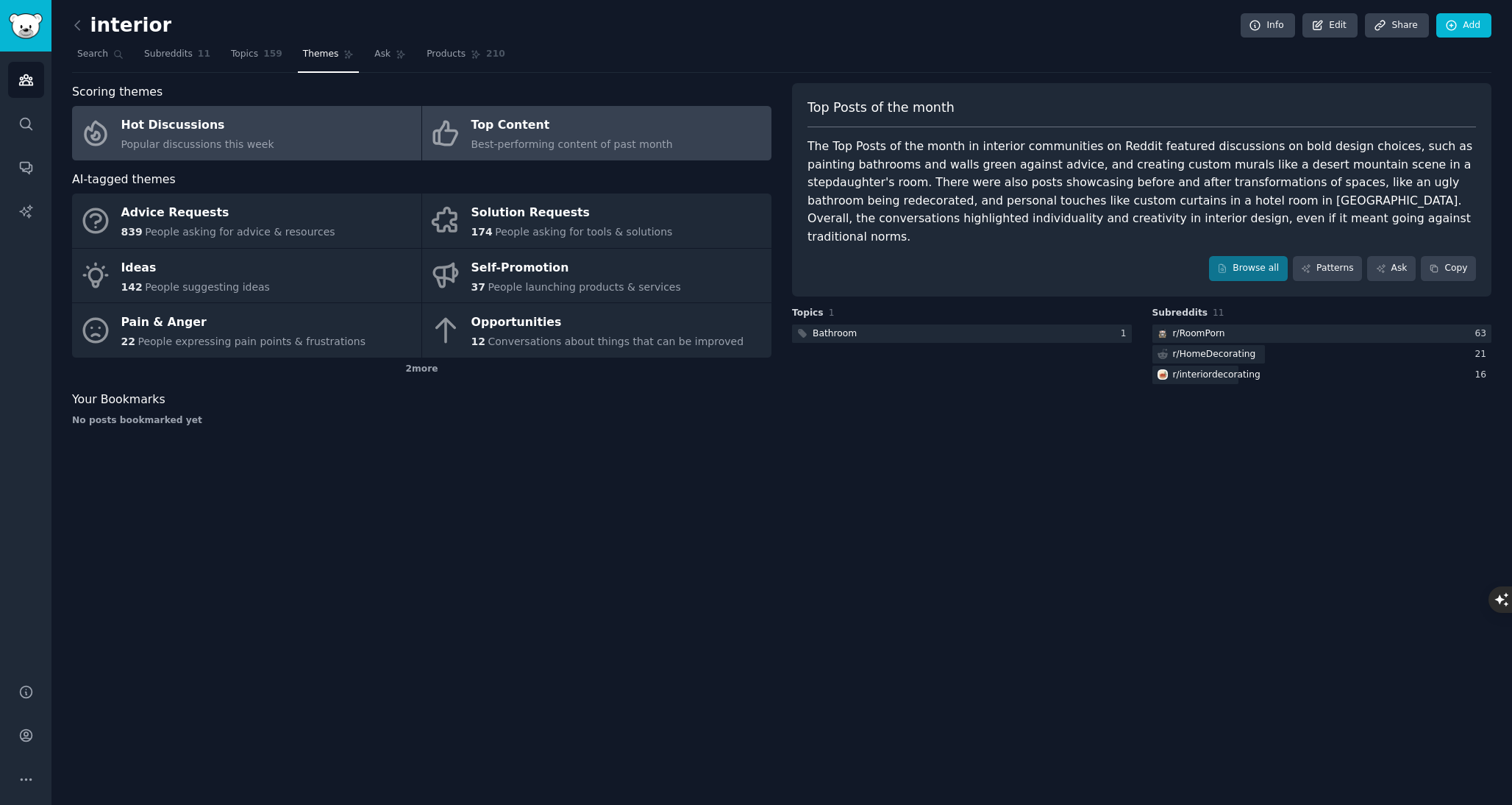
click at [250, 116] on div "Hot Discussions" at bounding box center [198, 126] width 153 height 24
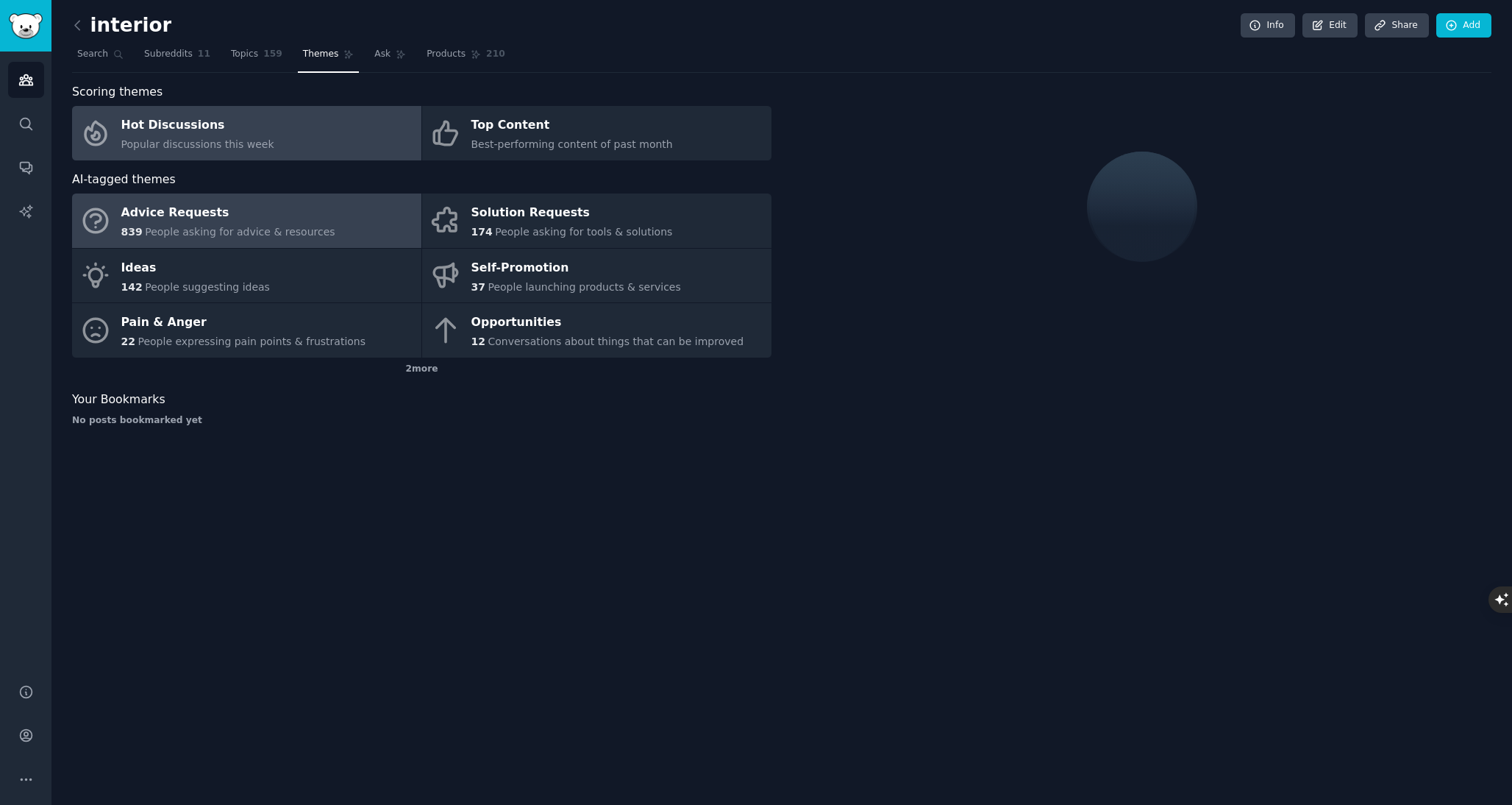
click at [278, 216] on div "Advice Requests" at bounding box center [228, 213] width 214 height 24
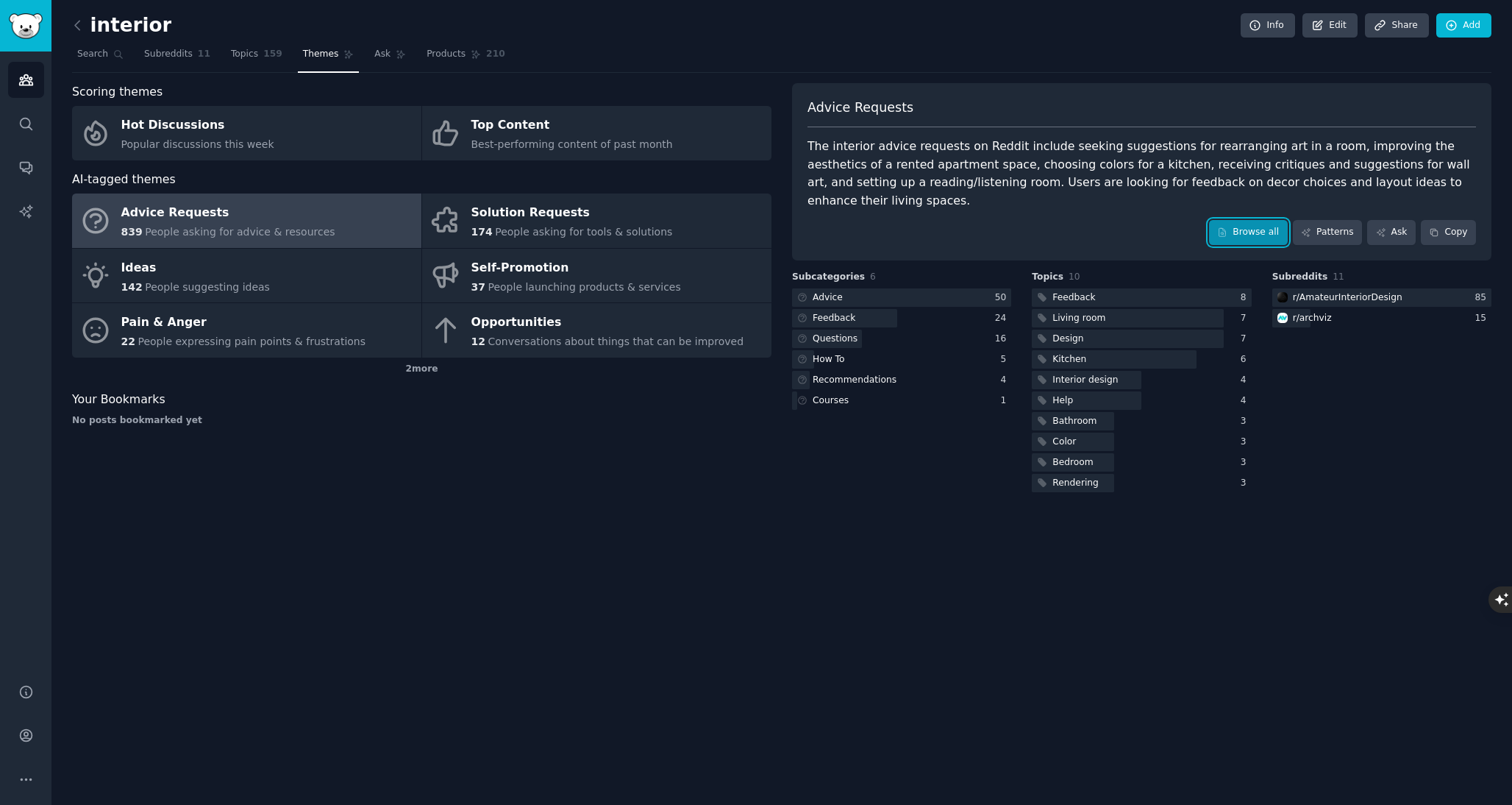
click at [1245, 220] on link "Browse all" at bounding box center [1248, 232] width 79 height 25
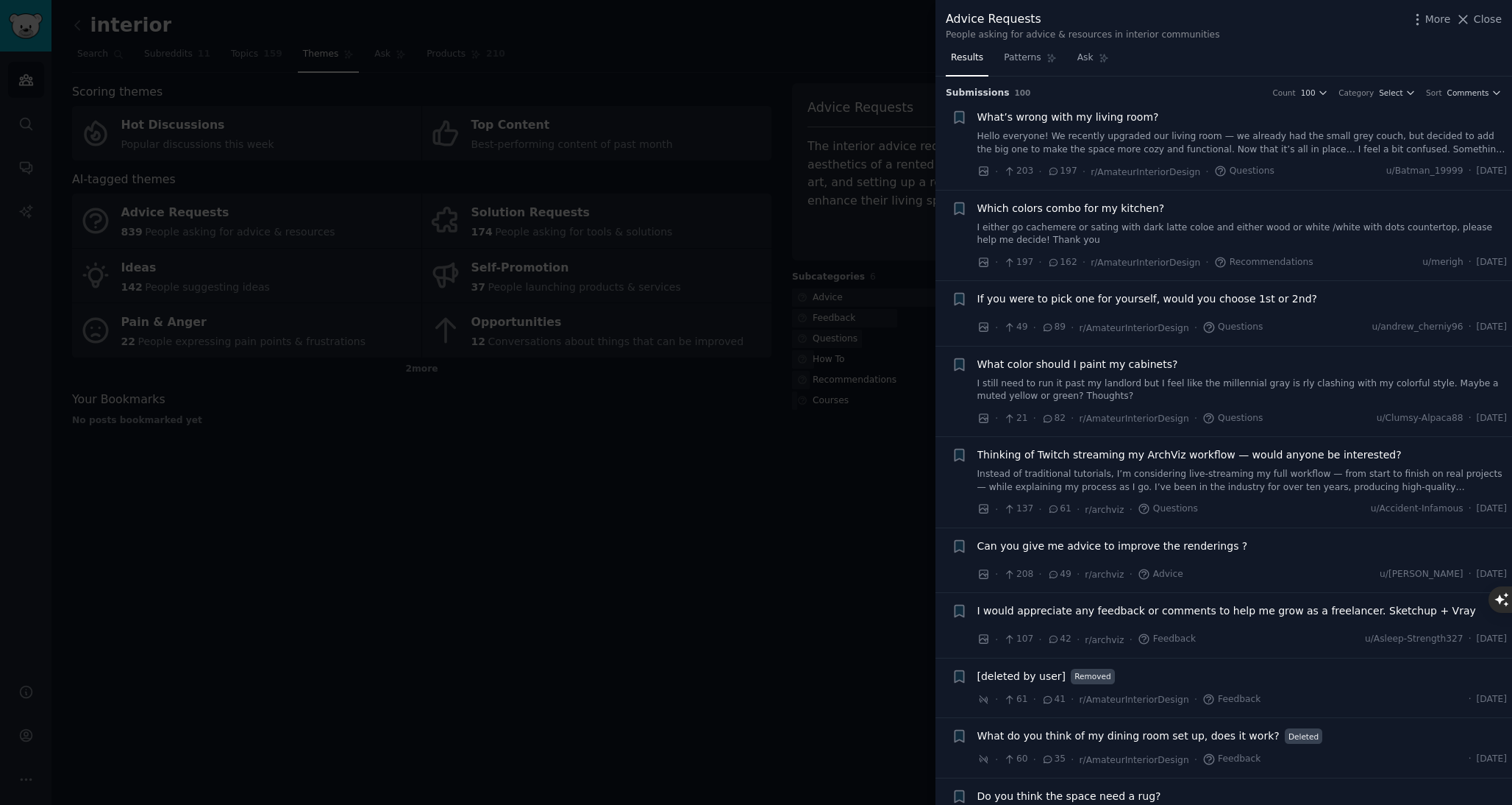
click at [1061, 131] on link "Hello everyone! We recently upgraded our living room — we already had the small…" at bounding box center [1242, 143] width 530 height 26
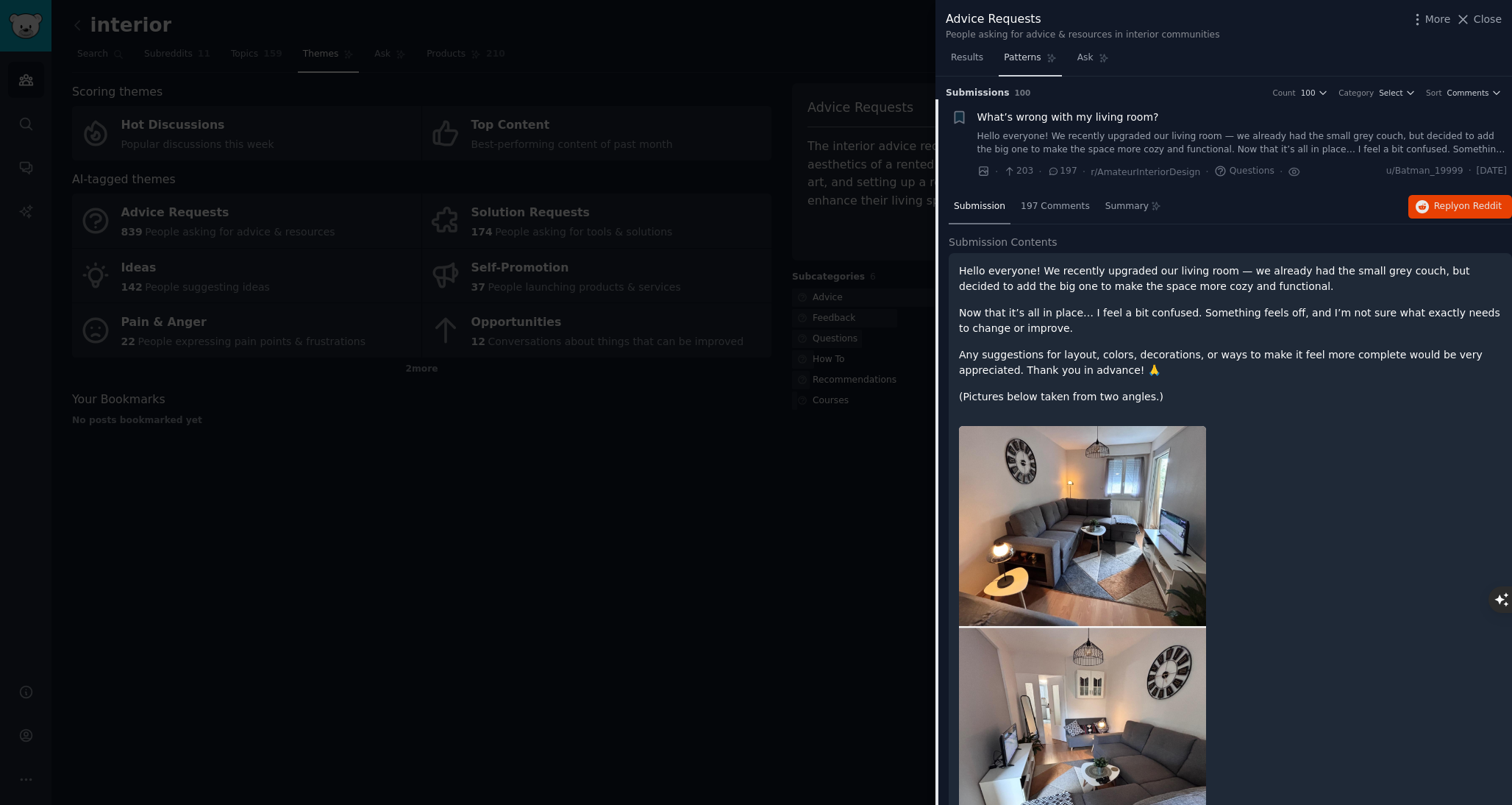
click at [1033, 51] on span "Patterns" at bounding box center [1023, 58] width 37 height 13
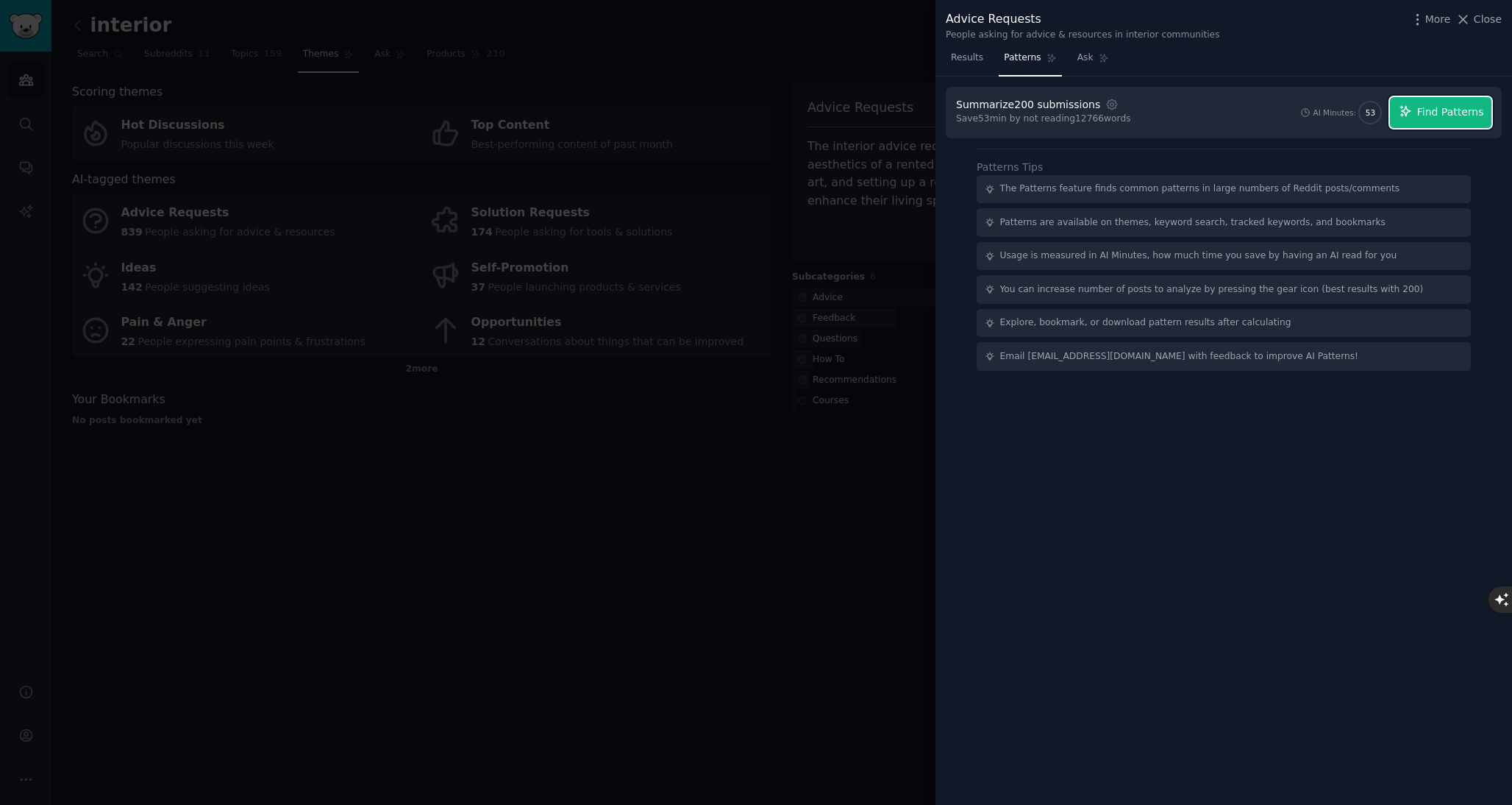
click at [1428, 111] on span "Find Patterns" at bounding box center [1451, 112] width 67 height 16
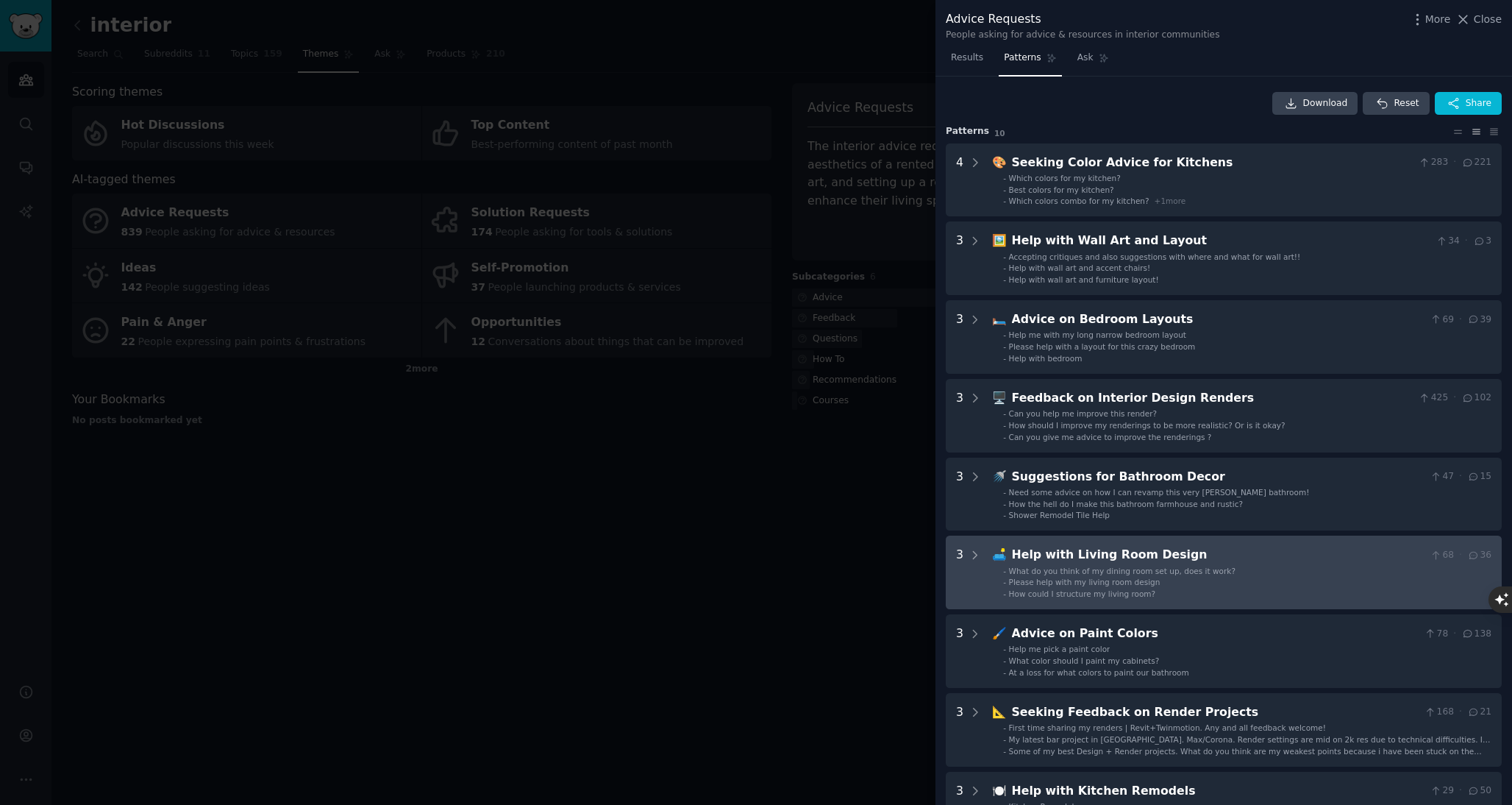
click at [1133, 561] on div "Help with Living Room Design" at bounding box center [1219, 555] width 413 height 19
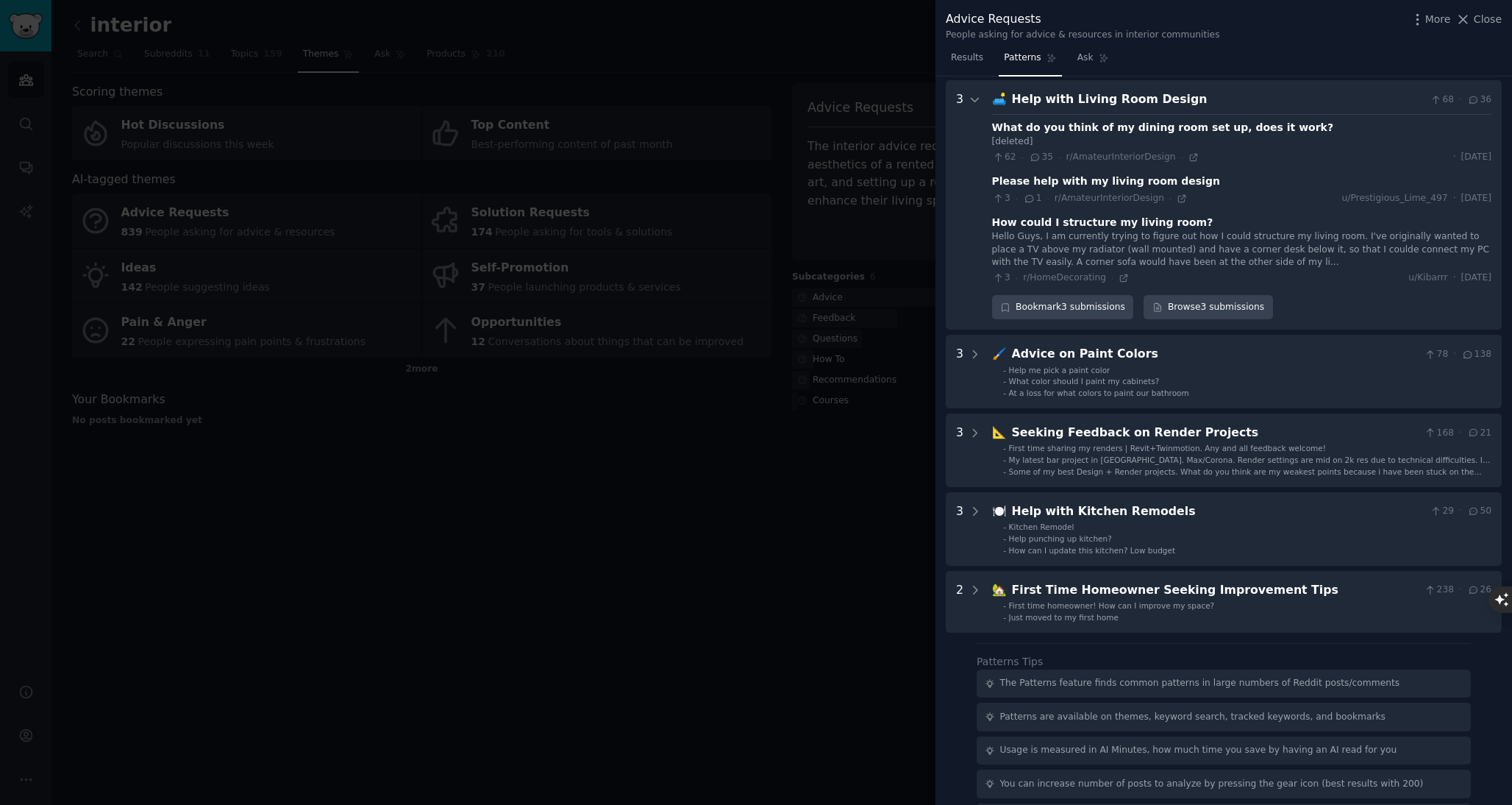
scroll to position [460, 0]
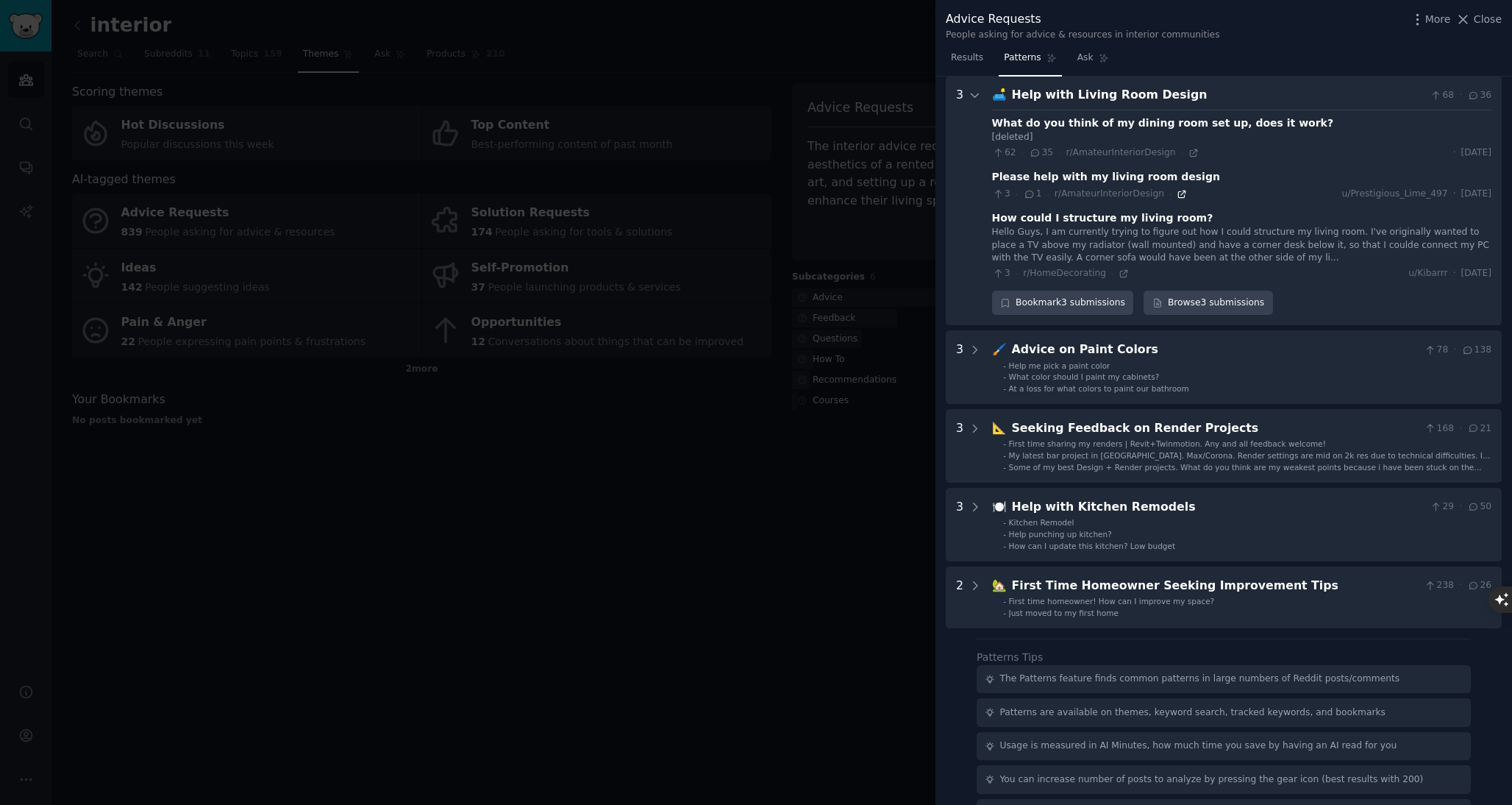
click at [1179, 194] on icon at bounding box center [1182, 194] width 7 height 7
click at [1084, 239] on div "Hello Guys, I am currently trying to figure out how I could structure my living…" at bounding box center [1242, 245] width 499 height 39
click at [1084, 225] on div "How could I structure my living room?" at bounding box center [1103, 218] width 221 height 16
click at [1150, 217] on div "How could I structure my living room?" at bounding box center [1103, 218] width 221 height 16
click at [1026, 225] on div "How could I structure my living room?" at bounding box center [1103, 218] width 221 height 16
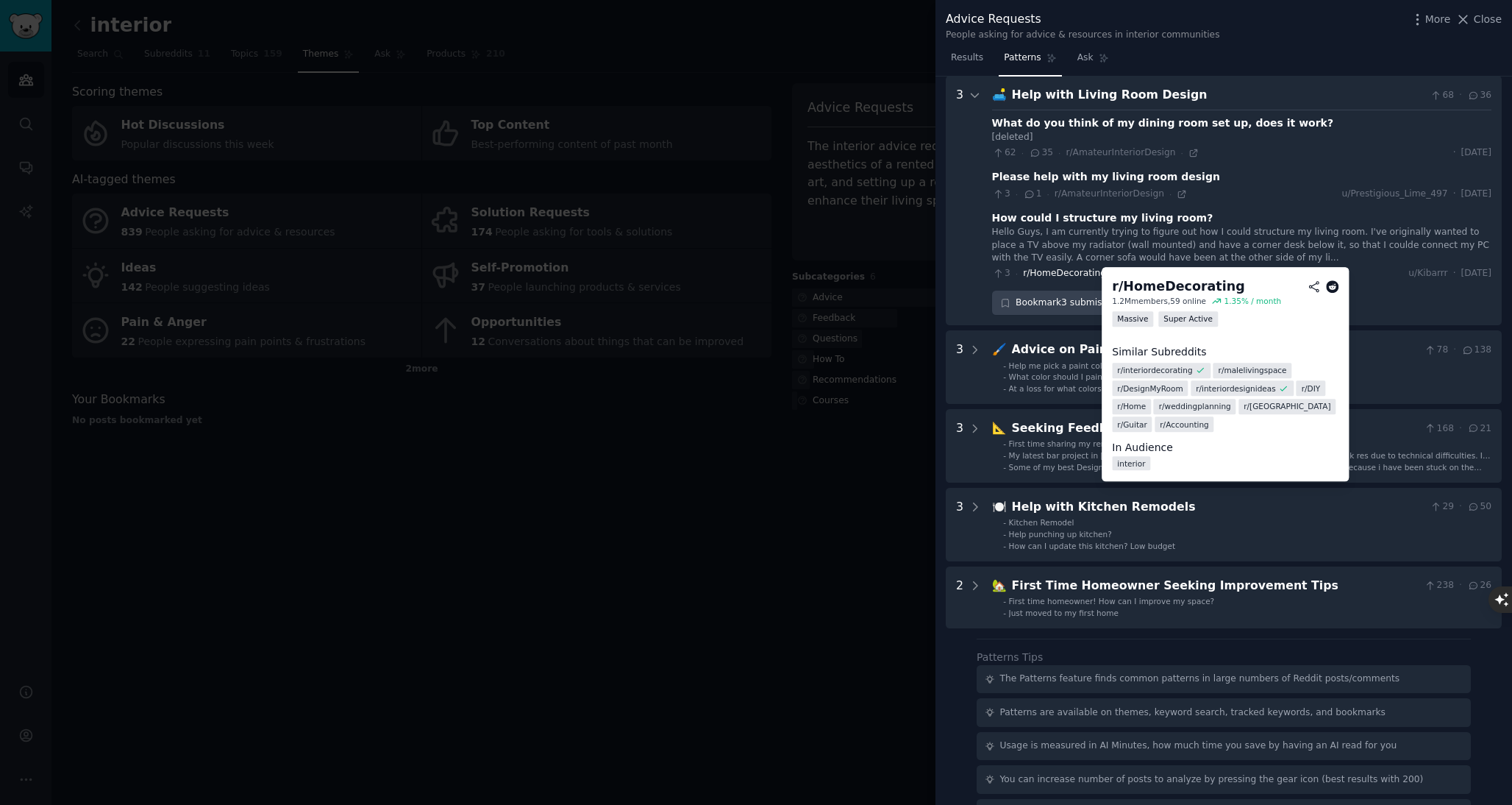
click at [1046, 273] on span "r/HomeDecorating" at bounding box center [1065, 273] width 83 height 10
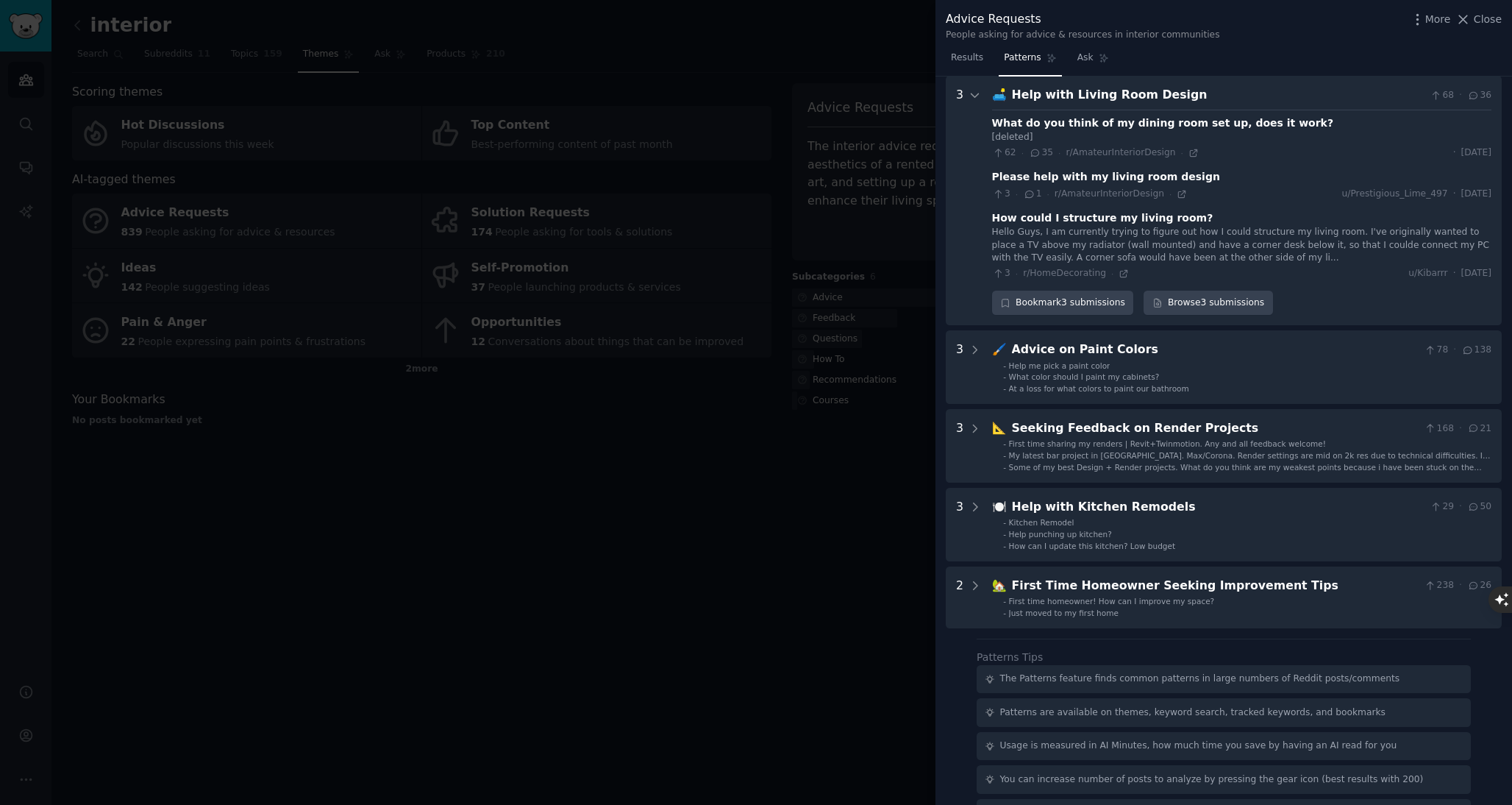
click at [1051, 235] on div "Hello Guys, I am currently trying to figure out how I could structure my living…" at bounding box center [1242, 245] width 499 height 39
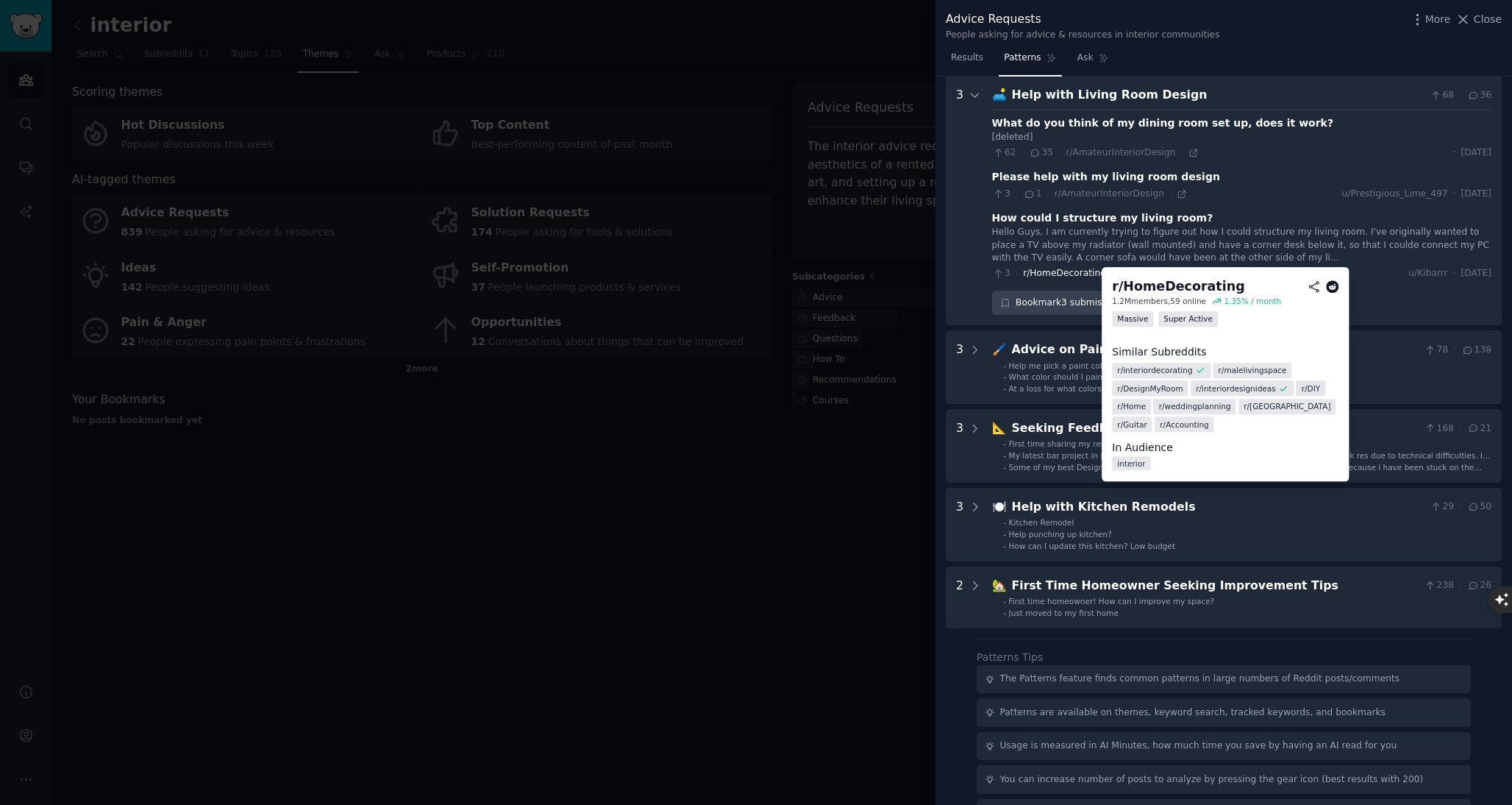
click at [1069, 277] on span "r/HomeDecorating" at bounding box center [1065, 273] width 83 height 10
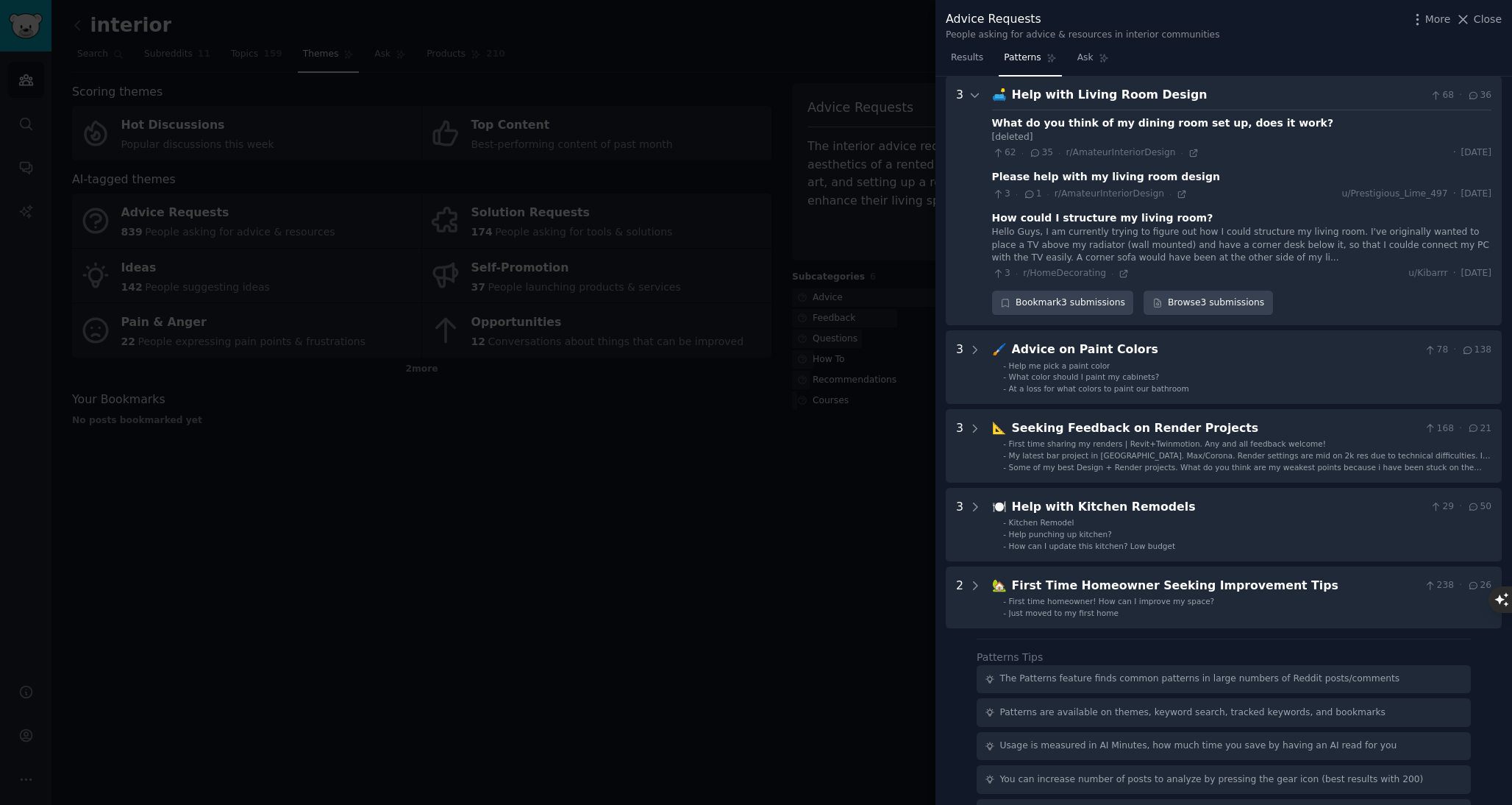
click at [1115, 215] on div "How could I structure my living room?" at bounding box center [1103, 218] width 221 height 16
click at [1199, 302] on link "Browse 3 submissions" at bounding box center [1208, 303] width 128 height 25
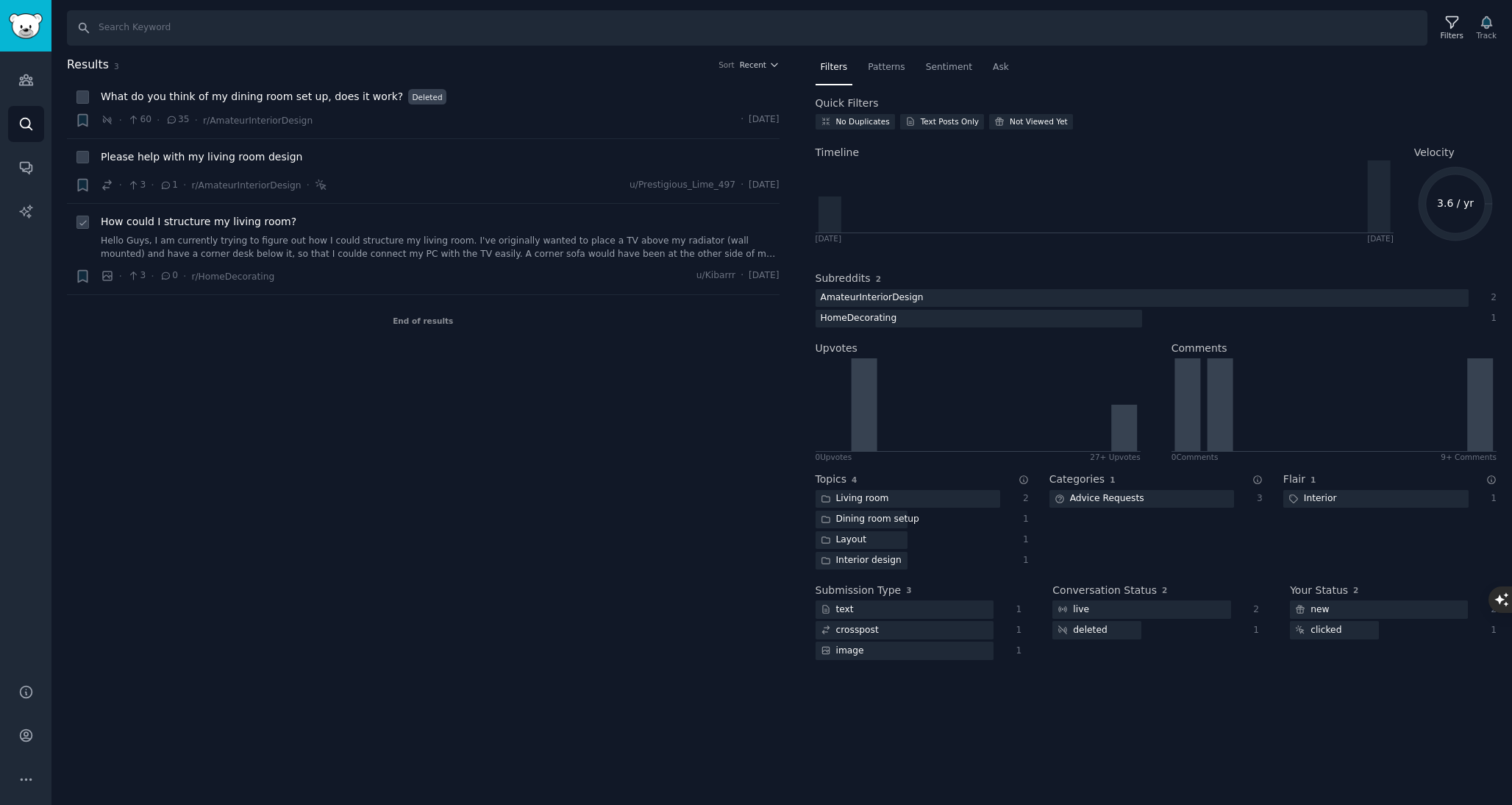
click at [264, 220] on span "How could I structure my living room?" at bounding box center [198, 221] width 195 height 16
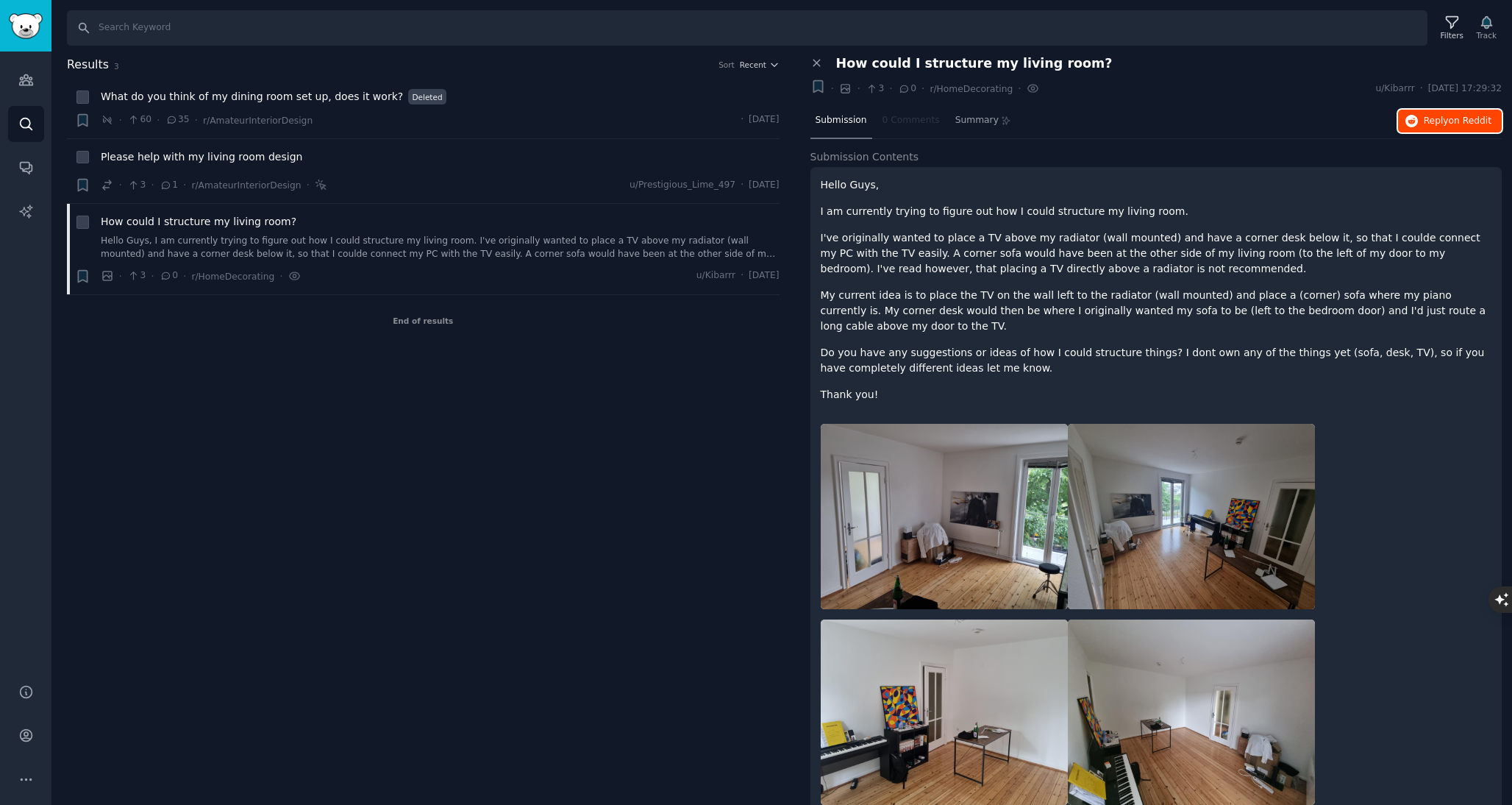
click at [1441, 120] on span "Reply on Reddit" at bounding box center [1457, 122] width 68 height 13
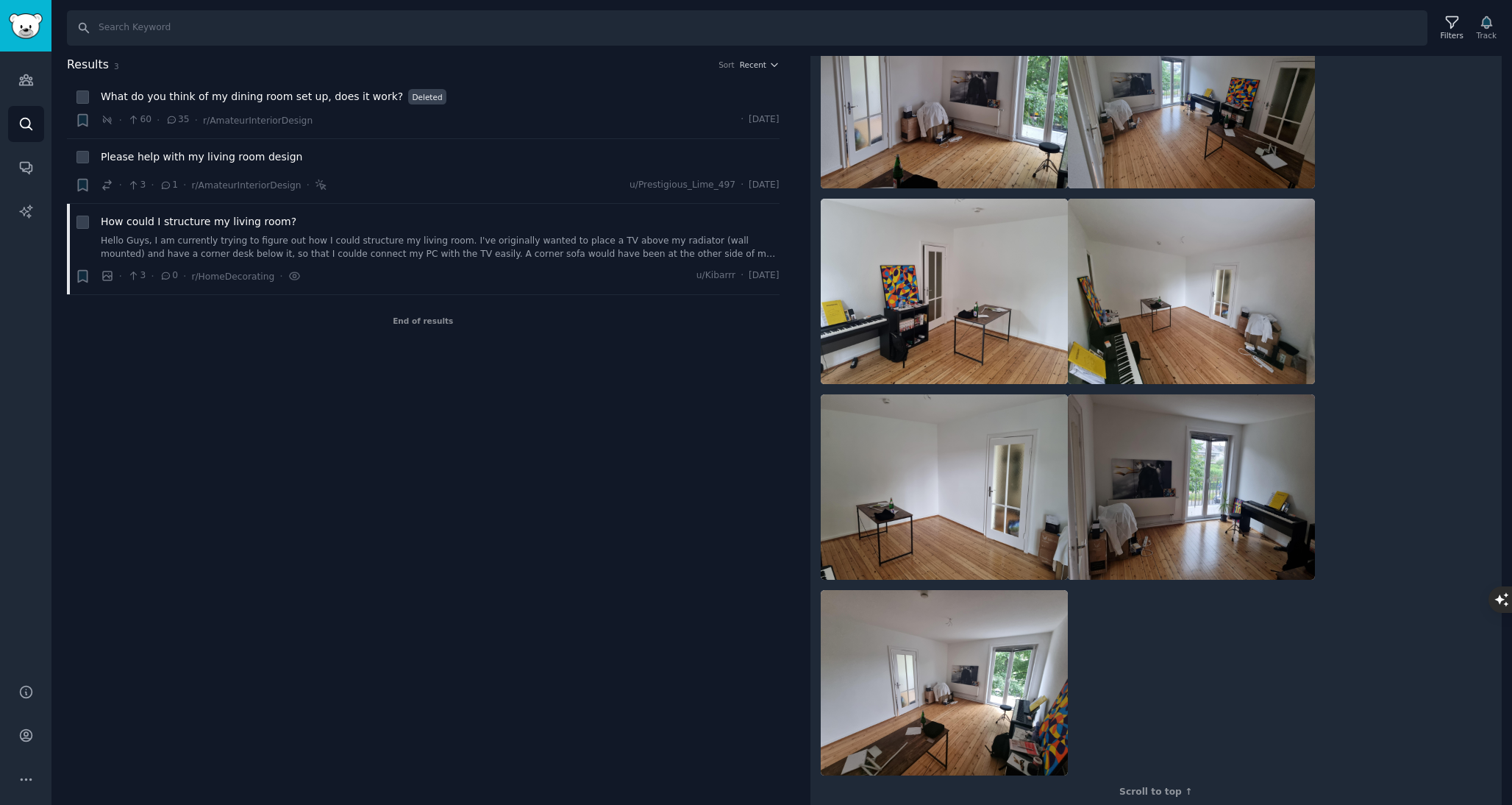
scroll to position [440, 0]
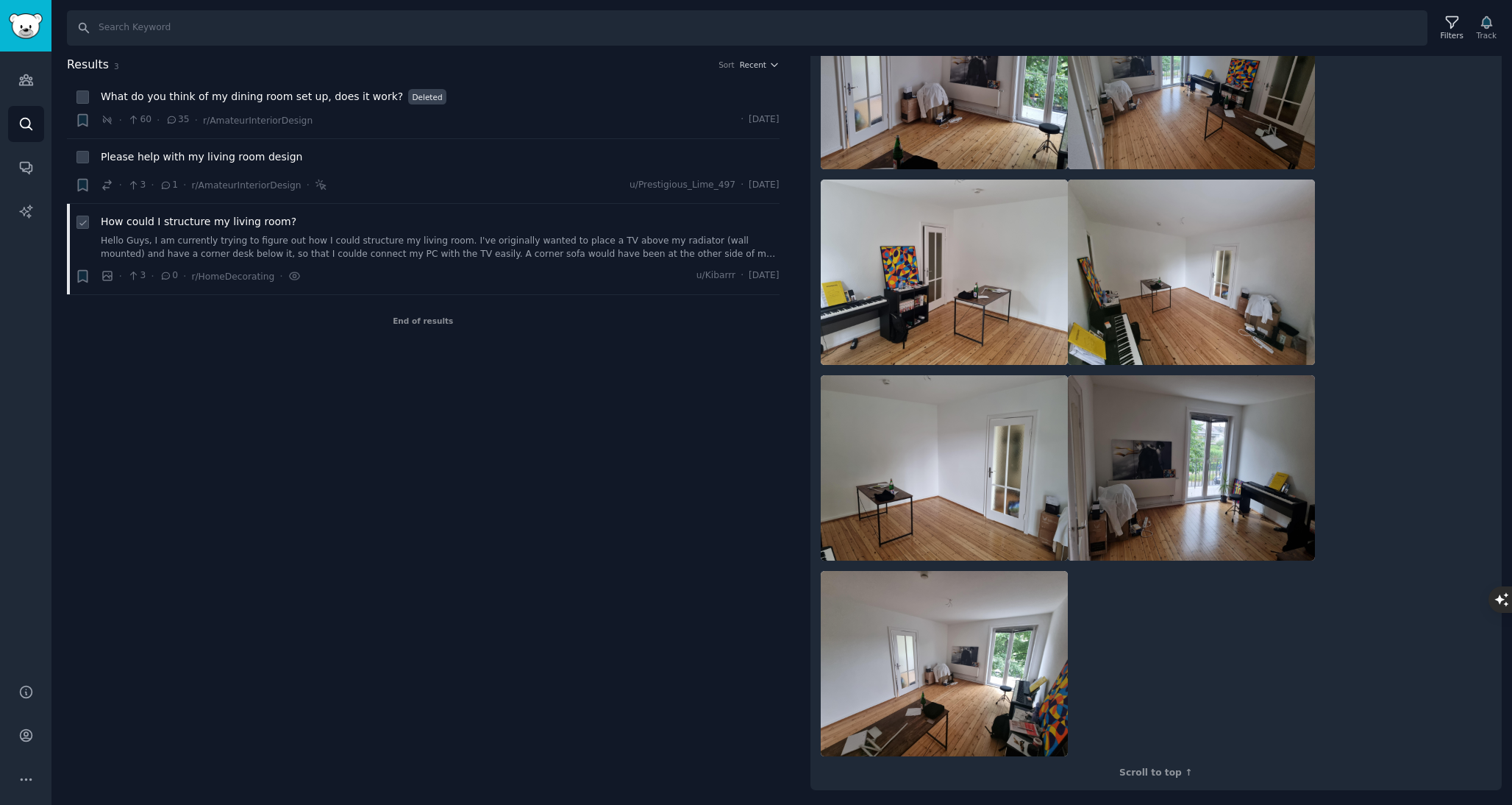
click at [460, 232] on div "How could I structure my living room? Hello Guys, I am currently trying to figu…" at bounding box center [440, 237] width 679 height 46
